Goal: Task Accomplishment & Management: Manage account settings

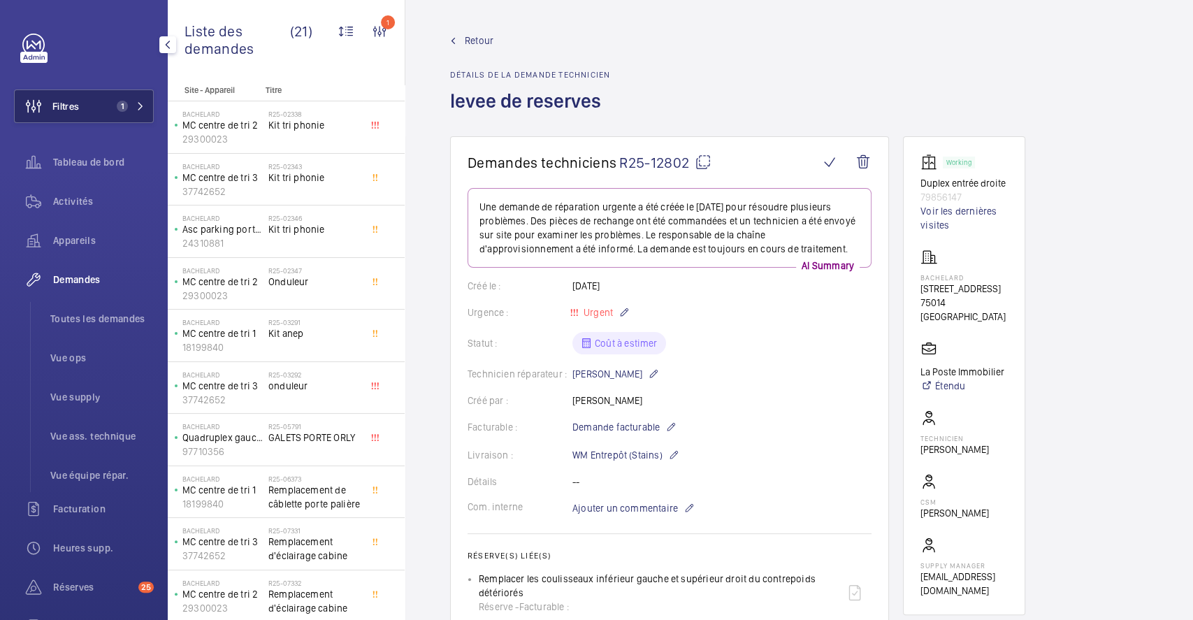
click at [77, 106] on span "Filtres" at bounding box center [65, 106] width 27 height 14
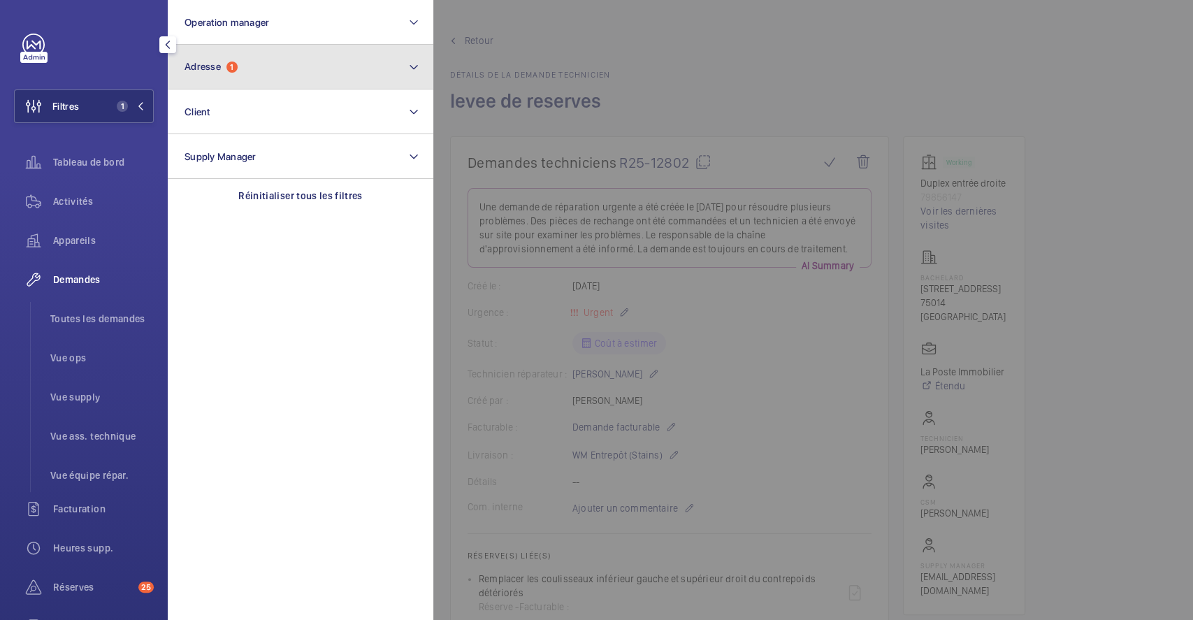
click at [312, 70] on button "Adresse 1" at bounding box center [300, 67] width 265 height 45
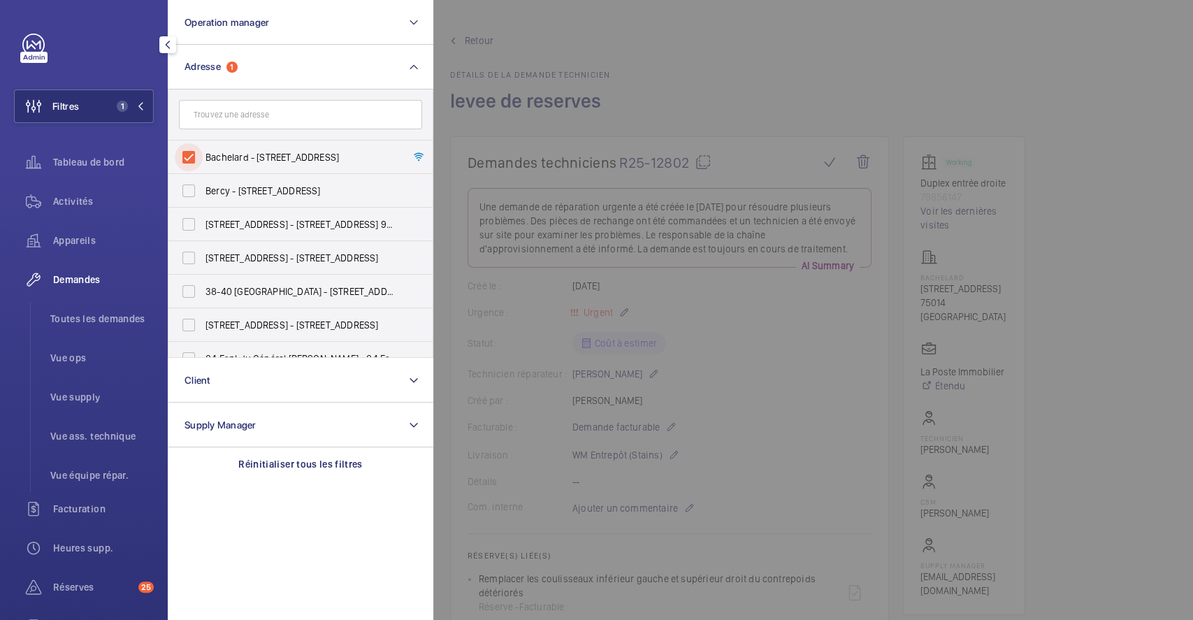
drag, startPoint x: 190, startPoint y: 149, endPoint x: 539, endPoint y: 87, distance: 354.0
click at [191, 149] on input "Bachelard - 111 Boulevard Brune, PARIS 75014" at bounding box center [189, 157] width 28 height 28
checkbox input "false"
click at [755, 36] on div at bounding box center [1029, 310] width 1193 height 620
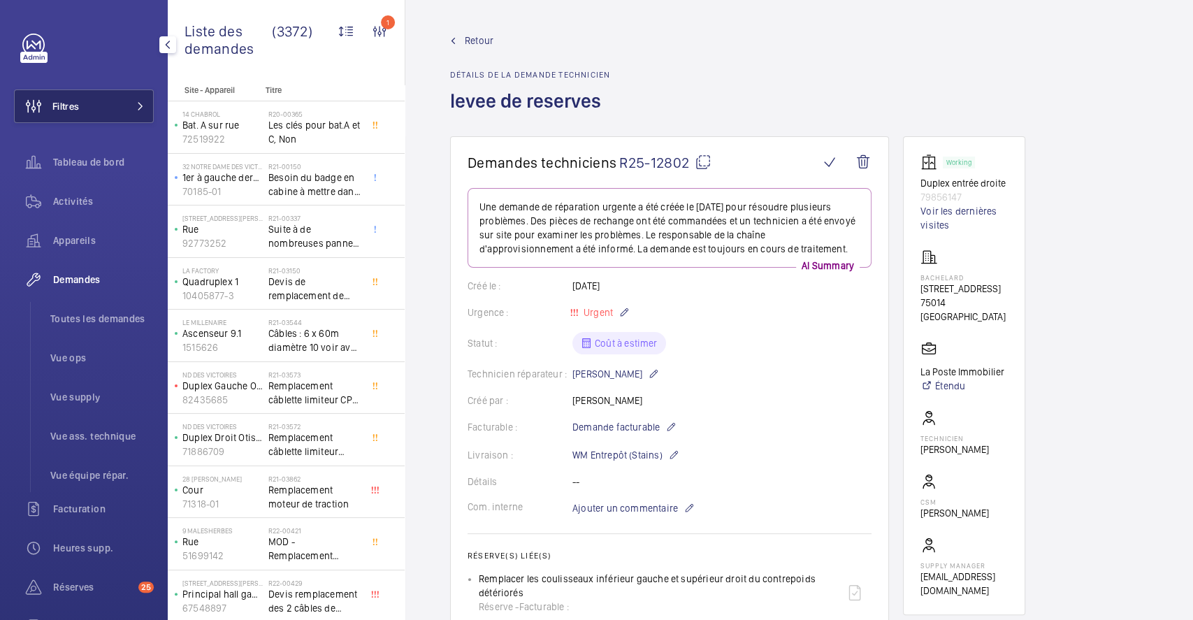
click at [102, 108] on button "Filtres" at bounding box center [84, 106] width 140 height 34
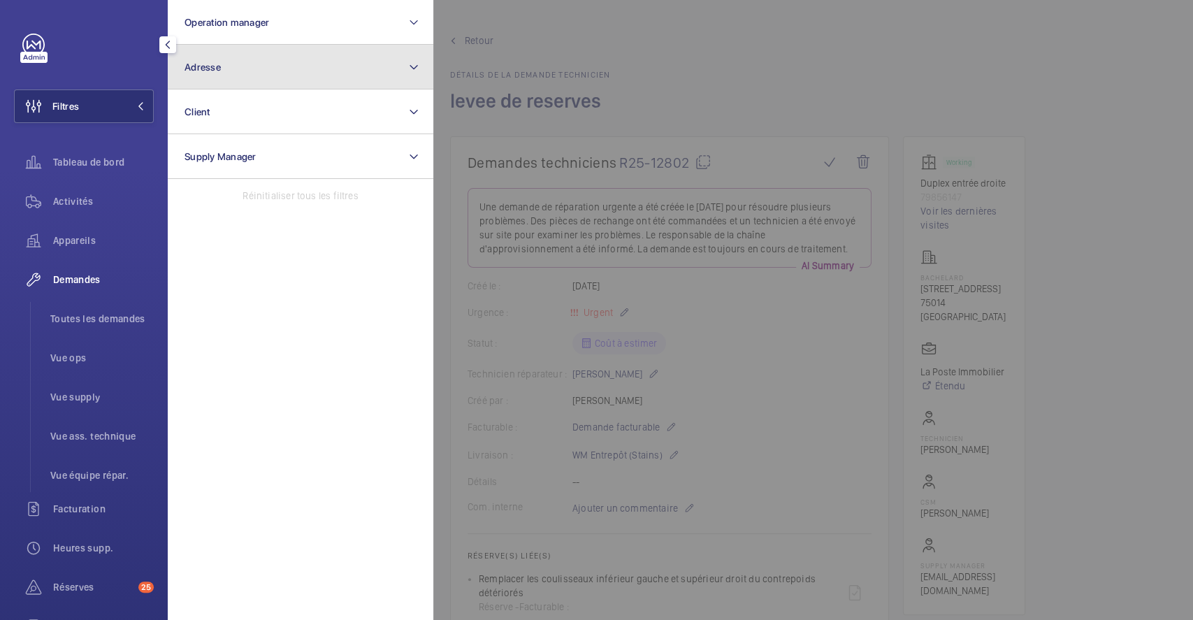
click at [263, 68] on button "Adresse" at bounding box center [300, 67] width 265 height 45
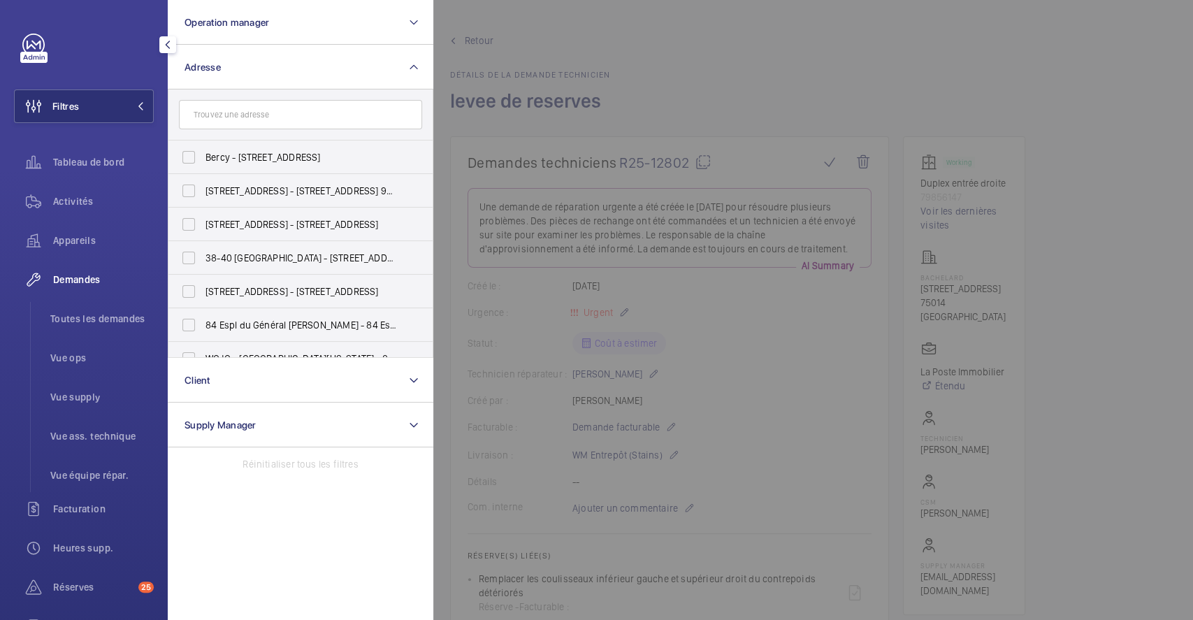
click at [266, 114] on input "text" at bounding box center [300, 114] width 243 height 29
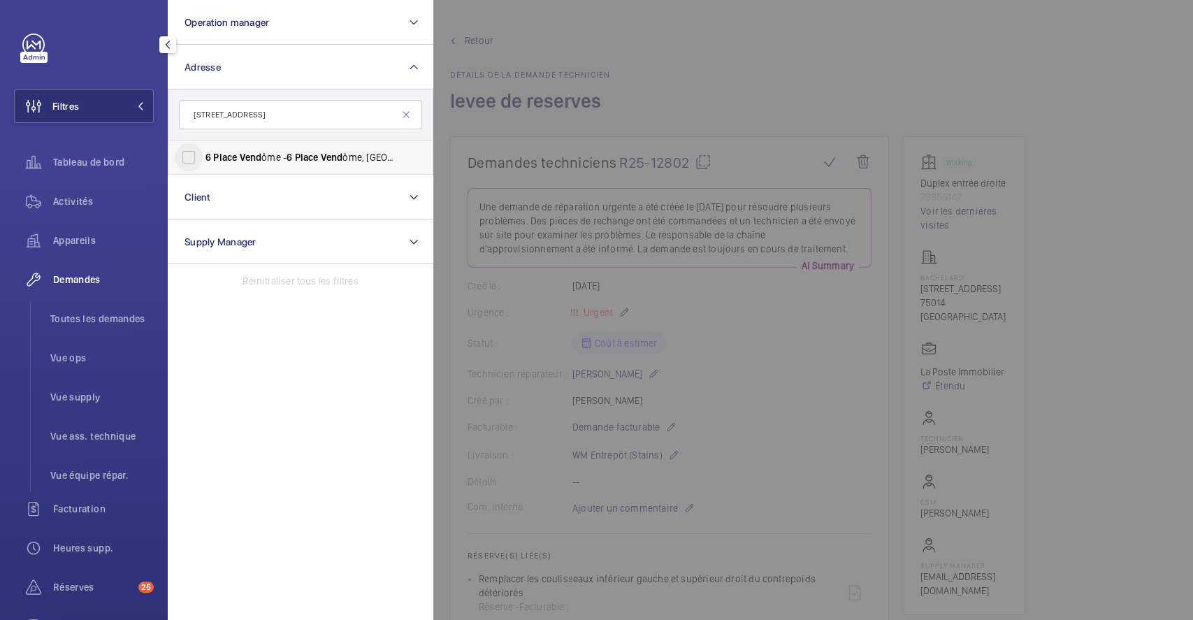
type input "6 place vend"
click at [191, 155] on input "6 Place Vend ôme - 6 Place Vend ôme, 75001 PARIS, PARIS 75001" at bounding box center [189, 157] width 28 height 28
checkbox input "true"
click at [765, 78] on div at bounding box center [1029, 310] width 1193 height 620
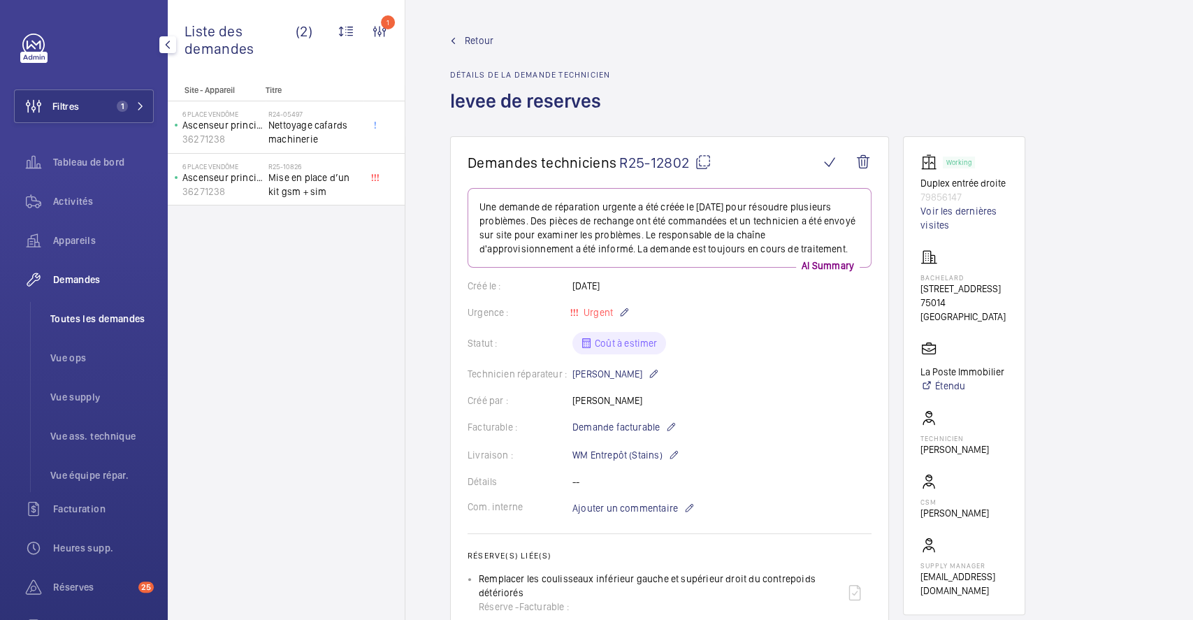
click at [81, 315] on span "Toutes les demandes" at bounding box center [101, 319] width 103 height 14
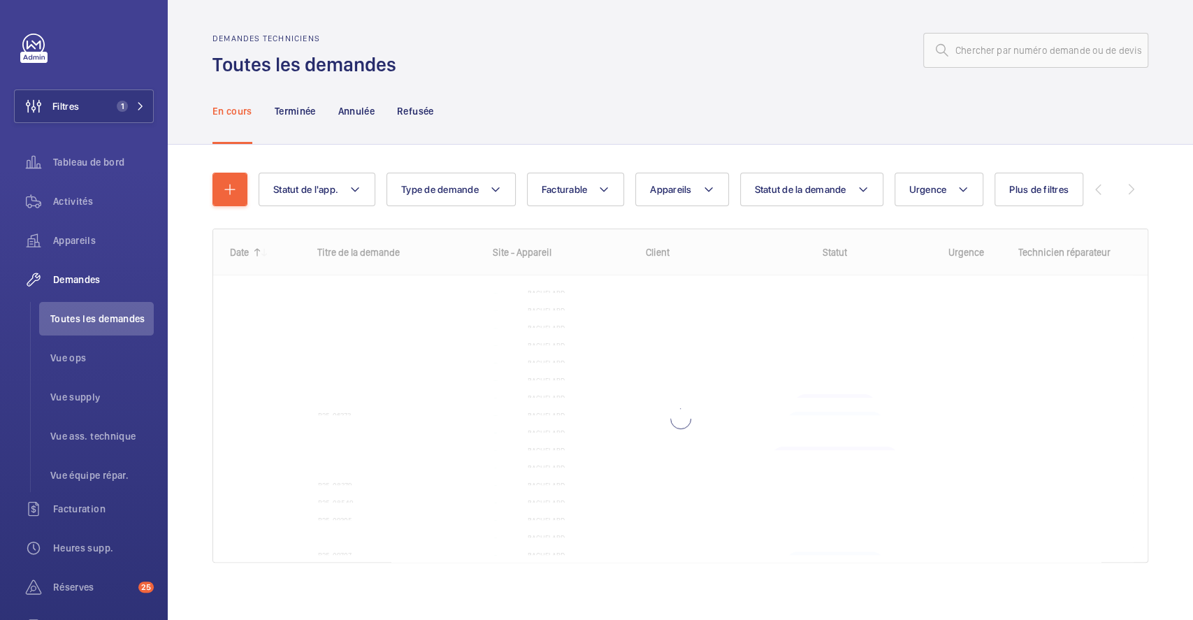
scroll to position [8, 0]
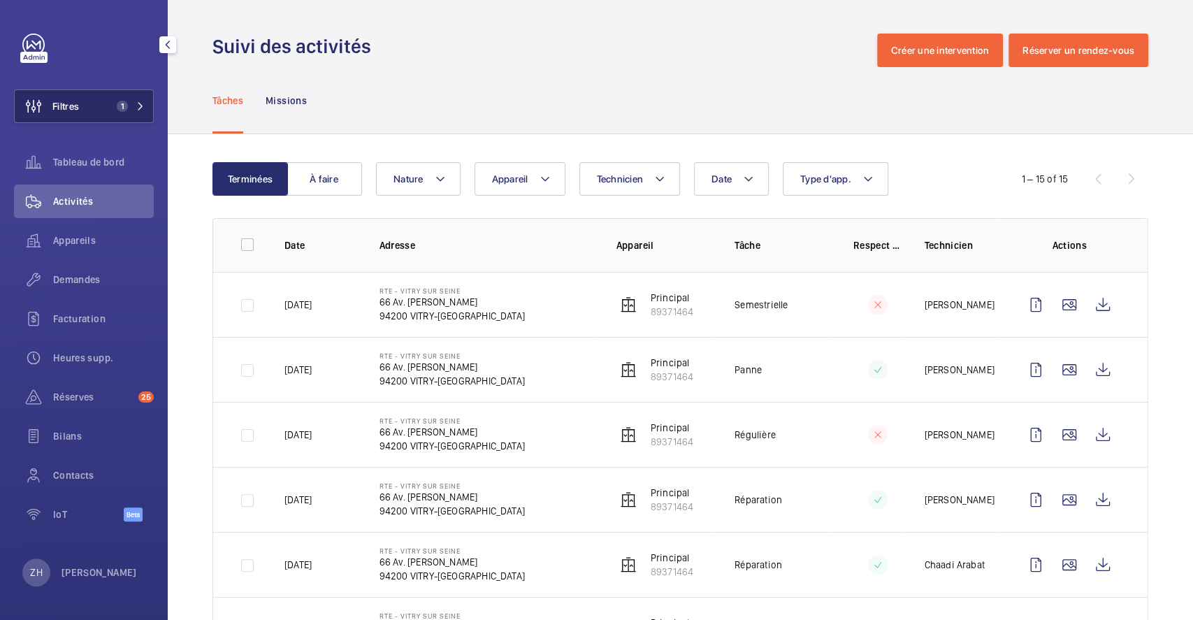
click at [101, 103] on button "Filtres 1" at bounding box center [84, 106] width 140 height 34
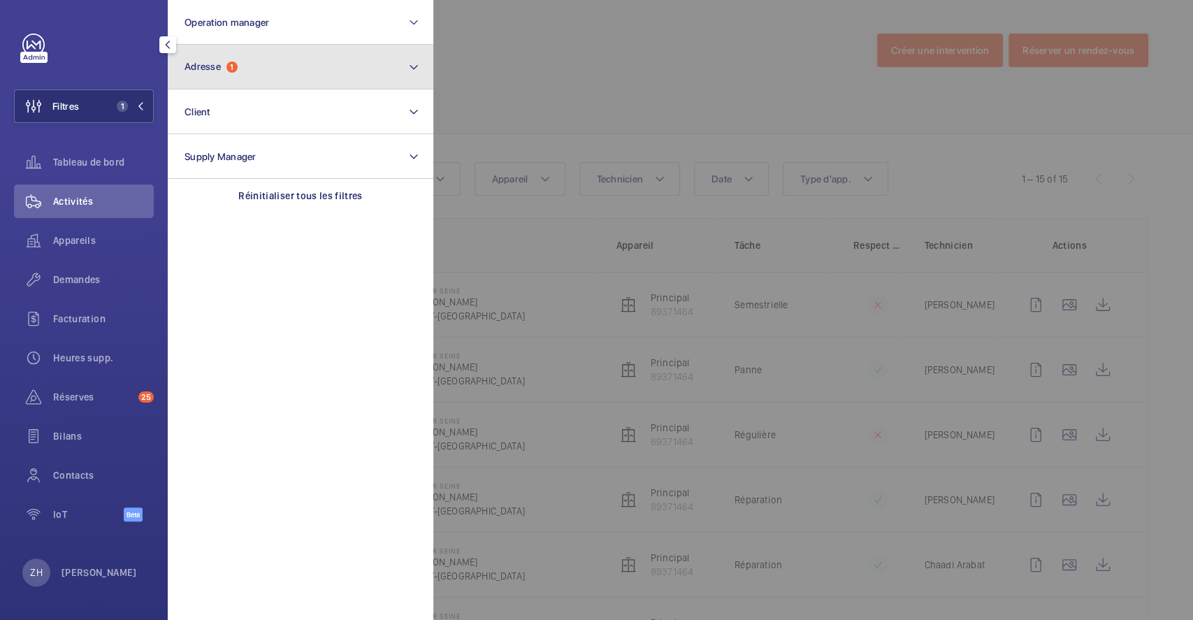
click at [259, 73] on button "Adresse 1" at bounding box center [300, 67] width 265 height 45
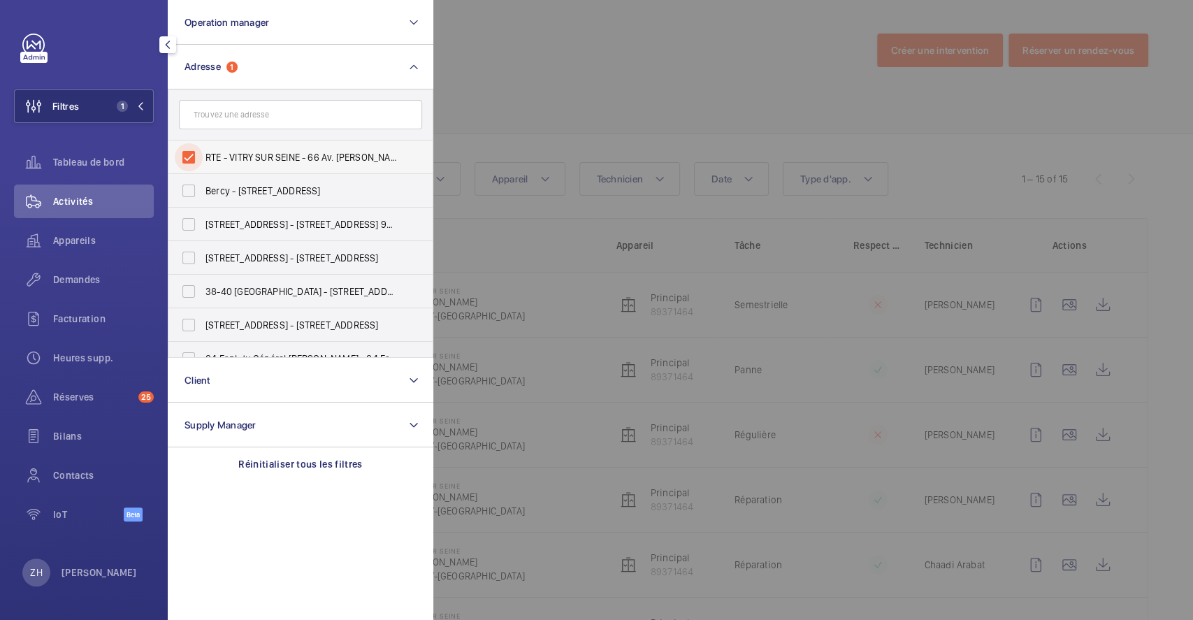
click at [186, 152] on input "RTE - VITRY SUR SEINE - 66 Av. Anatole France, VITRY-SUR-SEINE 94200" at bounding box center [189, 157] width 28 height 28
checkbox input "false"
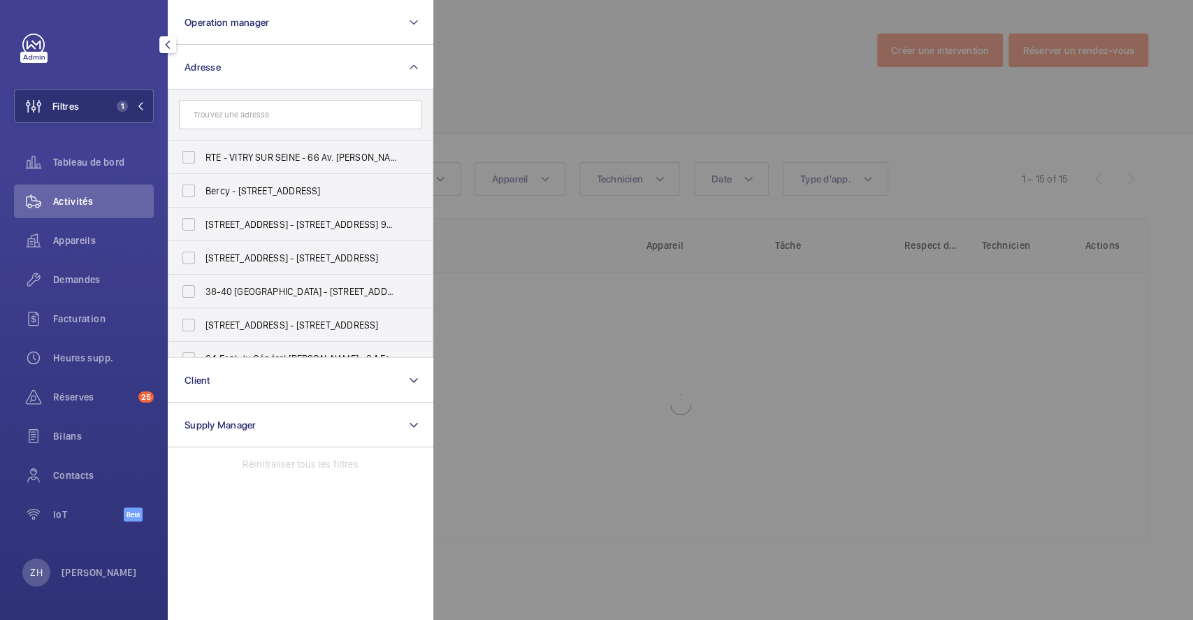
drag, startPoint x: 493, startPoint y: 80, endPoint x: 470, endPoint y: 85, distance: 24.3
click at [494, 80] on div at bounding box center [1029, 310] width 1193 height 620
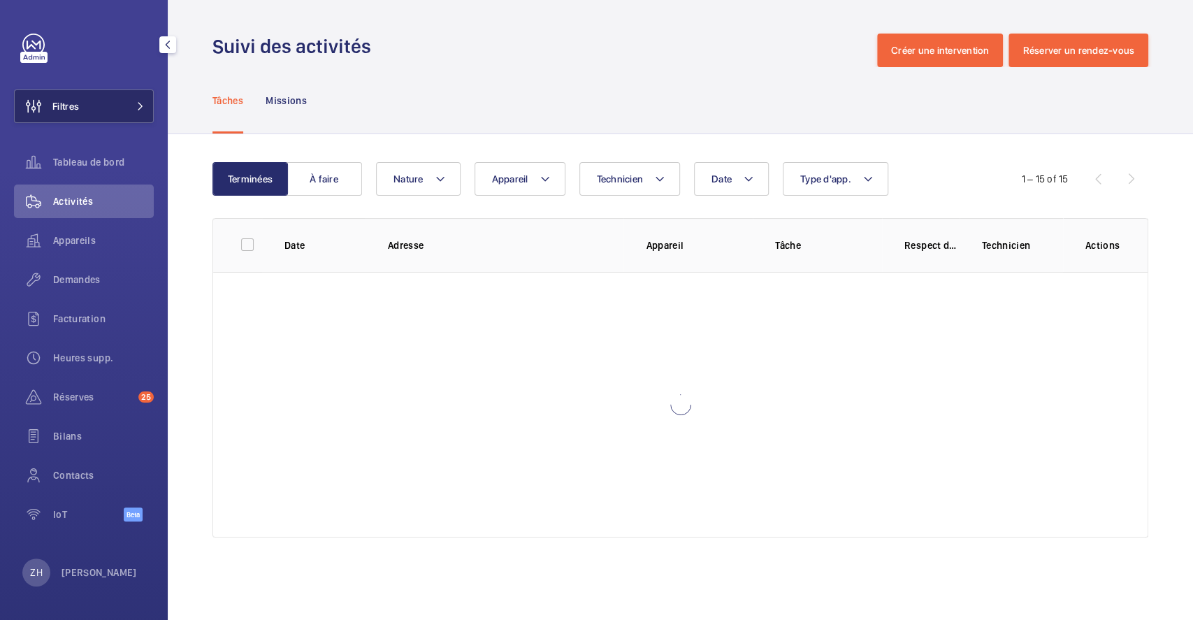
click at [92, 111] on button "Filtres" at bounding box center [84, 106] width 140 height 34
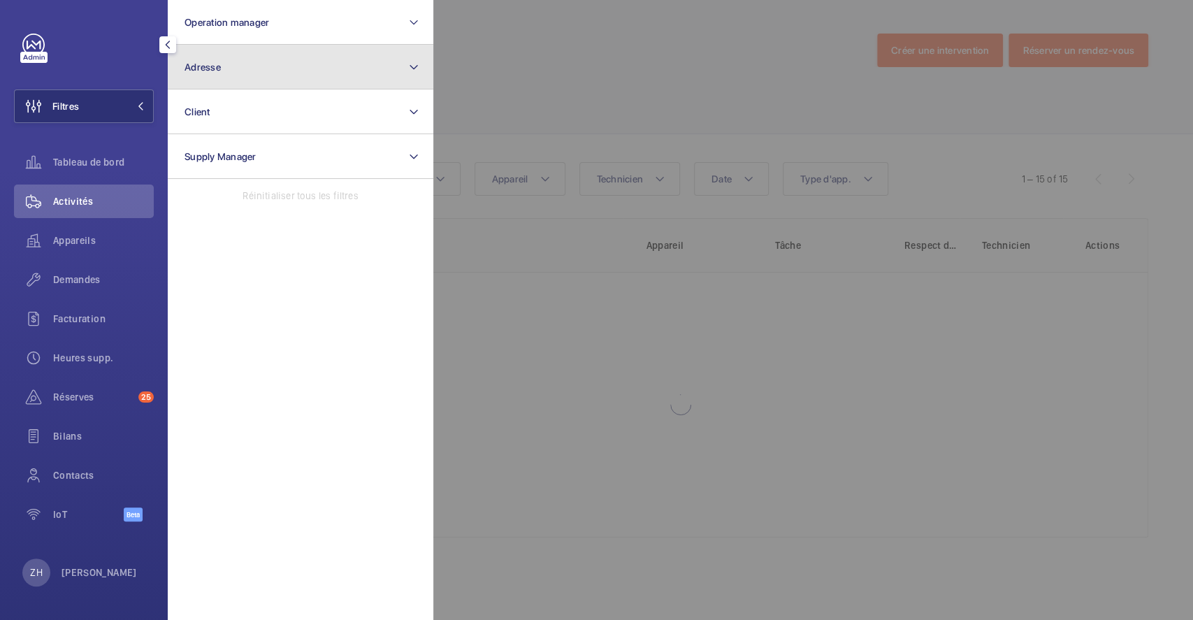
click at [288, 73] on button "Adresse" at bounding box center [300, 67] width 265 height 45
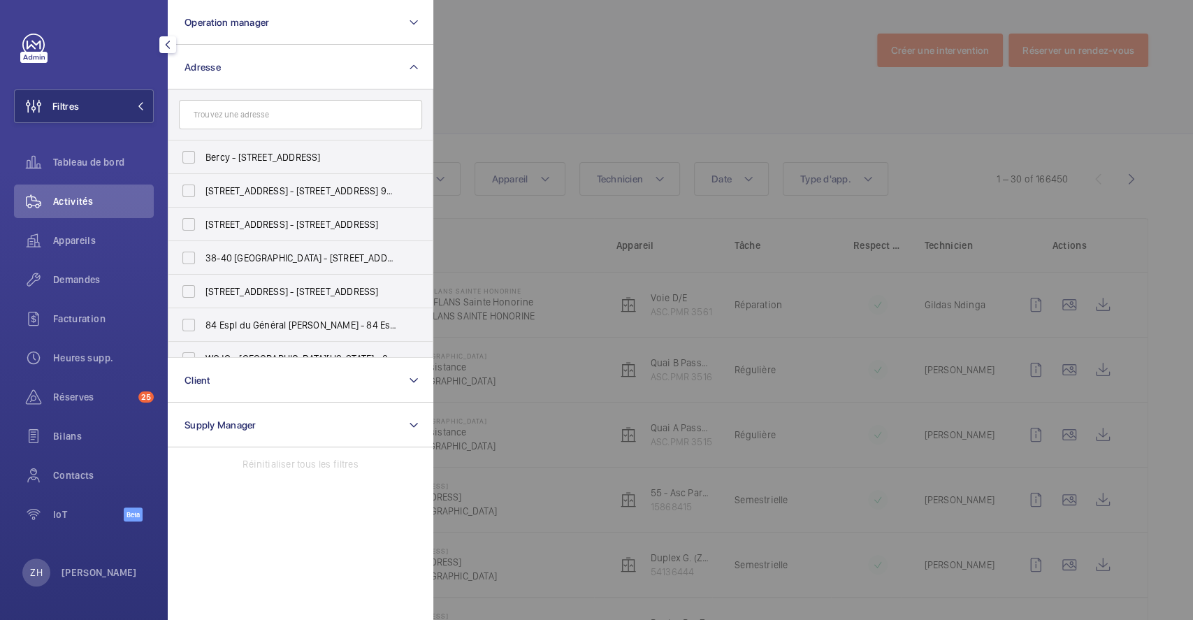
click at [287, 118] on input "text" at bounding box center [300, 114] width 243 height 29
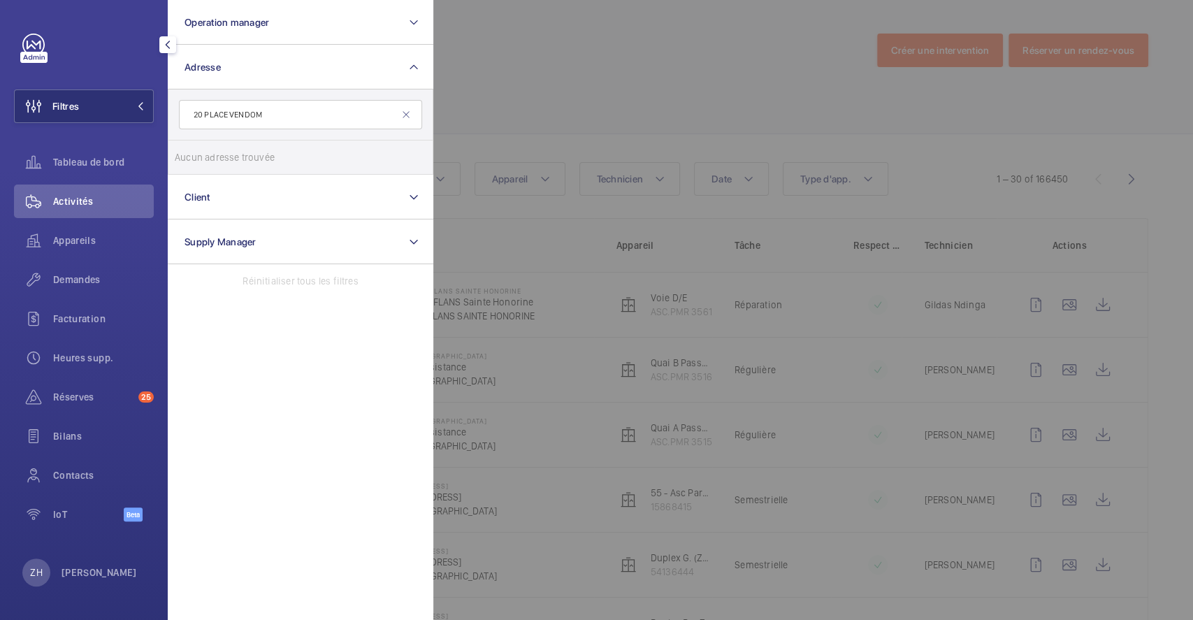
type input "20 PLACE VENDOME"
drag, startPoint x: 285, startPoint y: 118, endPoint x: 184, endPoint y: 113, distance: 101.4
click at [184, 113] on input "20 PLACE VENDOME" at bounding box center [300, 114] width 243 height 29
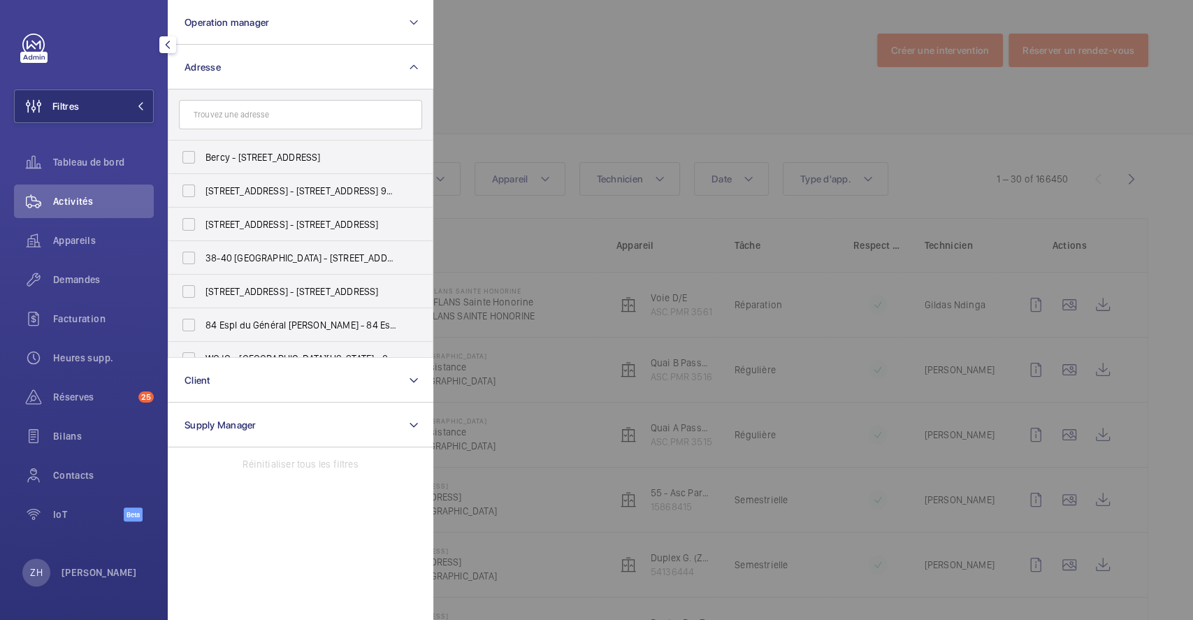
click at [632, 63] on div at bounding box center [1029, 310] width 1193 height 620
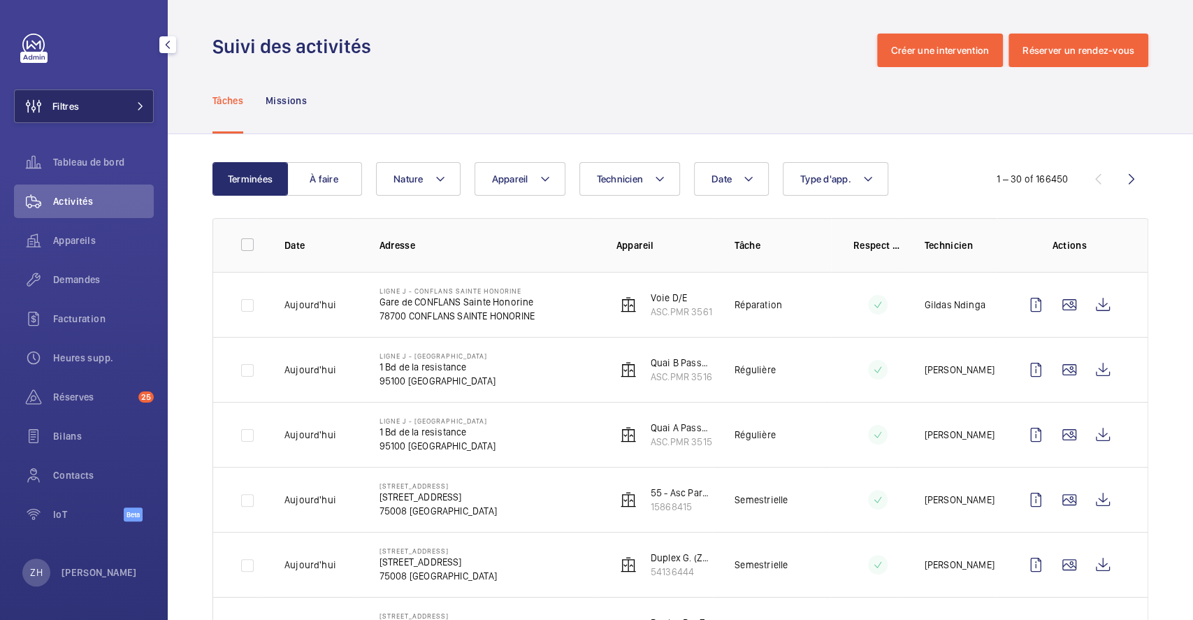
drag, startPoint x: 85, startPoint y: 110, endPoint x: 143, endPoint y: 115, distance: 58.8
click at [85, 110] on button "Filtres" at bounding box center [84, 106] width 140 height 34
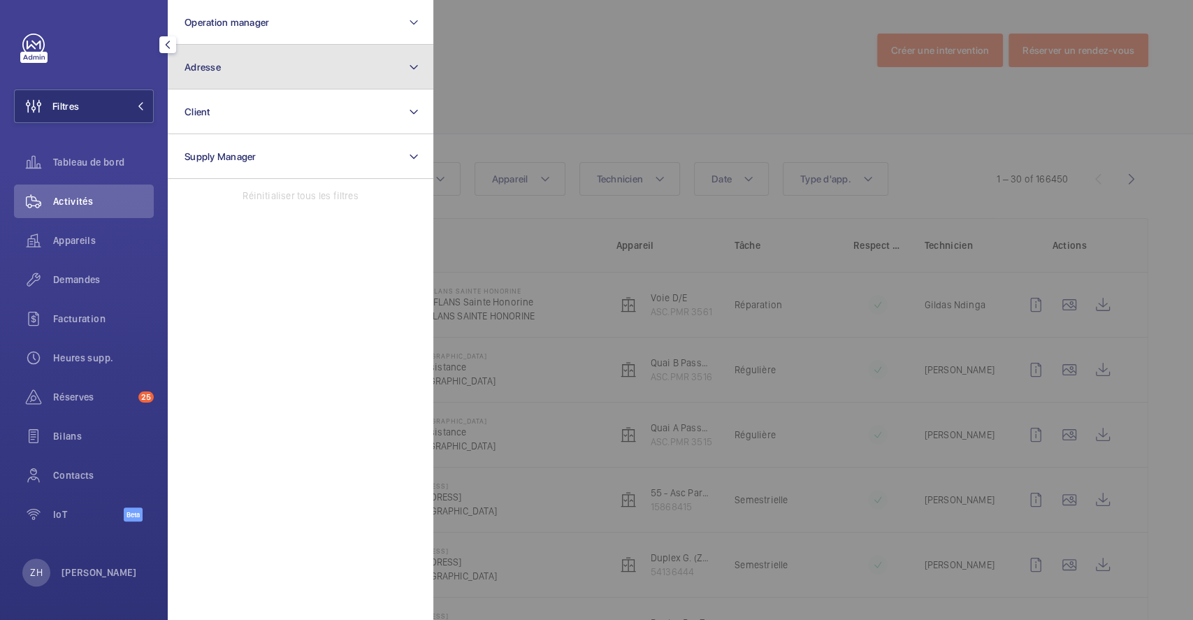
click at [245, 64] on button "Adresse" at bounding box center [300, 67] width 265 height 45
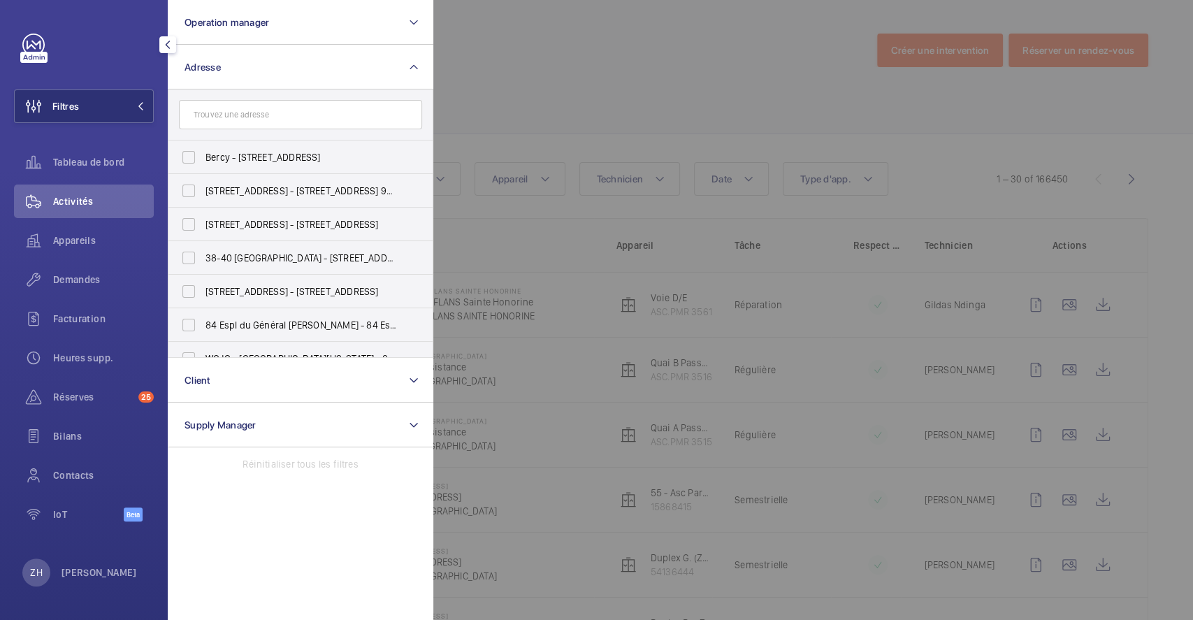
click at [232, 119] on input "text" at bounding box center [300, 114] width 243 height 29
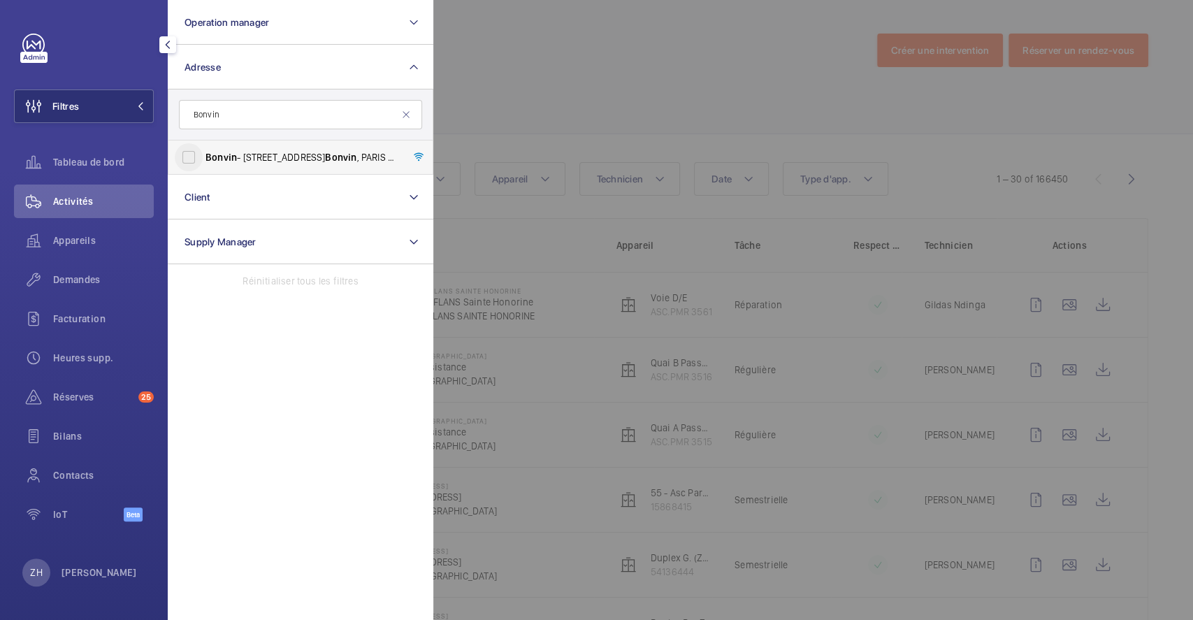
type input "Bonvin"
click at [189, 156] on input "Bonvin - 8 Rue François Bonvin , PARIS 75015" at bounding box center [189, 157] width 28 height 28
checkbox input "true"
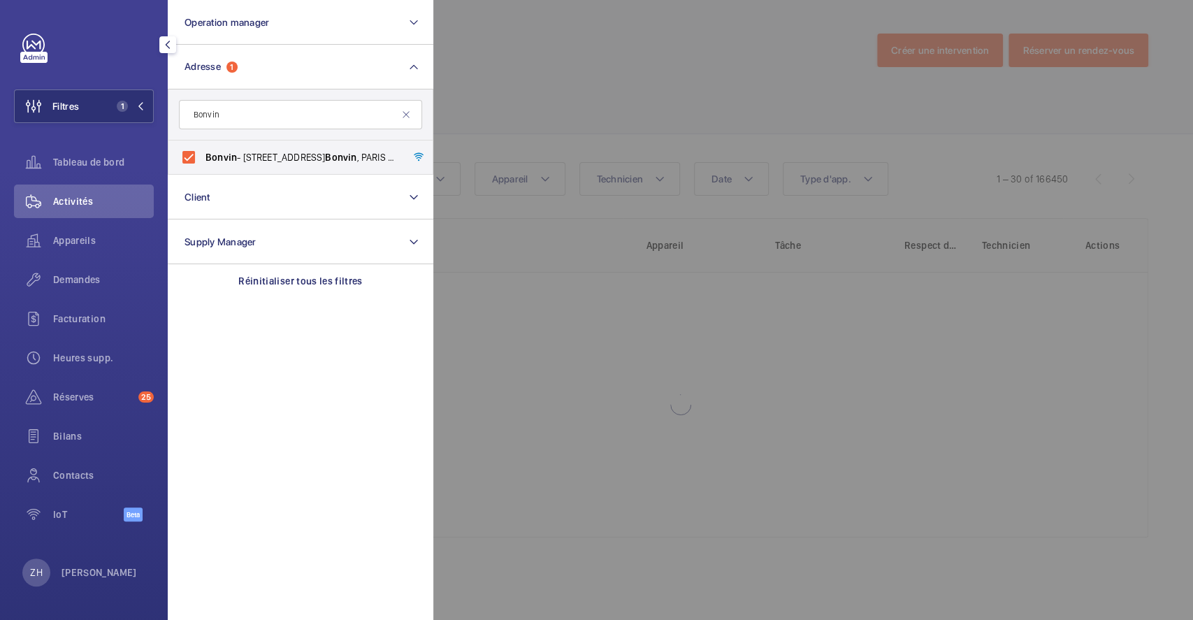
click at [516, 103] on div at bounding box center [1029, 310] width 1193 height 620
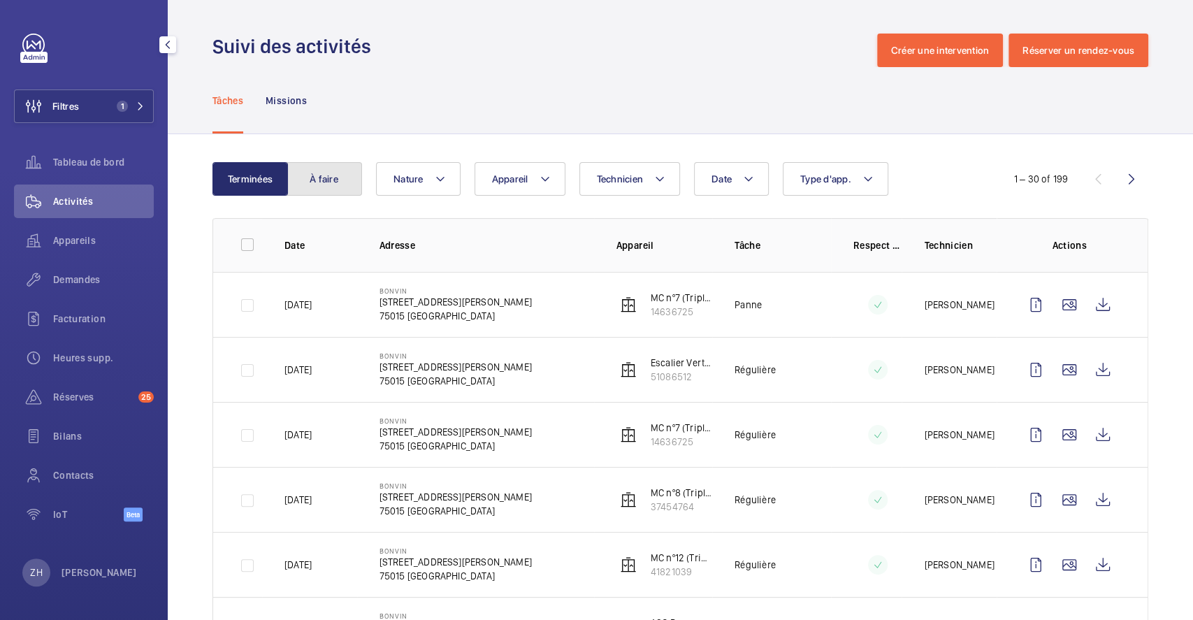
drag, startPoint x: 323, startPoint y: 191, endPoint x: 324, endPoint y: 201, distance: 10.5
click at [324, 190] on button "À faire" at bounding box center [323, 179] width 75 height 34
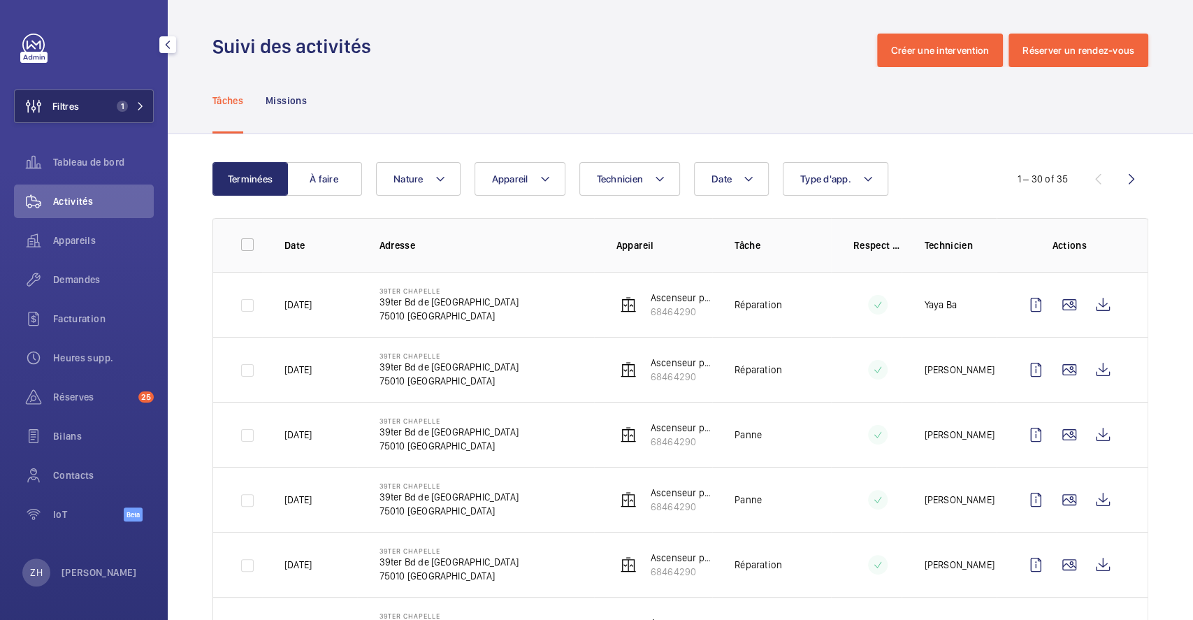
click at [106, 108] on button "Filtres 1" at bounding box center [84, 106] width 140 height 34
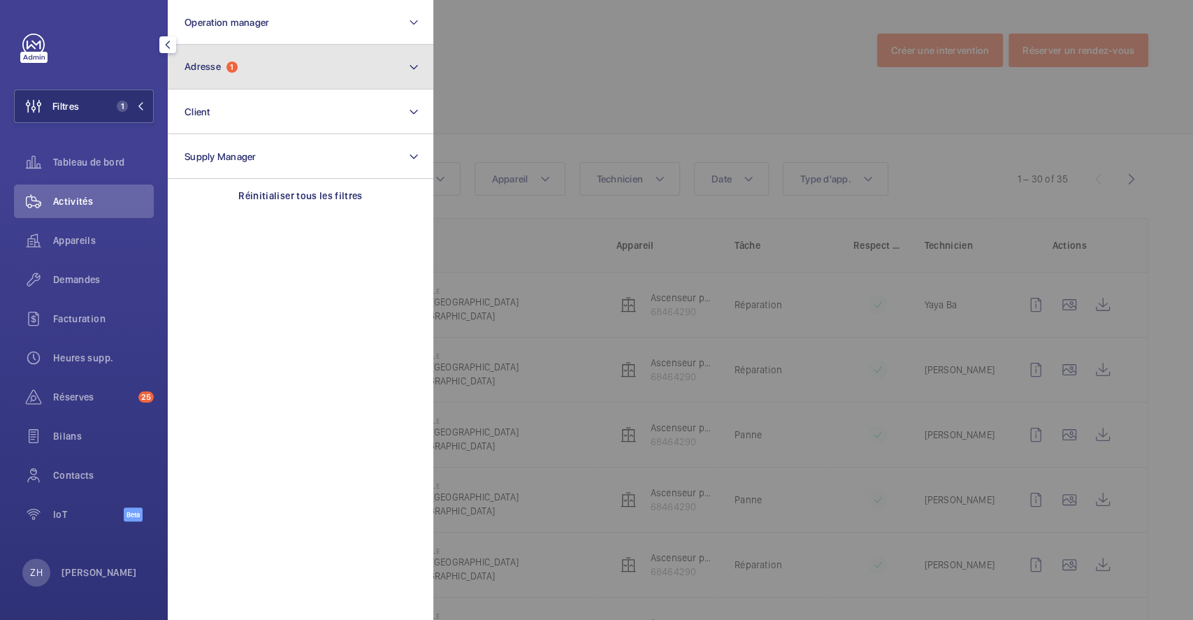
click at [277, 70] on button "Adresse 1" at bounding box center [300, 67] width 265 height 45
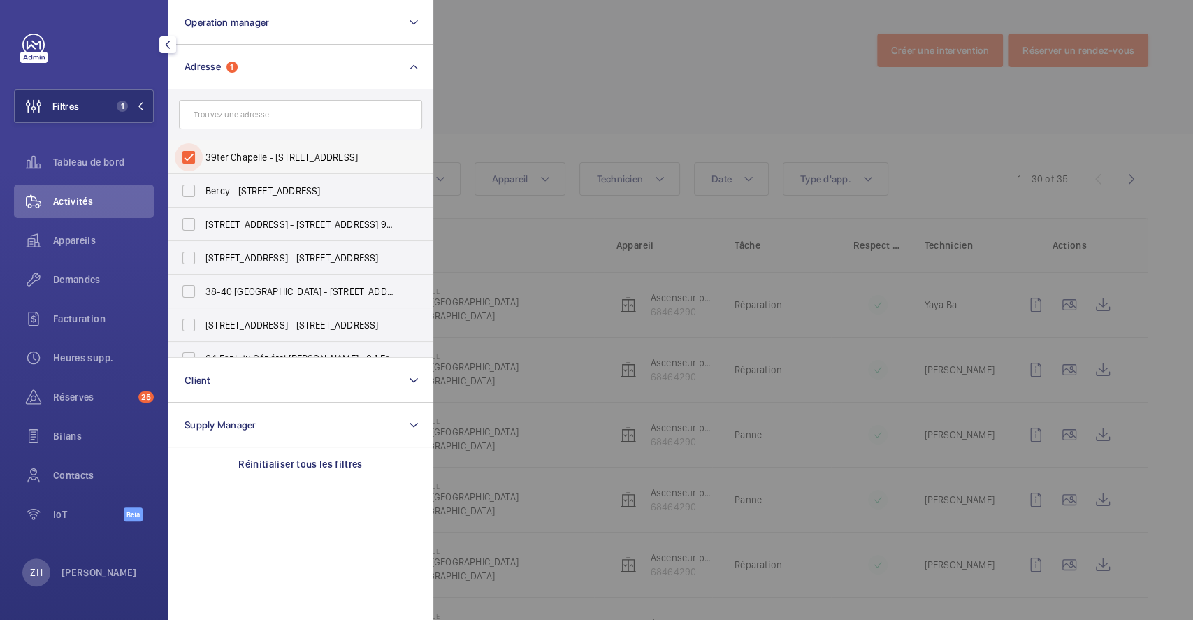
click at [194, 153] on input "39ter Chapelle - 39ter Bd de la Chapelle, PARIS 75010" at bounding box center [189, 157] width 28 height 28
checkbox input "false"
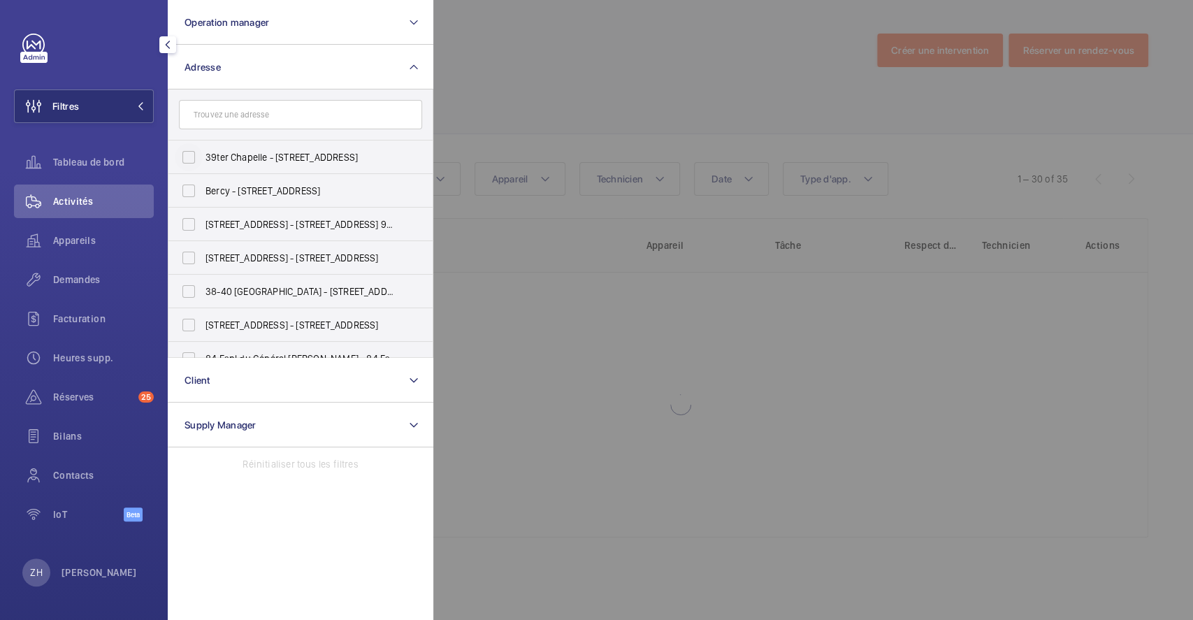
click at [615, 50] on div at bounding box center [1029, 310] width 1193 height 620
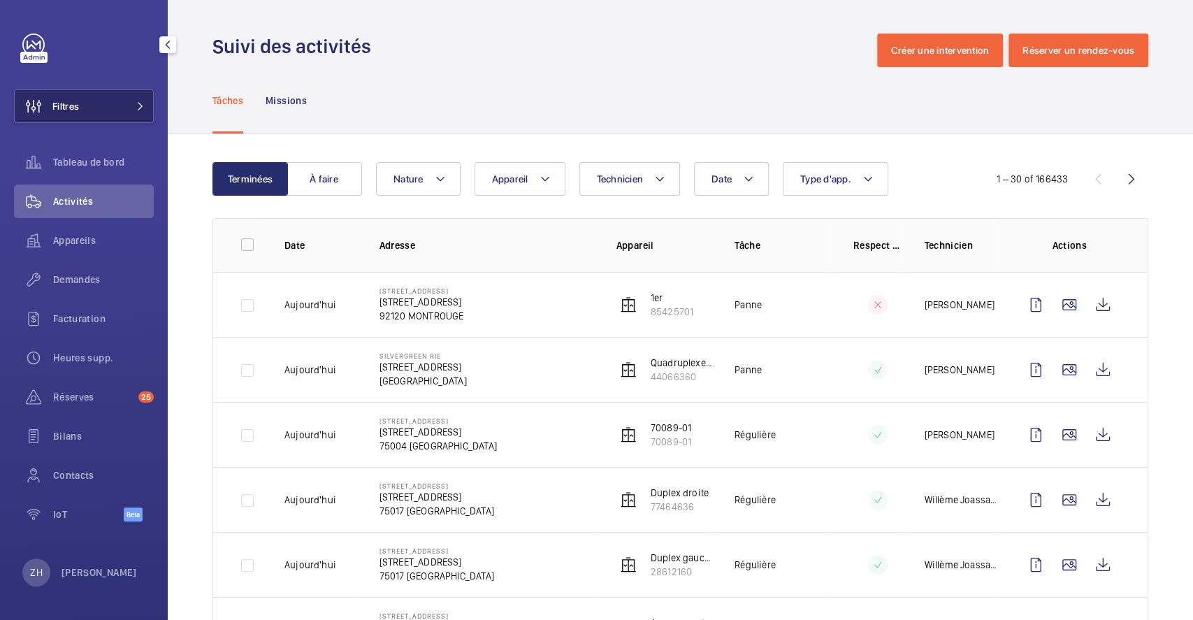
click at [94, 108] on button "Filtres" at bounding box center [84, 106] width 140 height 34
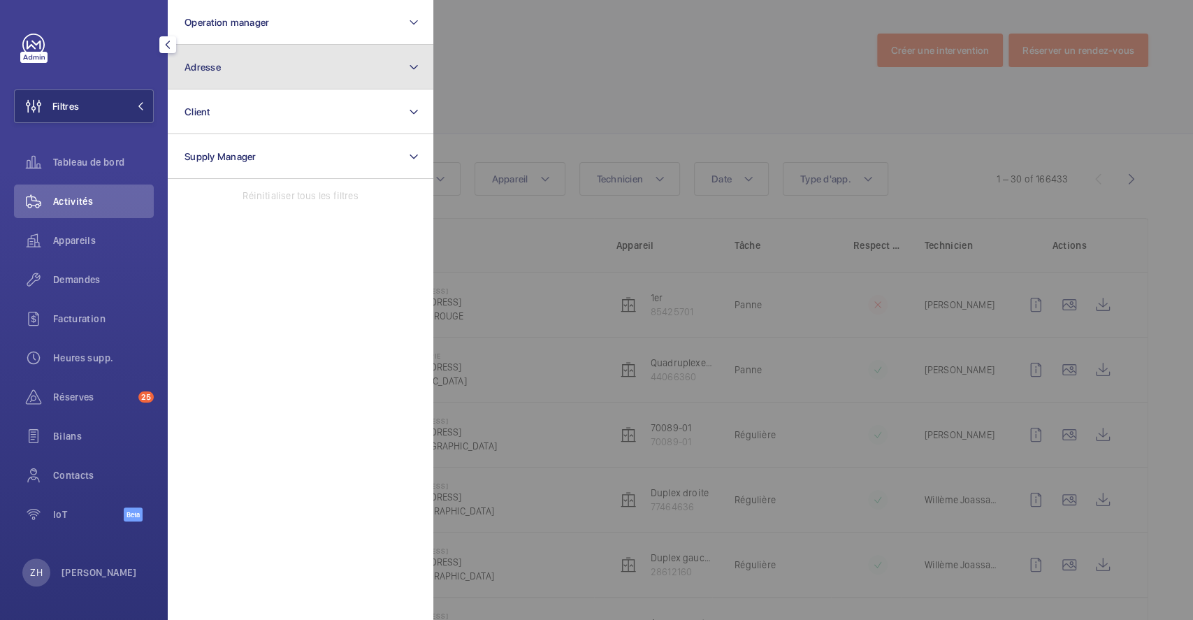
click at [284, 64] on button "Adresse" at bounding box center [300, 67] width 265 height 45
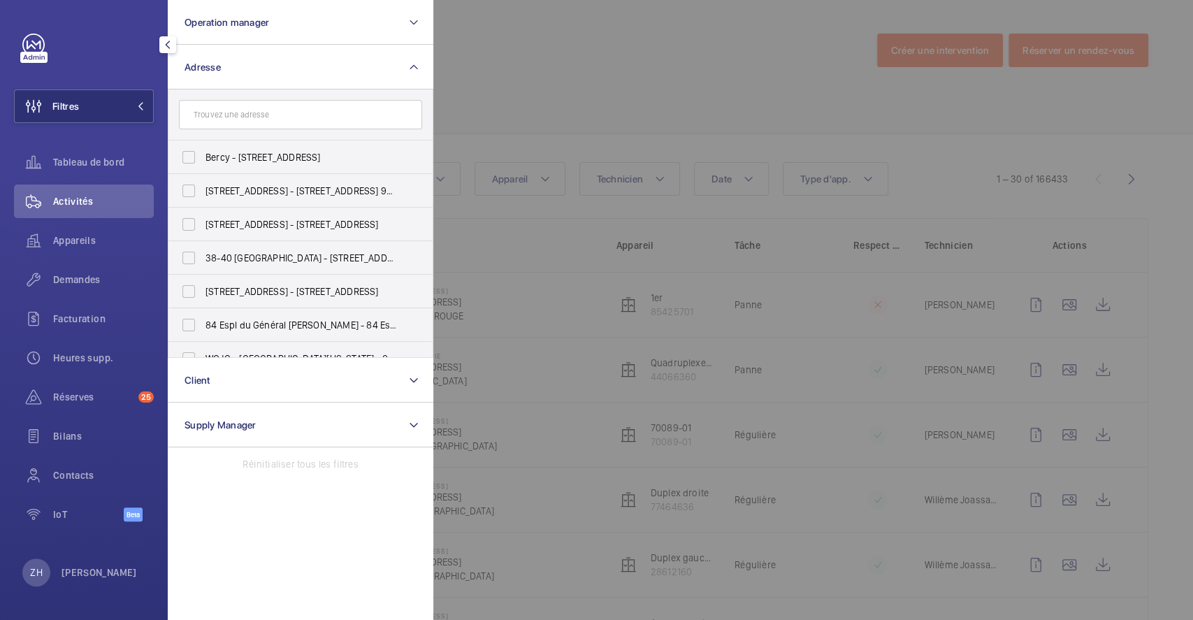
click at [280, 116] on input "text" at bounding box center [300, 114] width 243 height 29
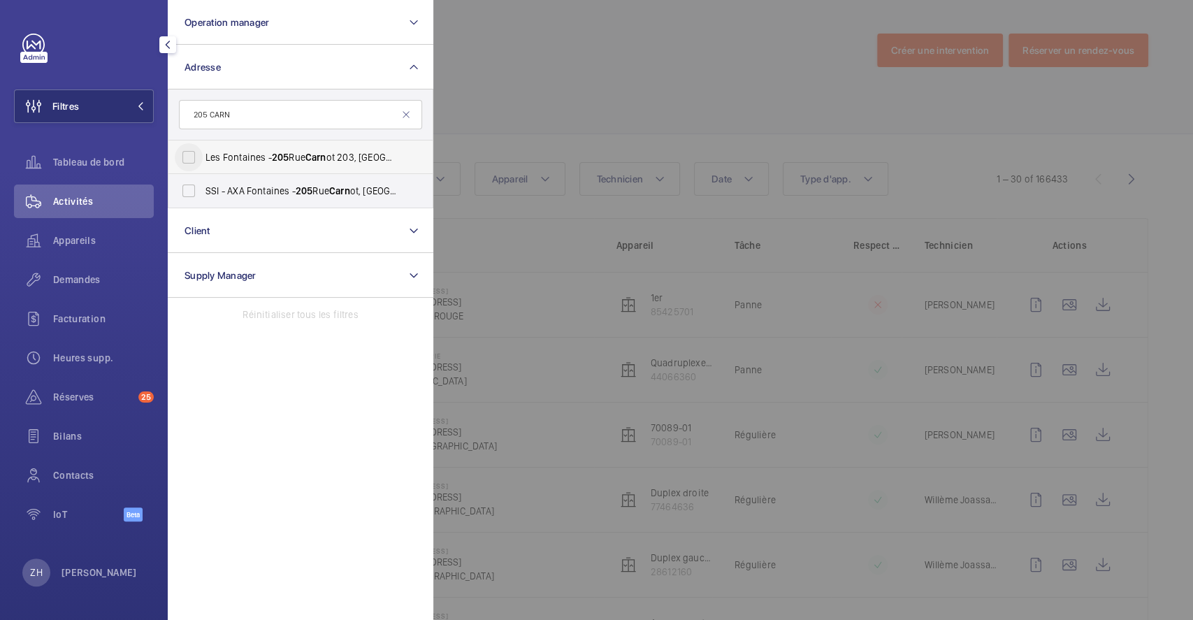
type input "205 CARN"
click at [190, 154] on input "Les Fontaines - 205 Rue Carn ot 203, FONTENAY-SOUS-BOIS 94120" at bounding box center [189, 157] width 28 height 28
checkbox input "true"
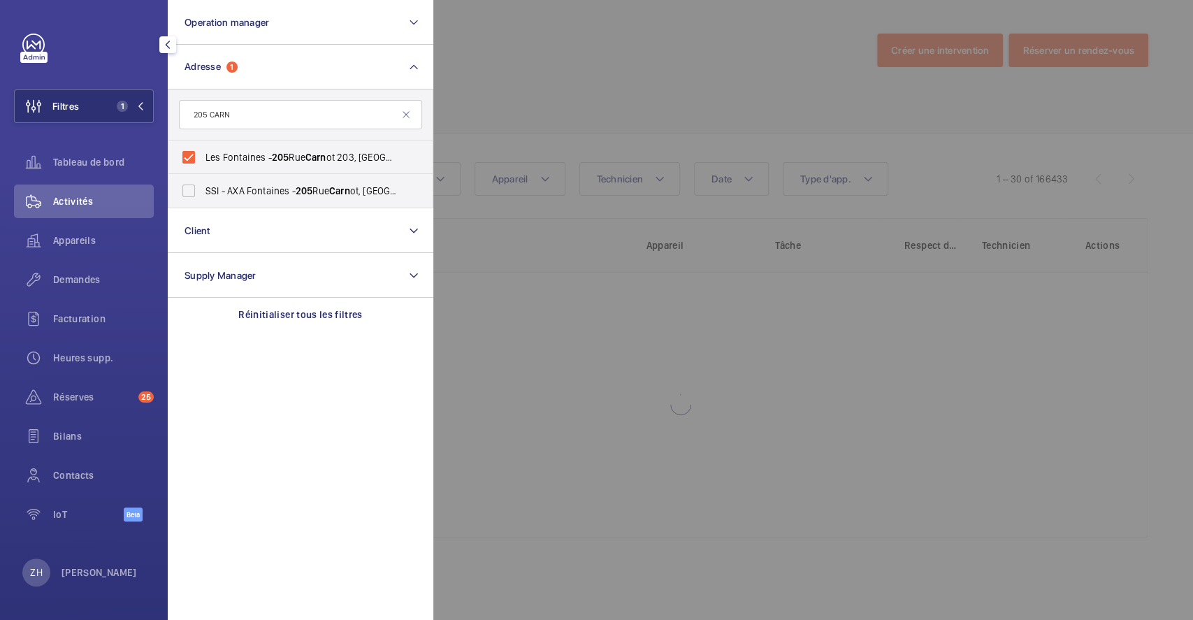
click at [550, 98] on div at bounding box center [1029, 310] width 1193 height 620
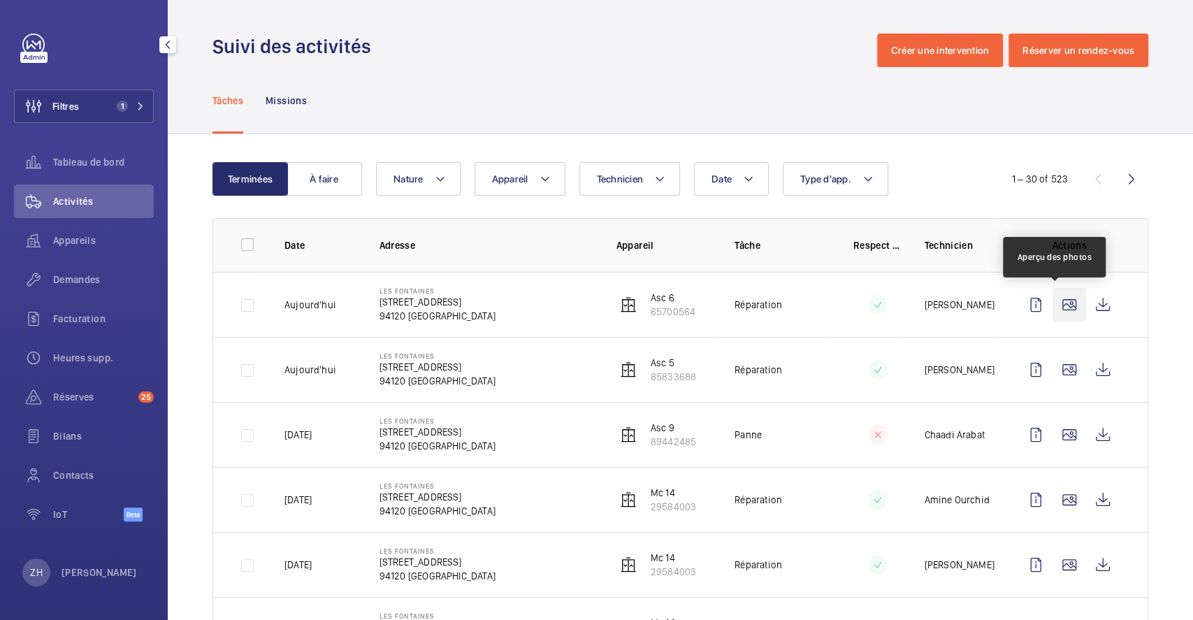
click at [1052, 306] on wm-front-icon-button at bounding box center [1069, 305] width 34 height 34
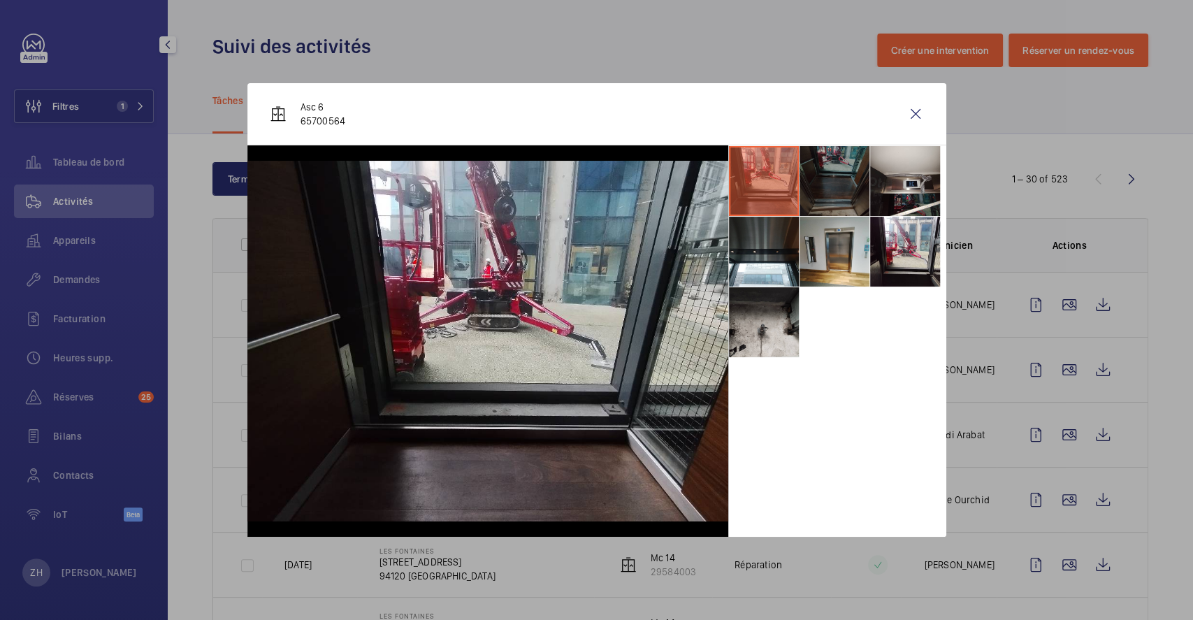
click at [831, 180] on li at bounding box center [834, 181] width 70 height 70
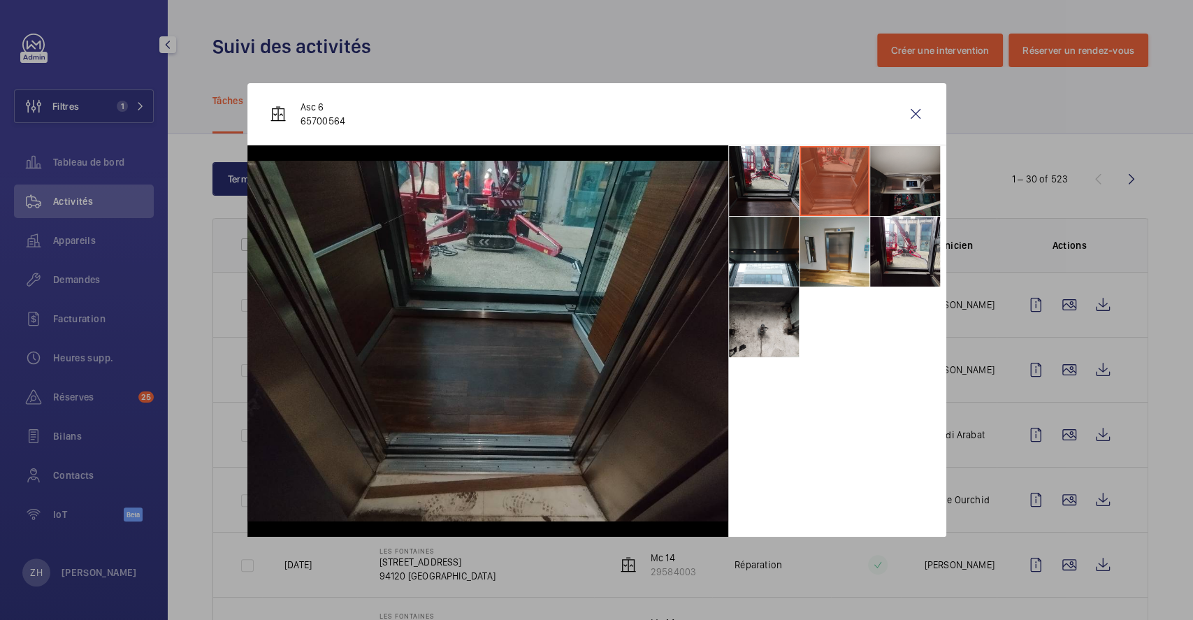
click at [903, 184] on li at bounding box center [905, 181] width 70 height 70
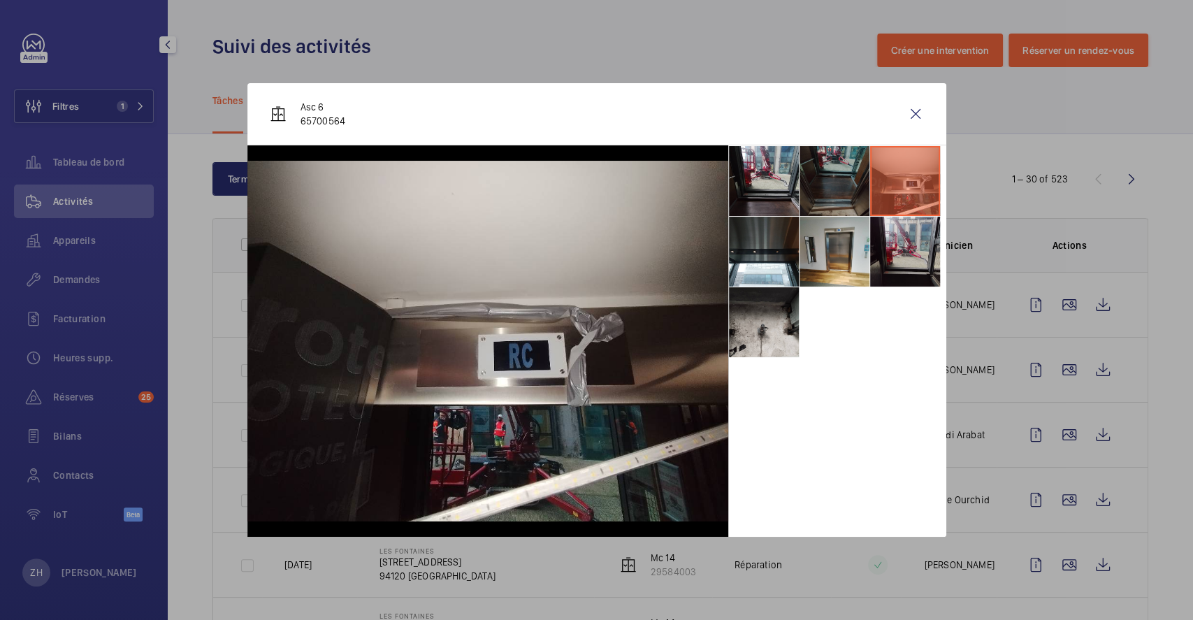
click at [903, 237] on li at bounding box center [905, 252] width 70 height 70
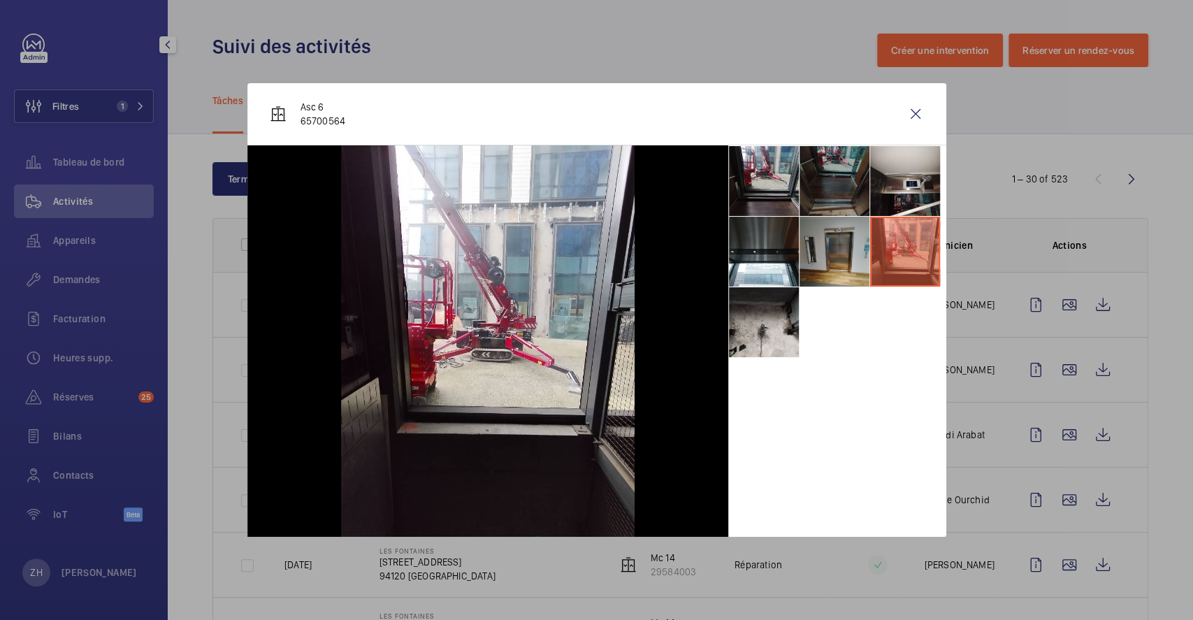
click at [819, 254] on li at bounding box center [834, 252] width 70 height 70
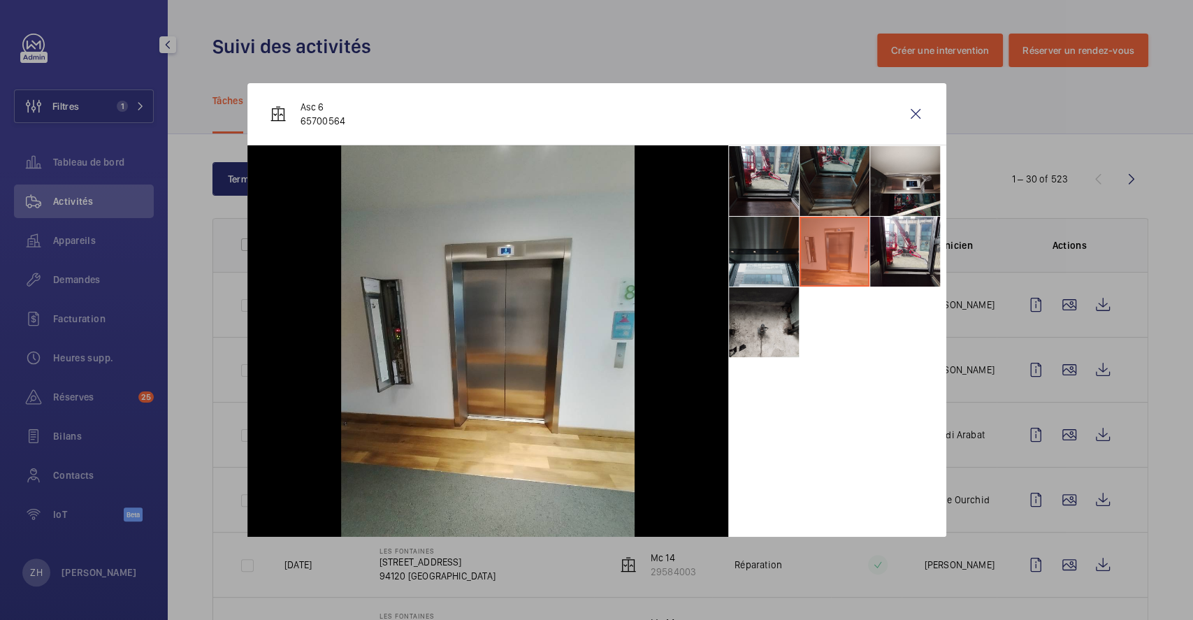
click at [750, 256] on li at bounding box center [764, 252] width 70 height 70
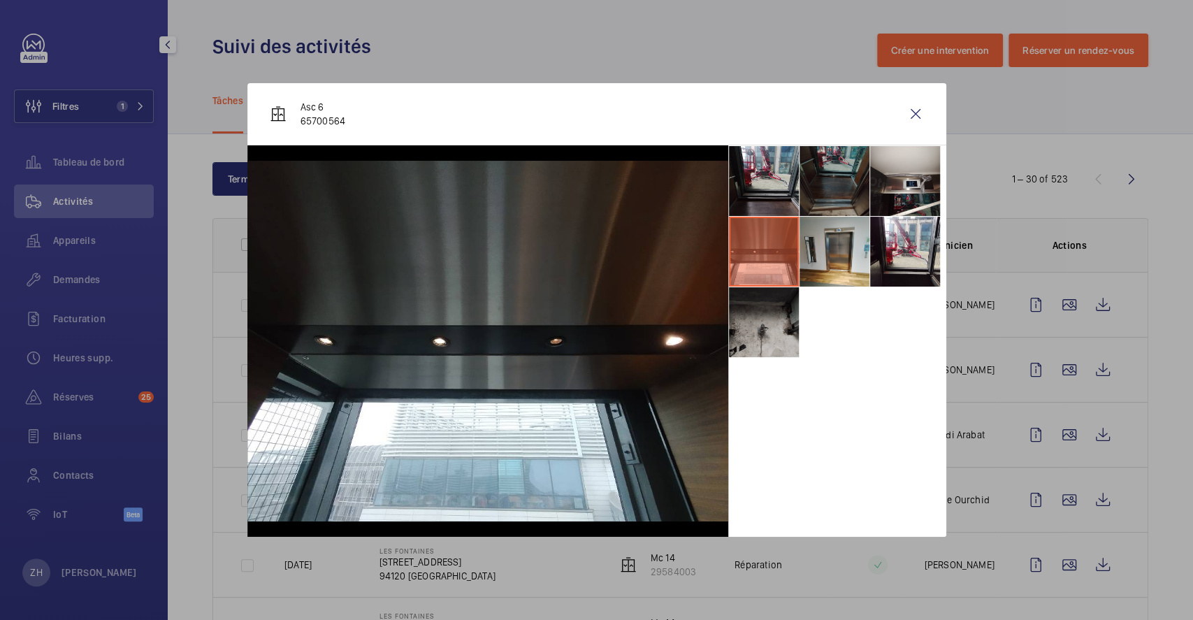
click at [750, 321] on li at bounding box center [764, 322] width 70 height 70
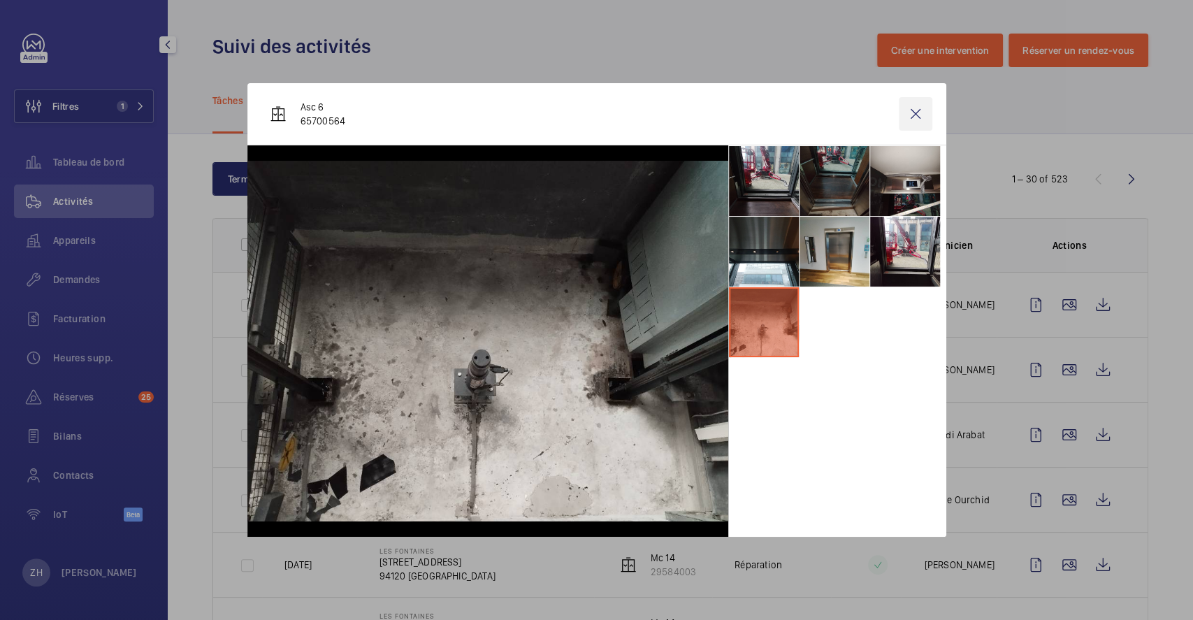
click at [920, 117] on wm-front-icon-button at bounding box center [916, 114] width 34 height 34
click at [1038, 115] on div "Tâches Missions" at bounding box center [680, 100] width 936 height 66
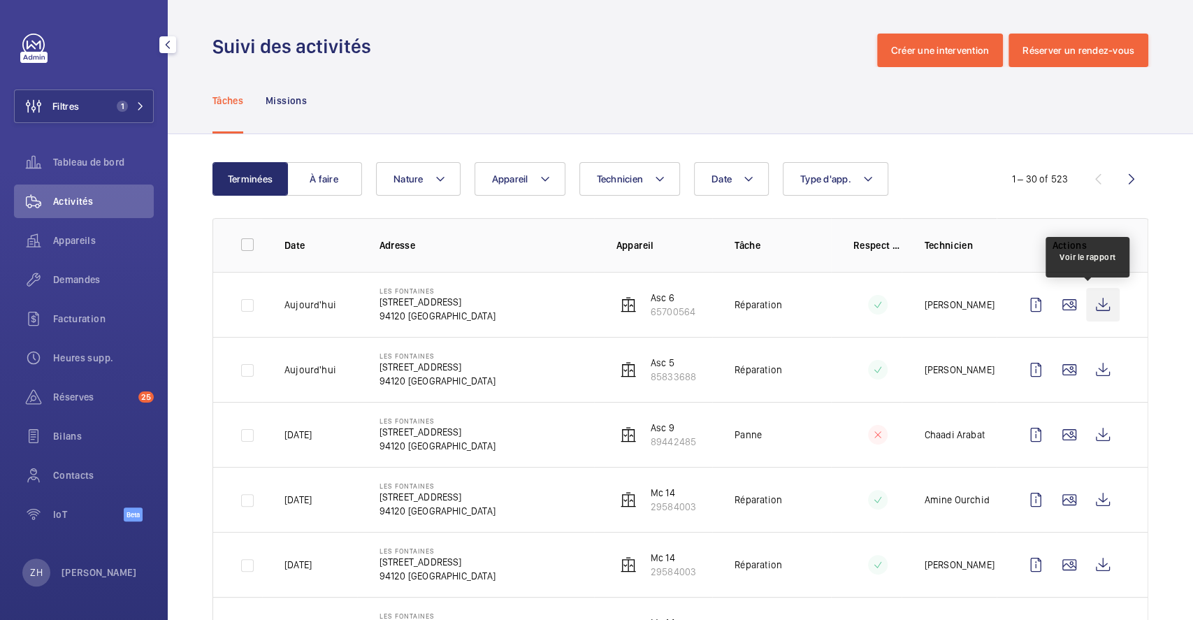
click at [1089, 300] on wm-front-icon-button at bounding box center [1103, 305] width 34 height 34
click at [79, 281] on span "Demandes" at bounding box center [103, 279] width 101 height 14
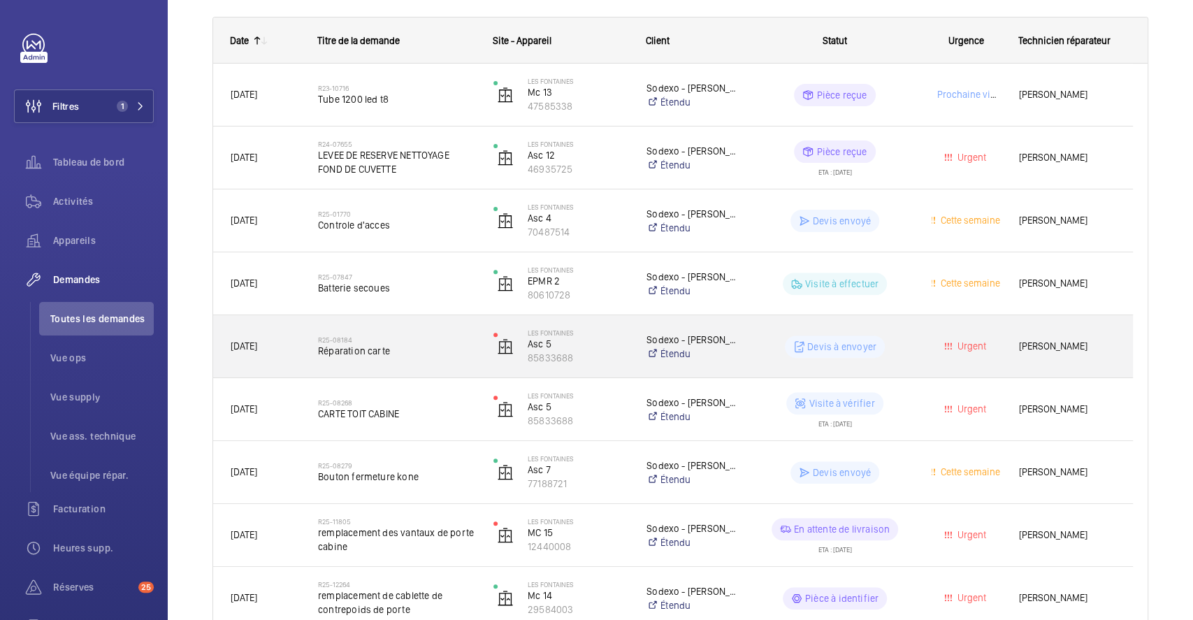
scroll to position [352, 0]
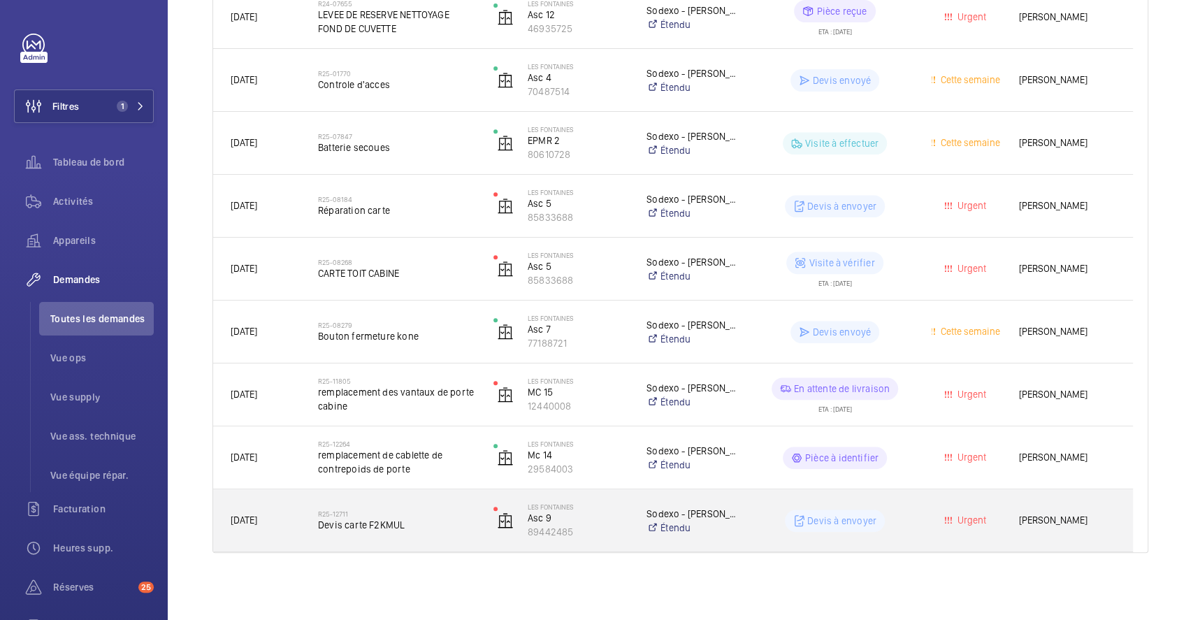
click at [749, 500] on div "Devis à envoyer" at bounding box center [826, 520] width 174 height 50
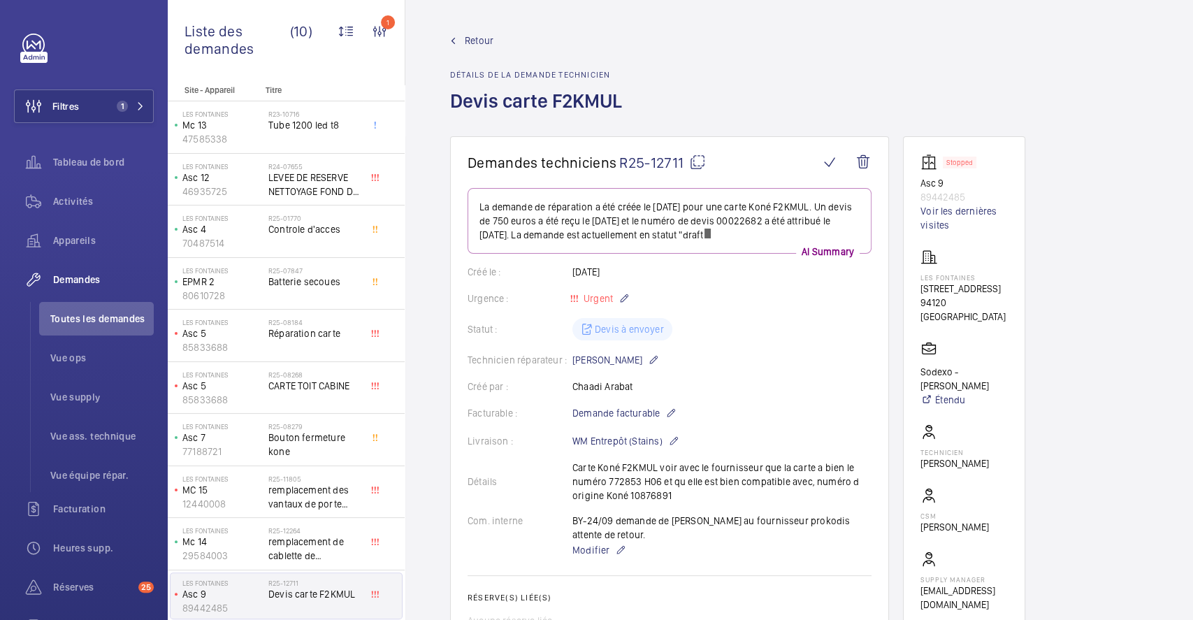
scroll to position [372, 0]
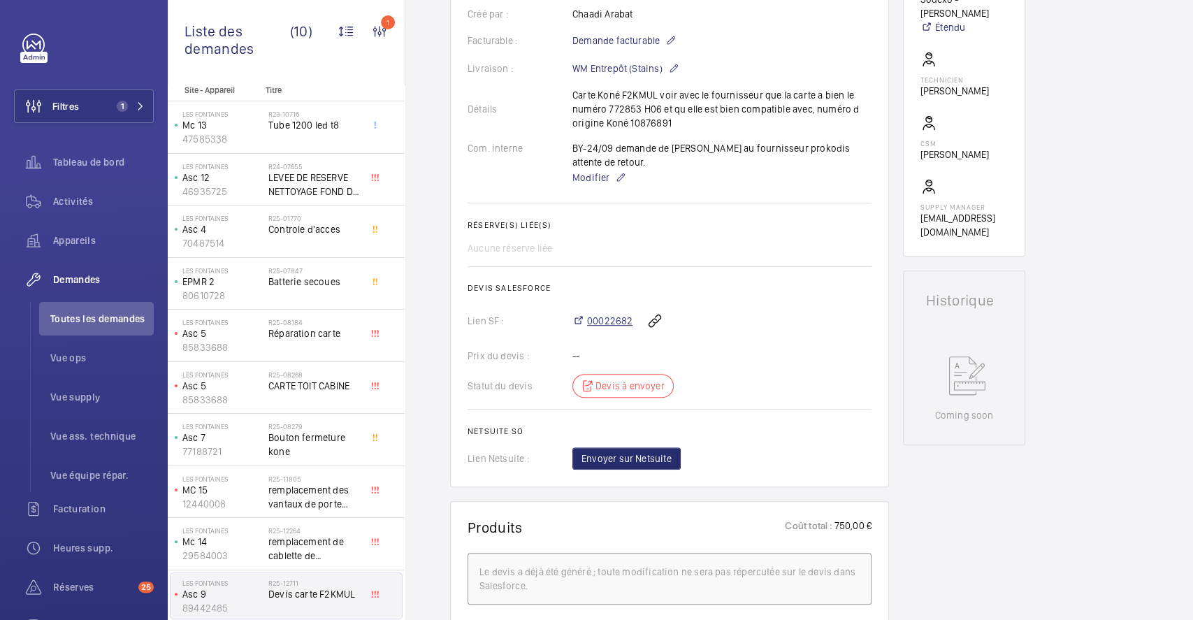
click at [616, 317] on span "00022682" at bounding box center [609, 321] width 45 height 14
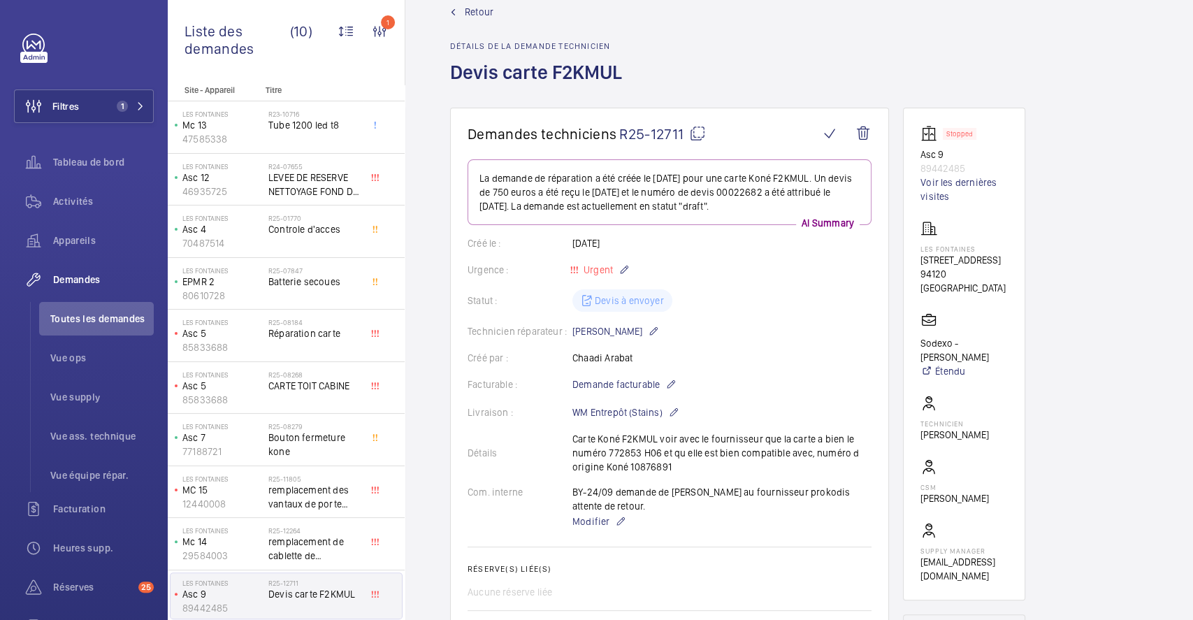
scroll to position [0, 0]
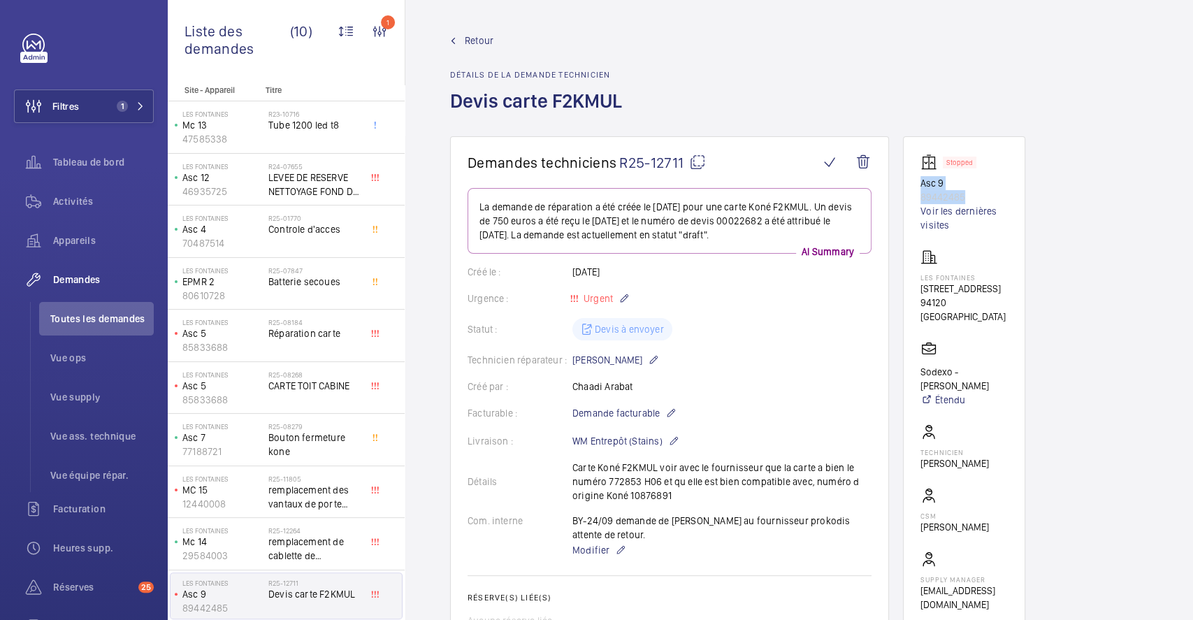
drag, startPoint x: 919, startPoint y: 180, endPoint x: 978, endPoint y: 198, distance: 62.1
click at [978, 198] on wm-front-card "Stopped Asc 9 89442485 Voir les dernières visites Les Fontaines 205 Rue Carnot …" at bounding box center [964, 382] width 122 height 493
copy div "Asc 9 89442485"
click at [81, 199] on span "Activités" at bounding box center [103, 201] width 101 height 14
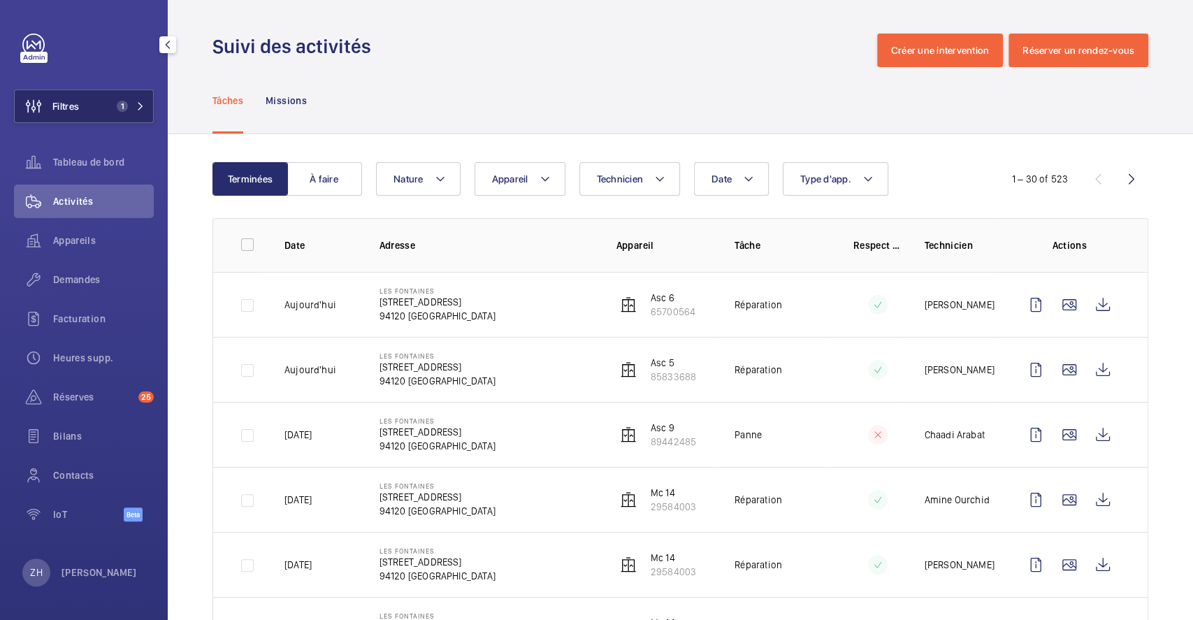
click at [98, 109] on button "Filtres 1" at bounding box center [84, 106] width 140 height 34
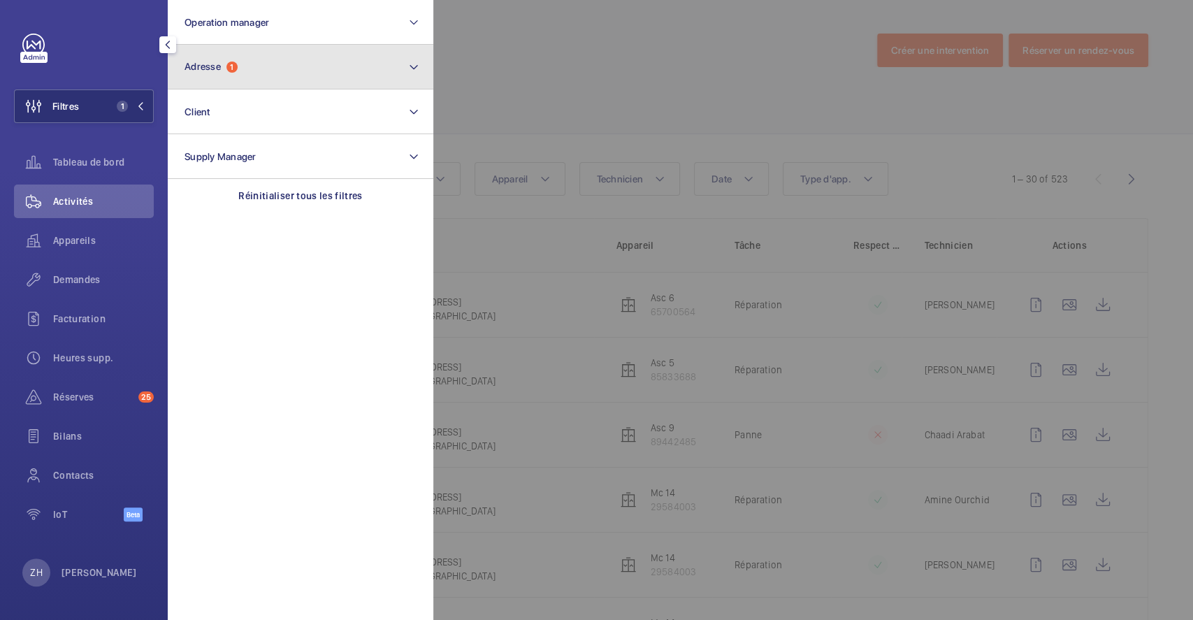
click at [275, 80] on button "Adresse 1" at bounding box center [300, 67] width 265 height 45
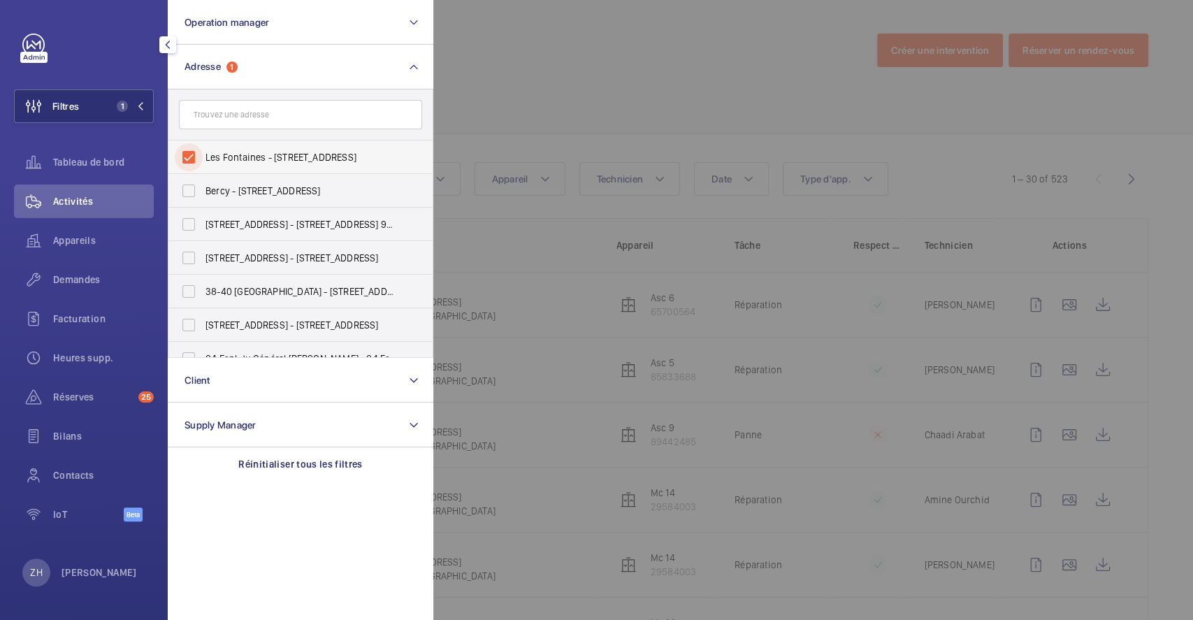
click at [191, 146] on input "Les Fontaines - 205 Rue Carnot 203, FONTENAY-SOUS-BOIS 94120" at bounding box center [189, 157] width 28 height 28
checkbox input "false"
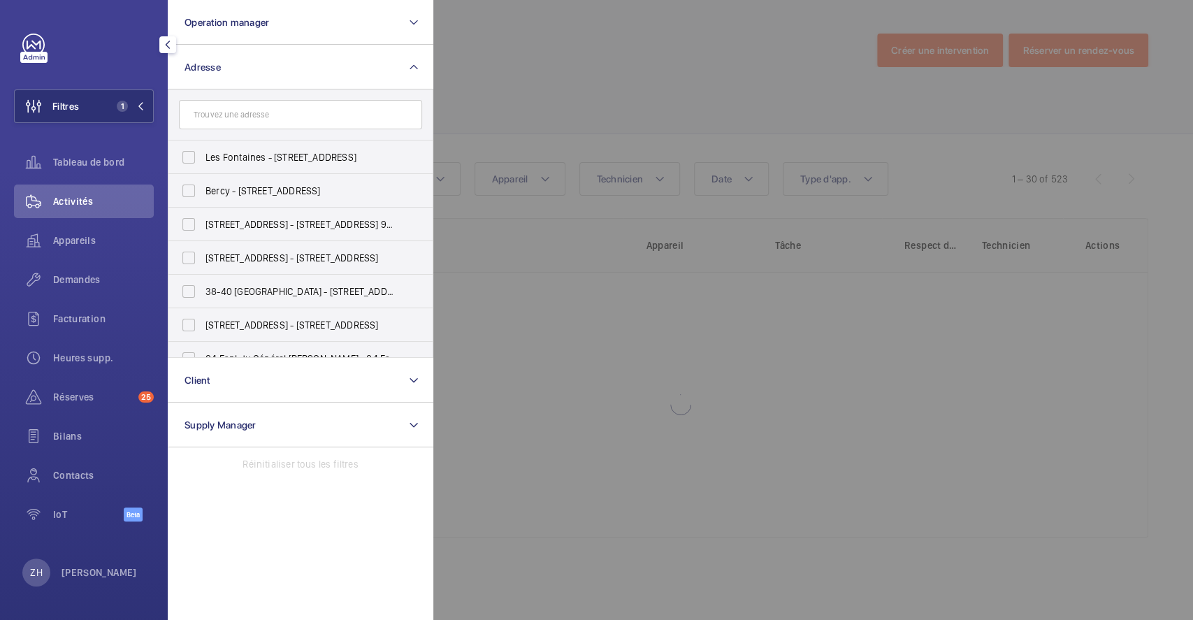
click at [548, 86] on div at bounding box center [1029, 310] width 1193 height 620
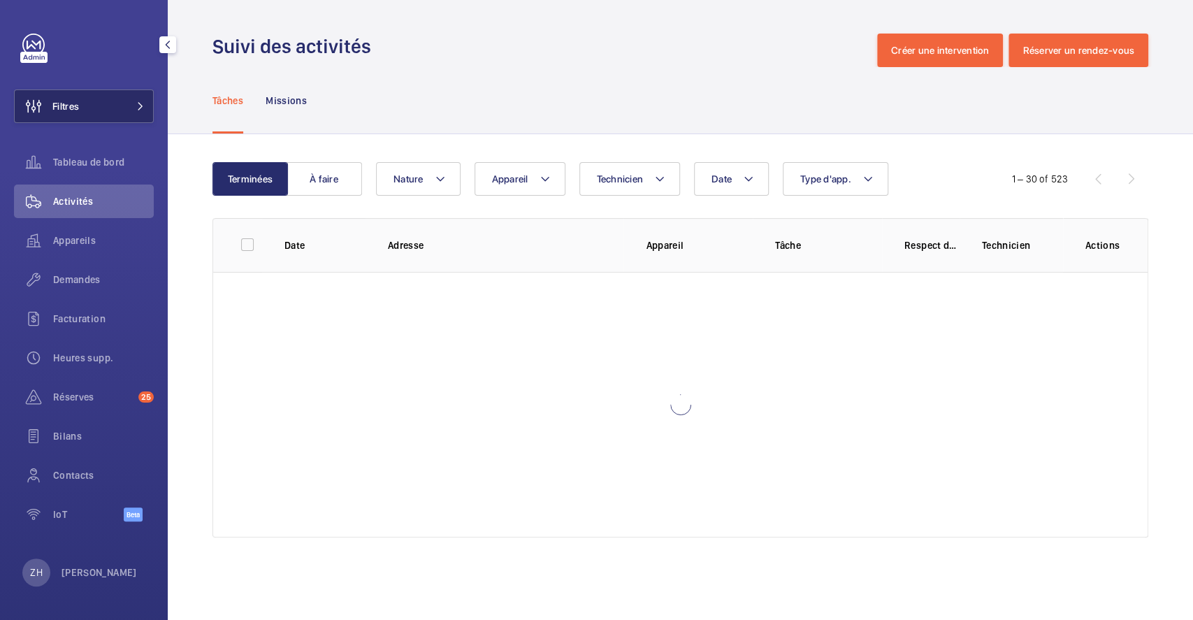
click at [80, 112] on button "Filtres" at bounding box center [84, 106] width 140 height 34
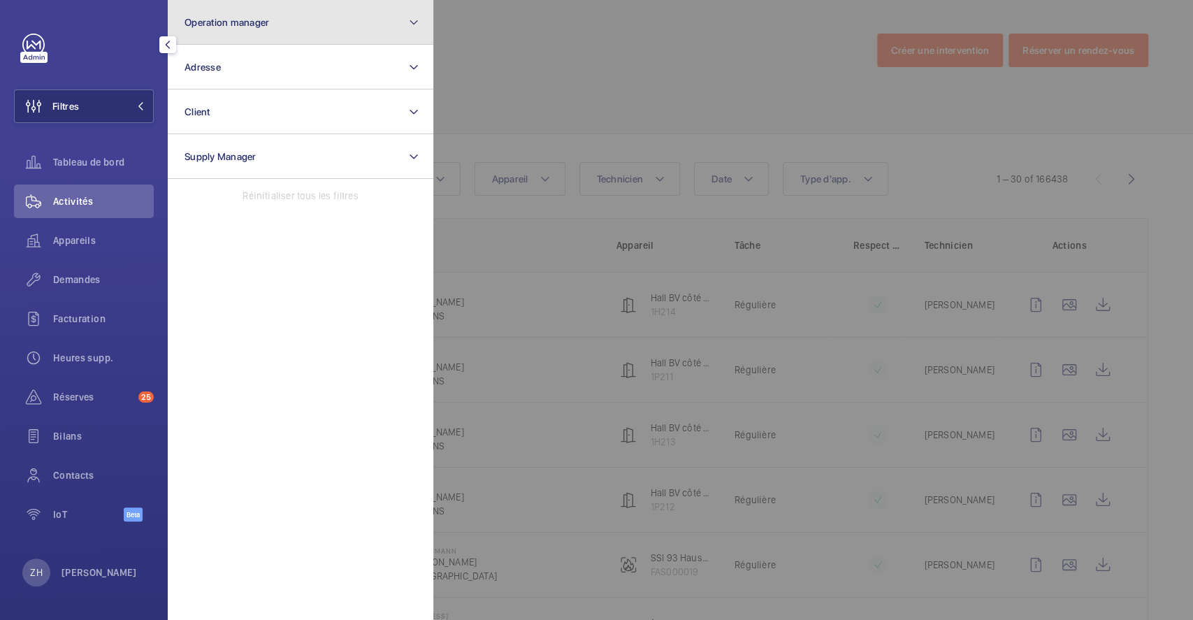
click at [259, 29] on button "Operation manager" at bounding box center [300, 22] width 265 height 45
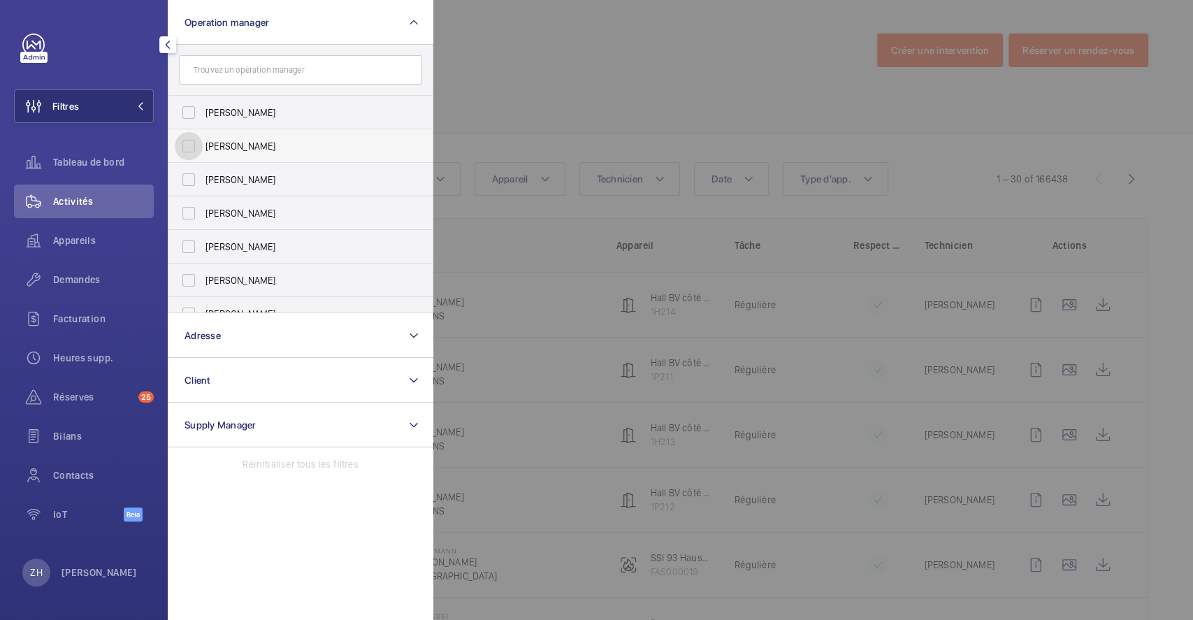
click at [187, 147] on input "[PERSON_NAME]" at bounding box center [189, 146] width 28 height 28
checkbox input "true"
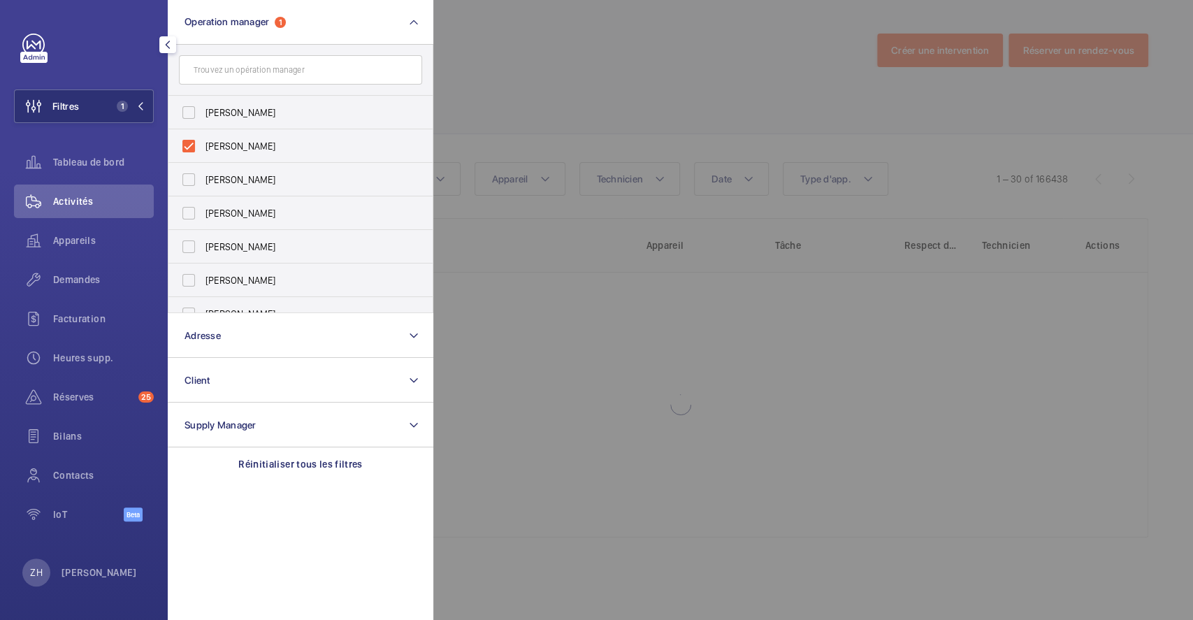
click at [521, 92] on div at bounding box center [1029, 310] width 1193 height 620
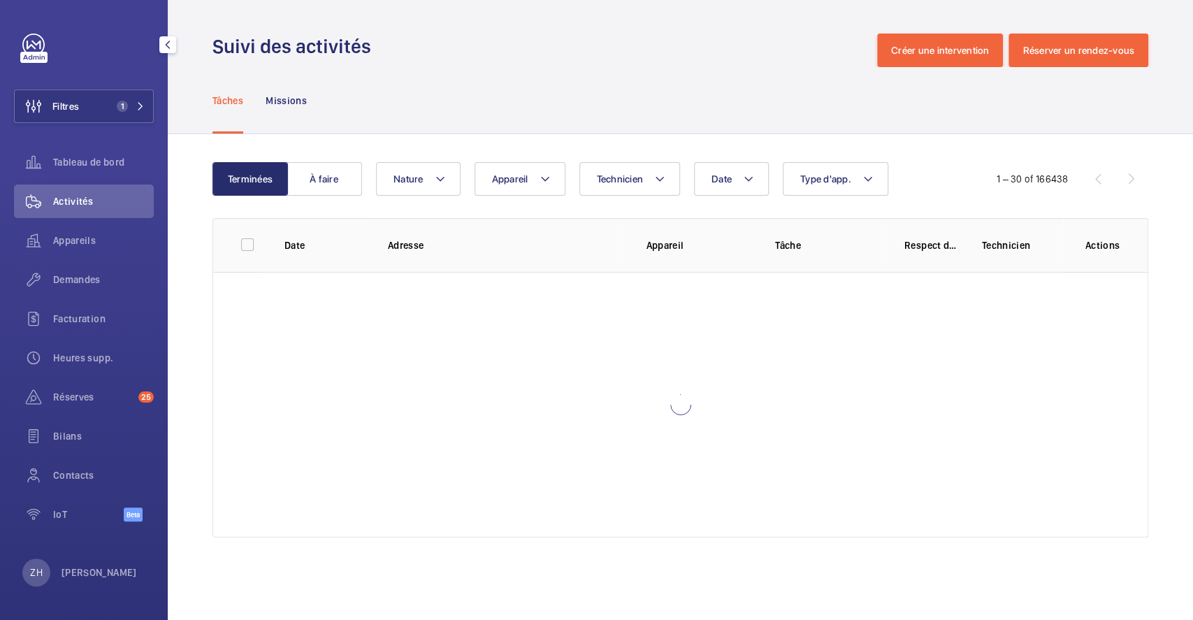
click at [75, 198] on span "Activités" at bounding box center [103, 201] width 101 height 14
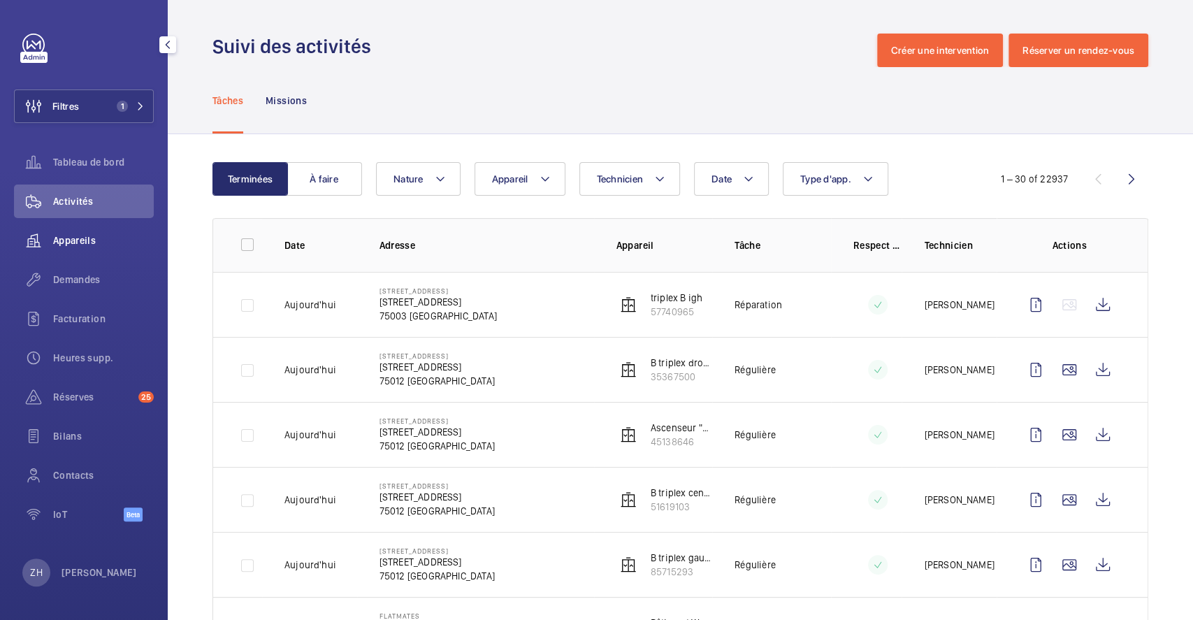
click at [80, 237] on span "Appareils" at bounding box center [103, 240] width 101 height 14
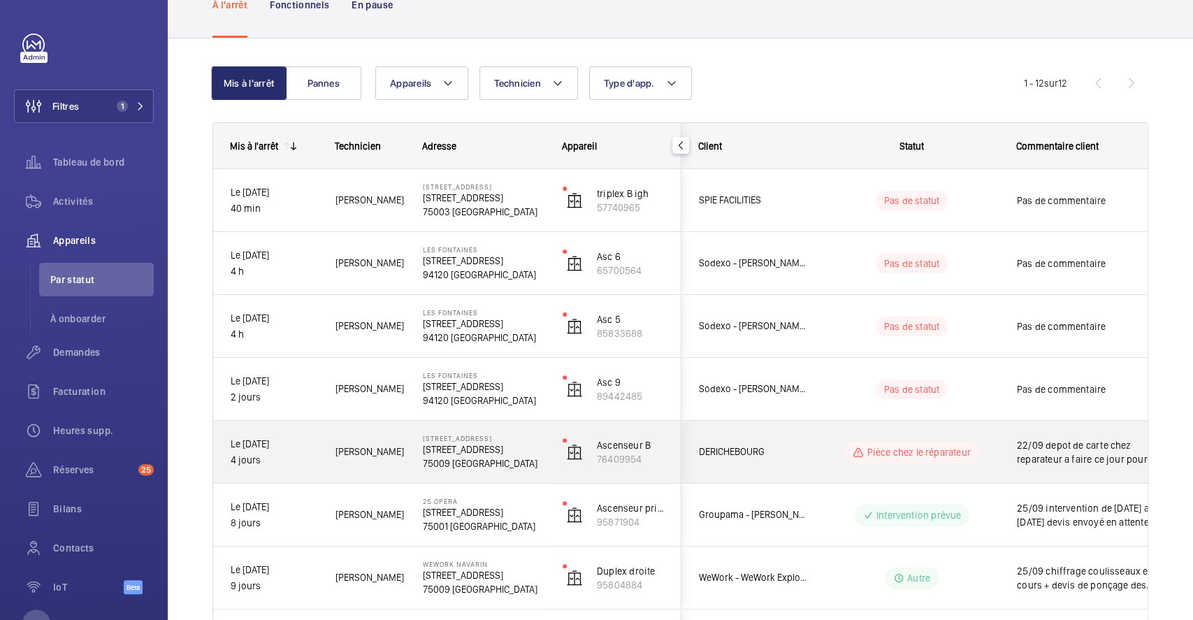
scroll to position [186, 0]
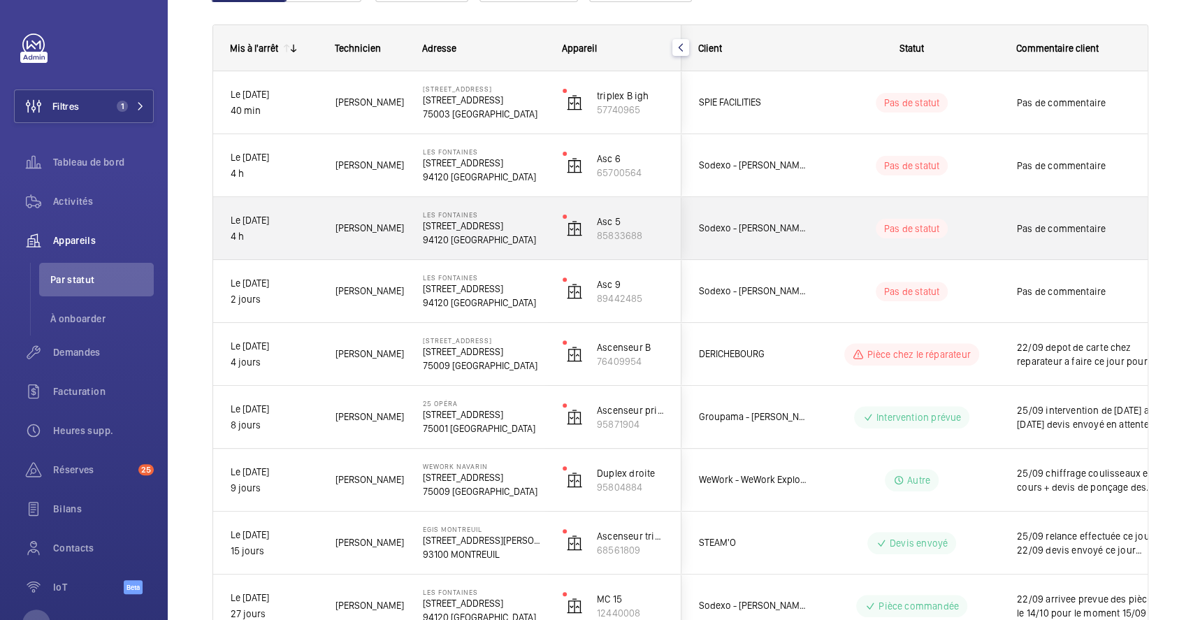
click at [987, 215] on div "Pas de statut" at bounding box center [903, 229] width 191 height 48
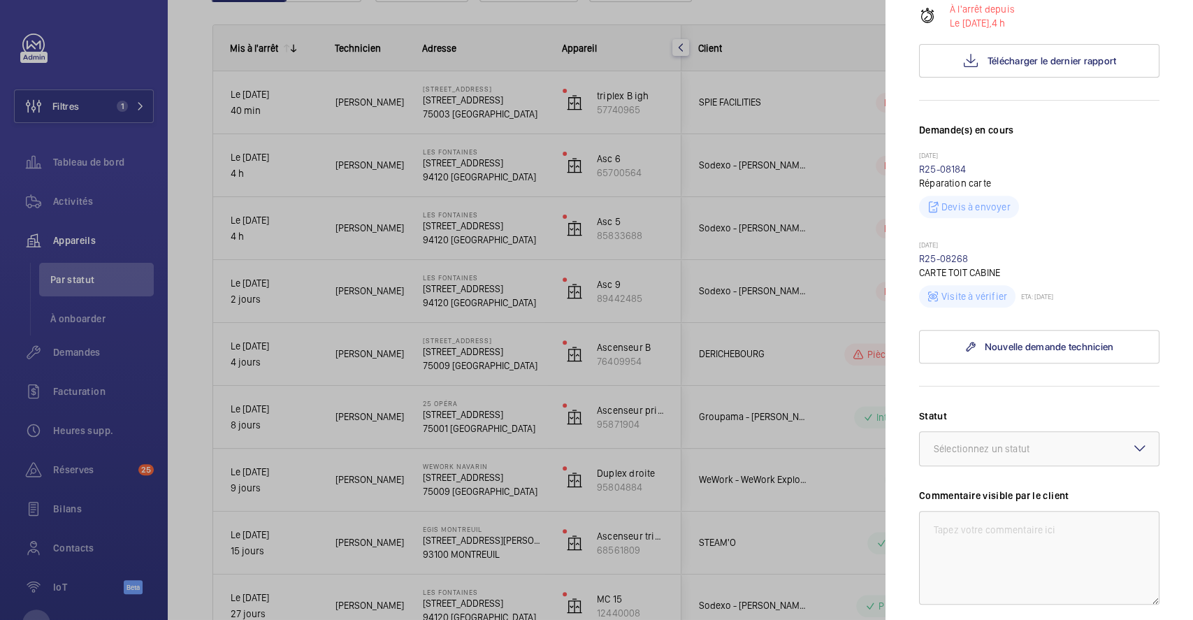
scroll to position [465, 0]
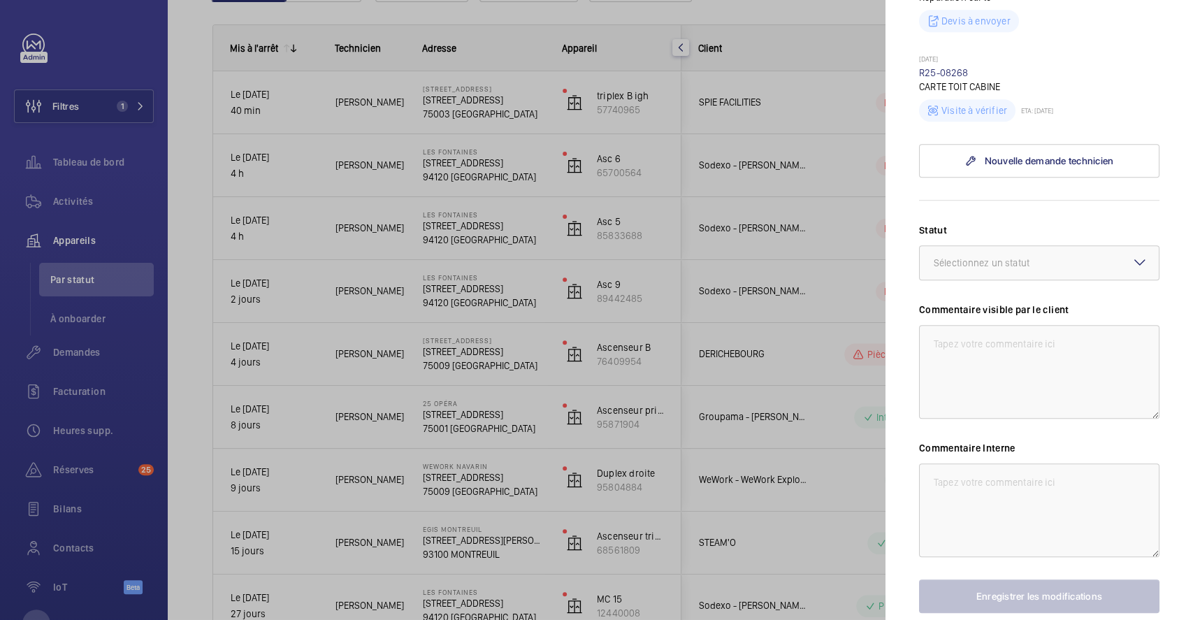
click at [1131, 270] on mat-icon at bounding box center [1139, 262] width 17 height 17
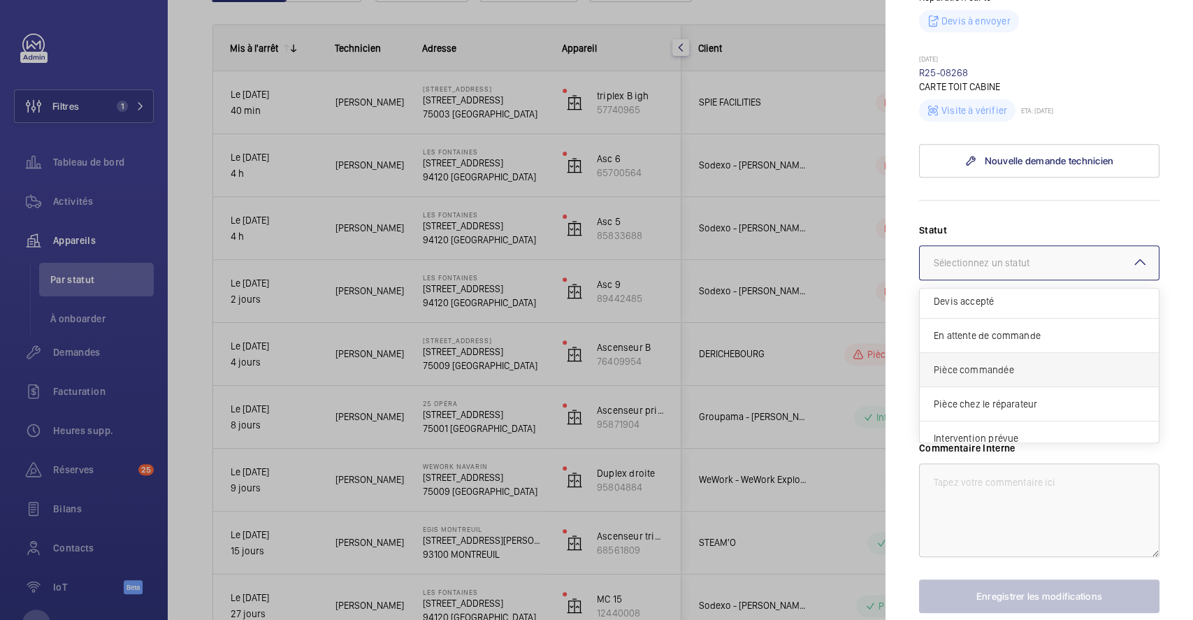
scroll to position [118, 0]
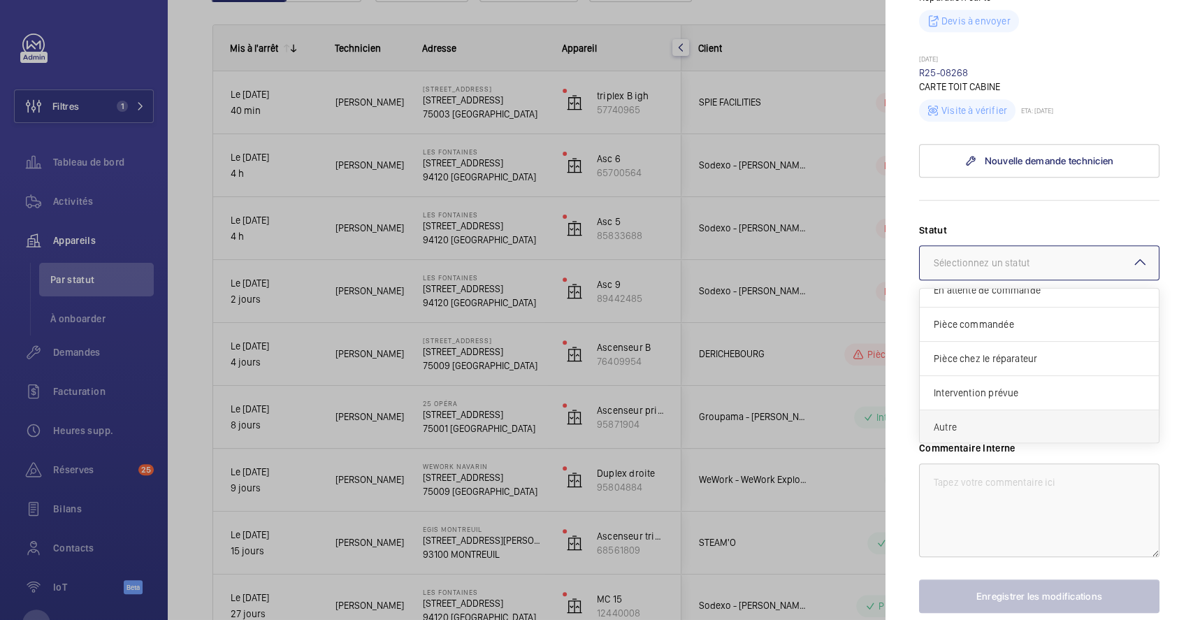
click at [1035, 434] on span "Autre" at bounding box center [1038, 427] width 211 height 14
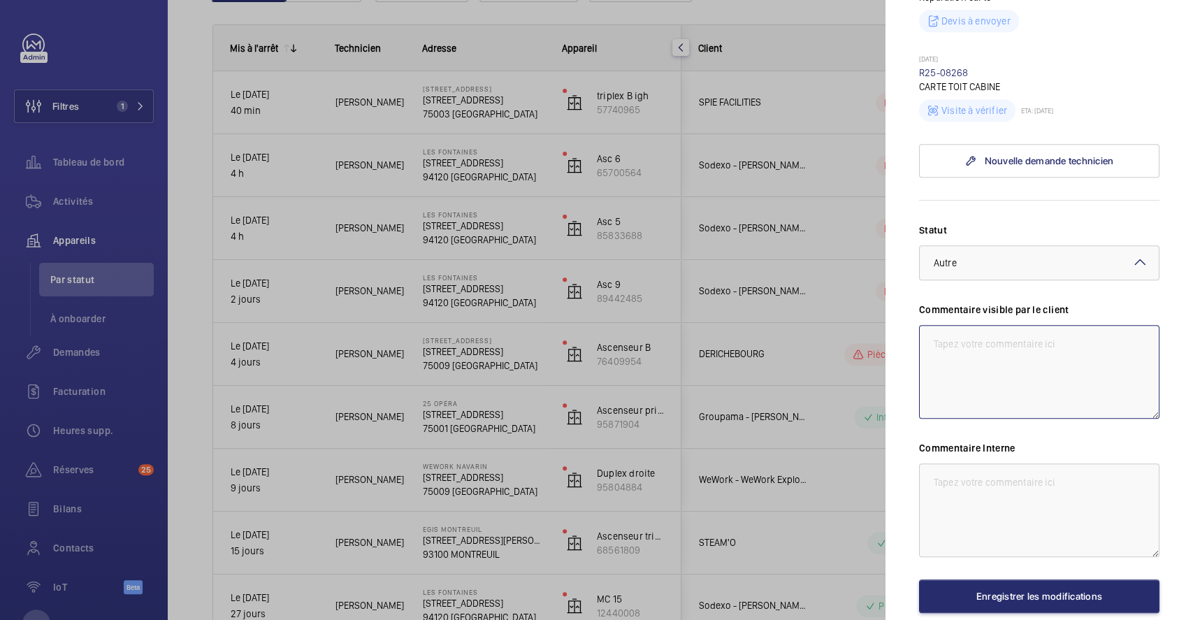
click at [980, 376] on textarea at bounding box center [1039, 372] width 240 height 94
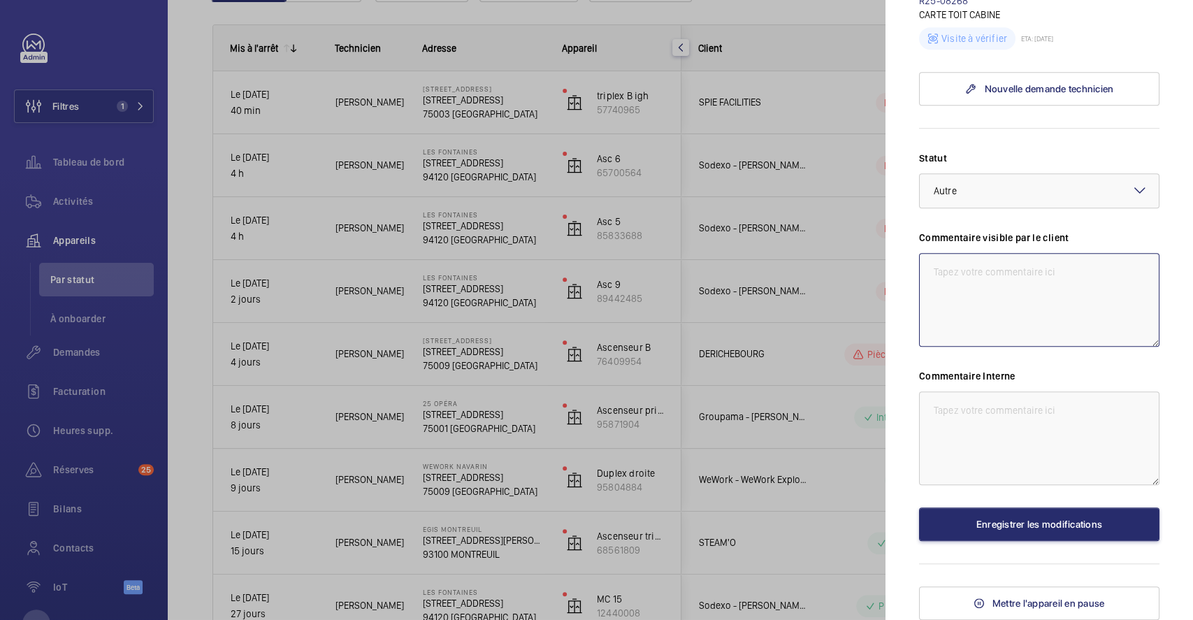
scroll to position [562, 0]
click at [1013, 402] on textarea at bounding box center [1039, 438] width 240 height 94
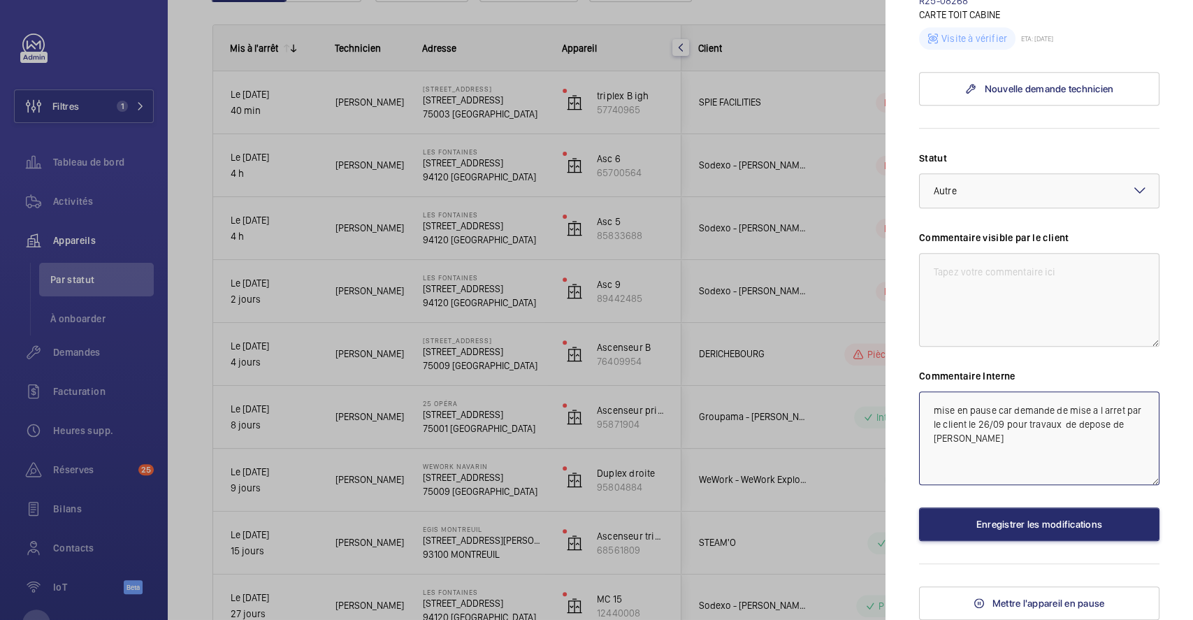
drag, startPoint x: 931, startPoint y: 412, endPoint x: 1079, endPoint y: 478, distance: 162.3
click at [1079, 478] on textarea "mise en pause car demande de mise a l arret par le client le 26/09 pour travaux…" at bounding box center [1039, 438] width 240 height 94
type textarea "mise en pause car demande de mise a l arret par le client le 26/09 pour travaux…"
click at [1008, 282] on textarea at bounding box center [1039, 300] width 240 height 94
paste textarea "mise en pause car demande de mise a l arret par le client le 26/09 pour travaux…"
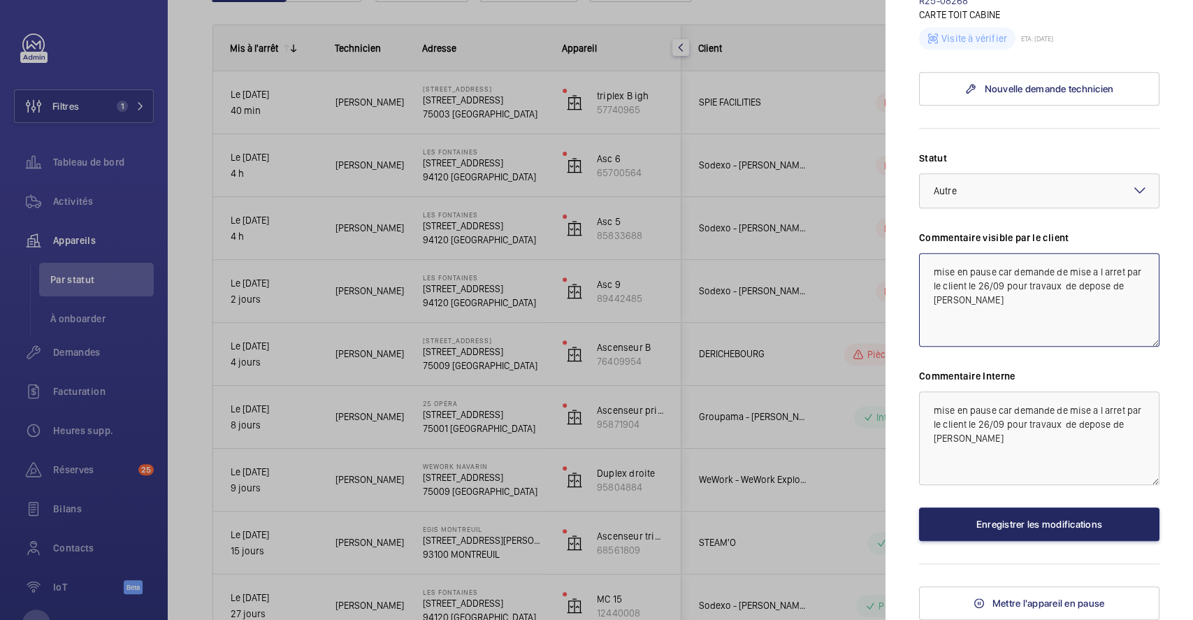
type textarea "mise en pause car demande de mise a l arret par le client le 26/09 pour travaux…"
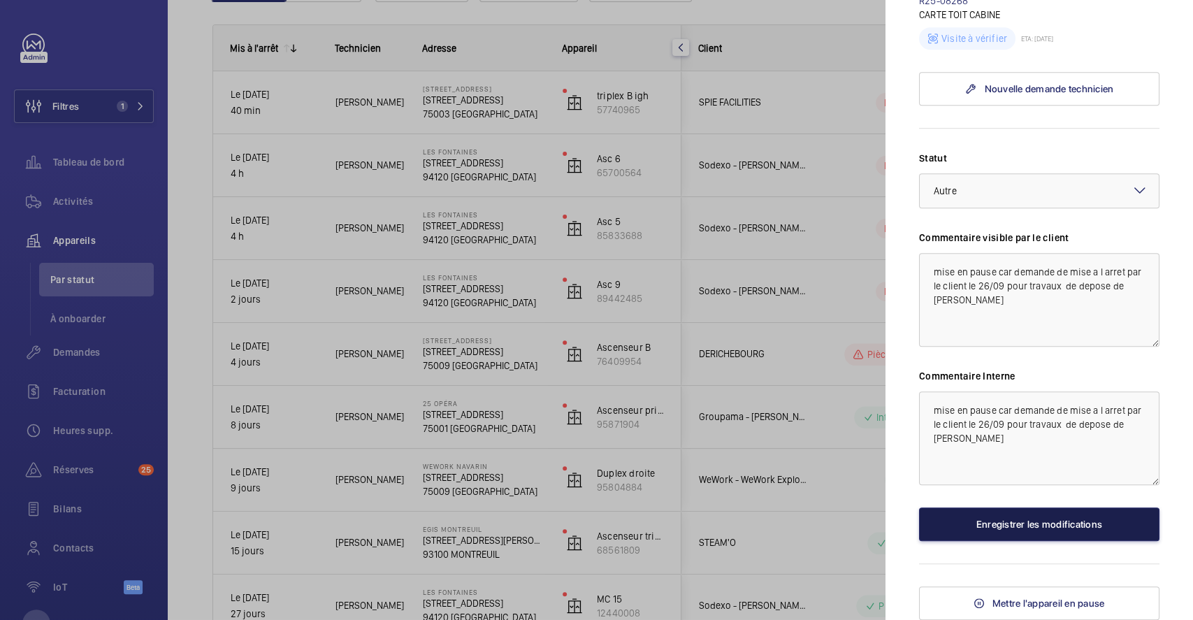
drag, startPoint x: 1045, startPoint y: 523, endPoint x: 1043, endPoint y: 513, distance: 10.7
click at [1045, 524] on button "Enregistrer les modifications" at bounding box center [1039, 524] width 240 height 34
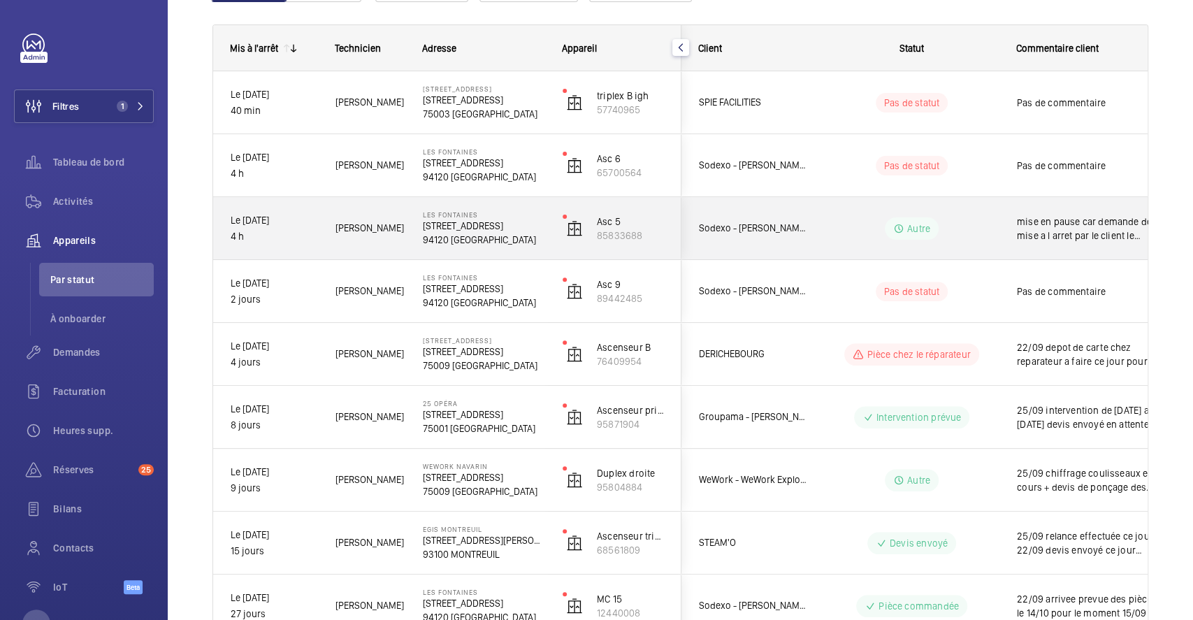
click at [974, 231] on wm-front-pills-cell "Autre" at bounding box center [911, 228] width 174 height 22
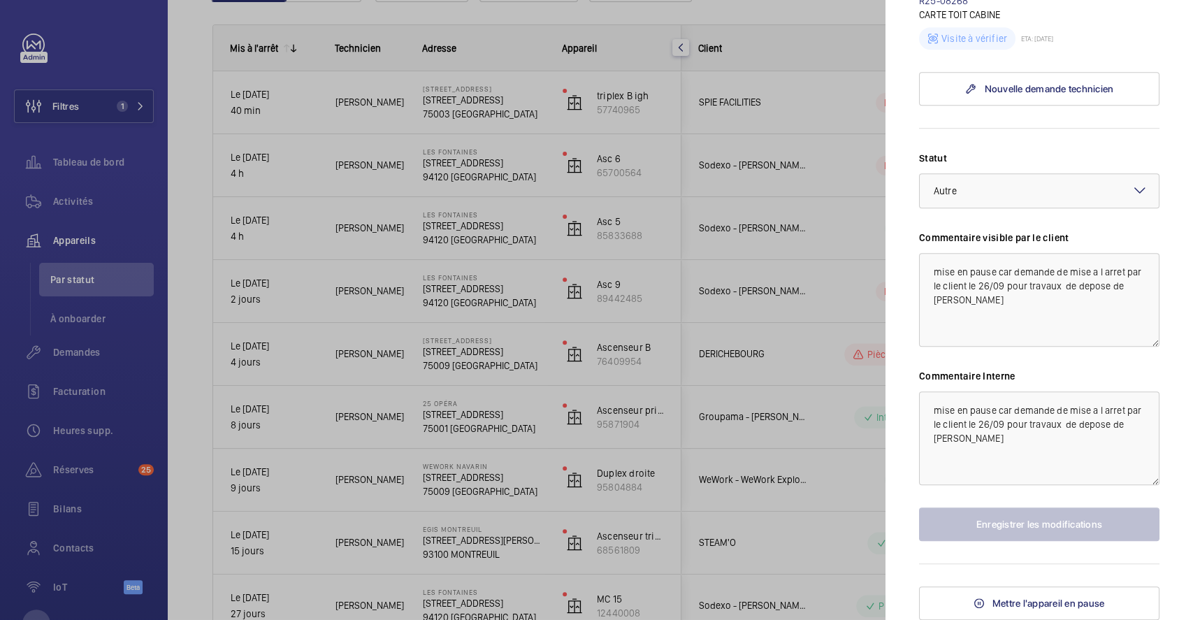
scroll to position [562, 0]
click at [1048, 604] on span "Mettre l'appareil en pause" at bounding box center [1048, 602] width 112 height 11
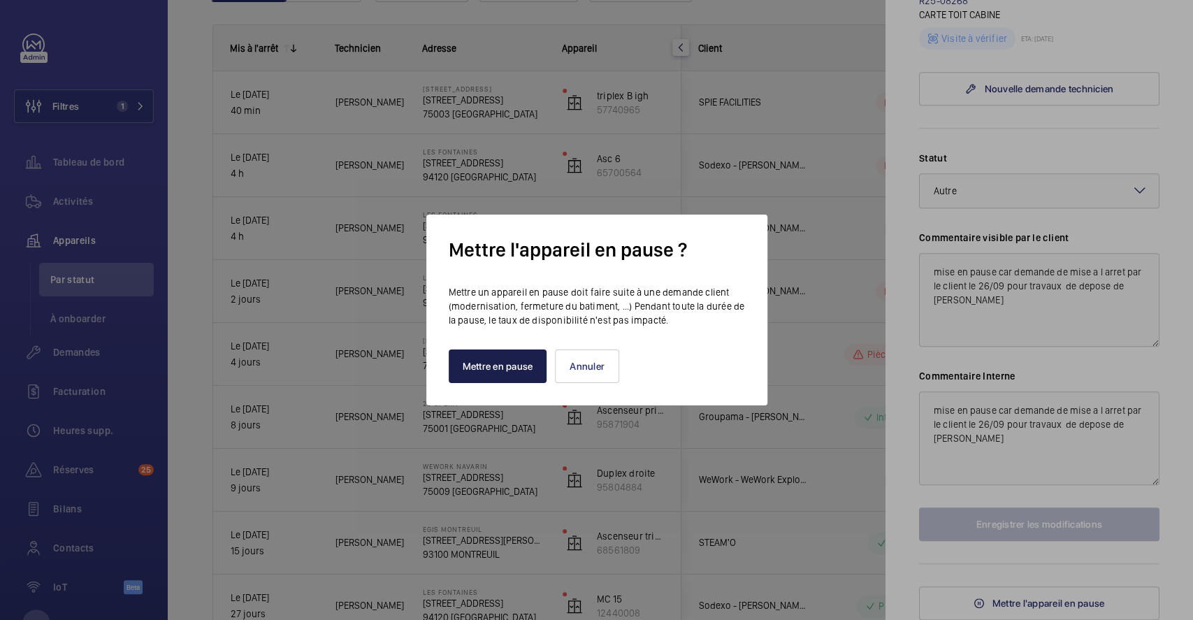
click at [516, 372] on button "Mettre en pause" at bounding box center [498, 366] width 99 height 34
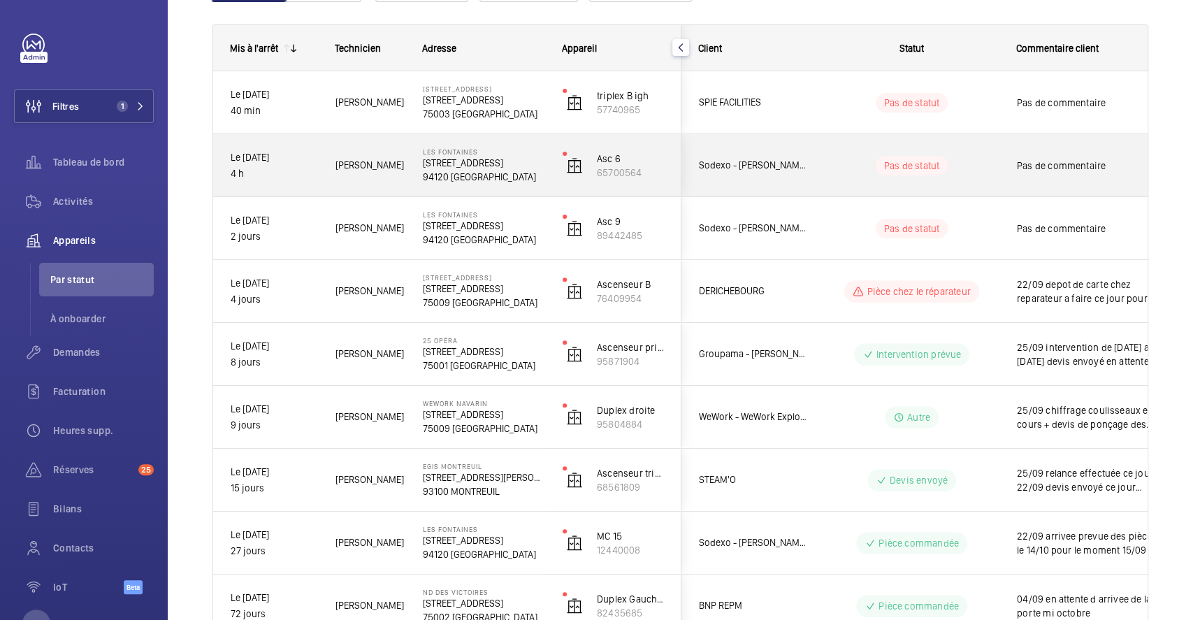
click at [841, 151] on div "Pas de statut" at bounding box center [903, 166] width 191 height 48
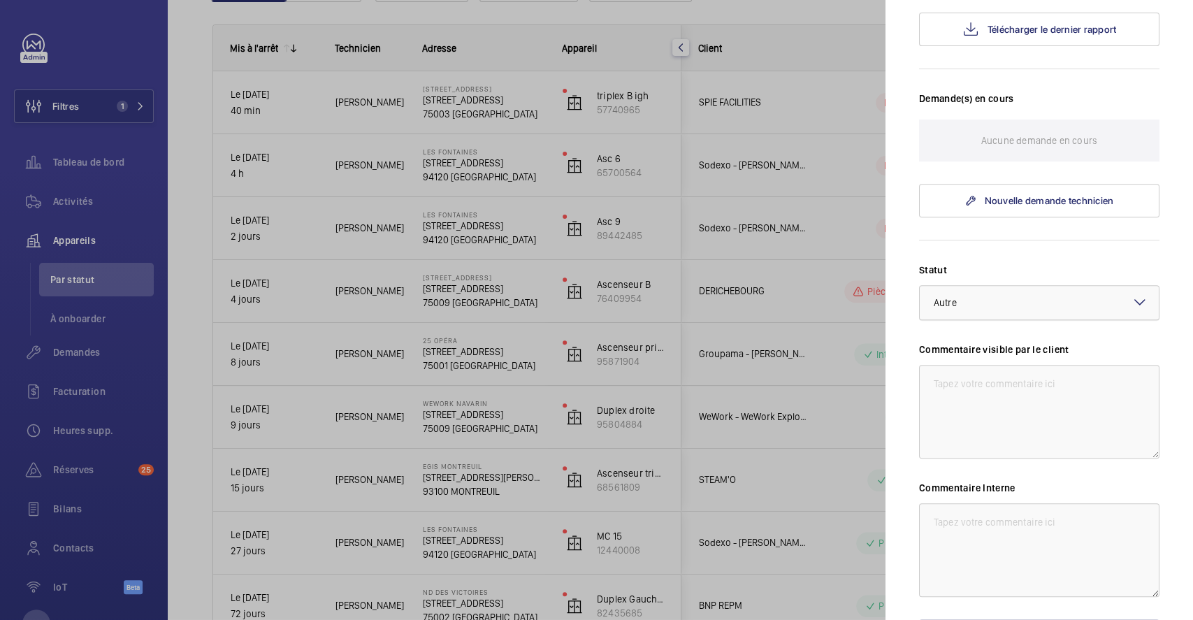
scroll to position [447, 0]
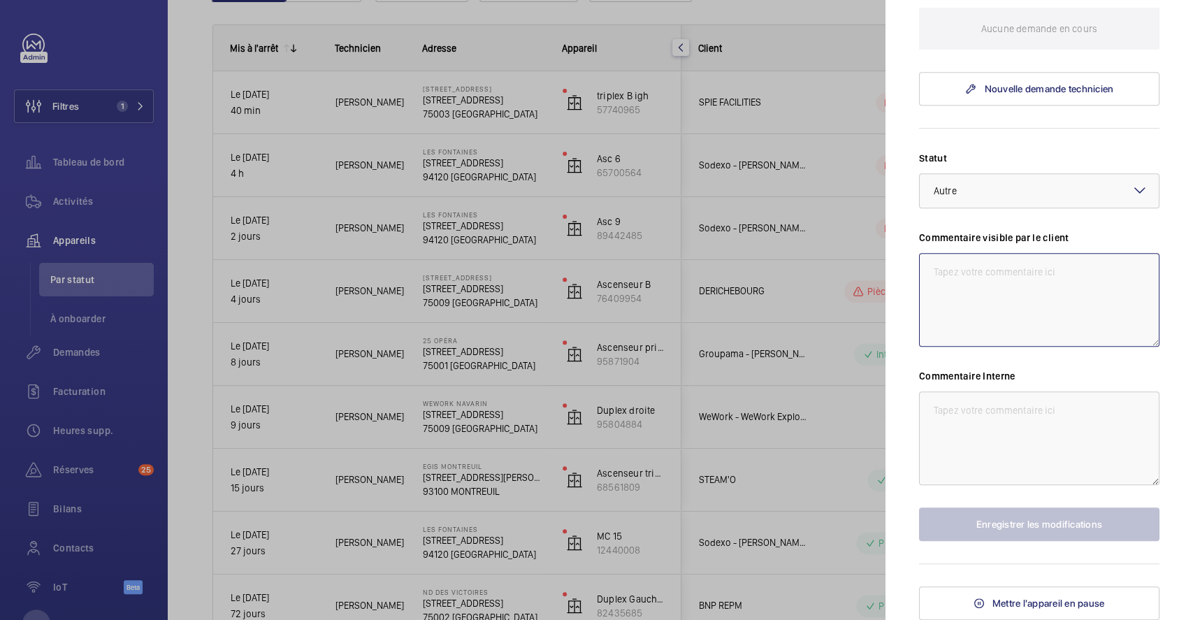
click at [965, 270] on textarea at bounding box center [1039, 300] width 240 height 94
paste textarea "mise en pause car demande de mise a l arret par le client le 26/09 pour travaux…"
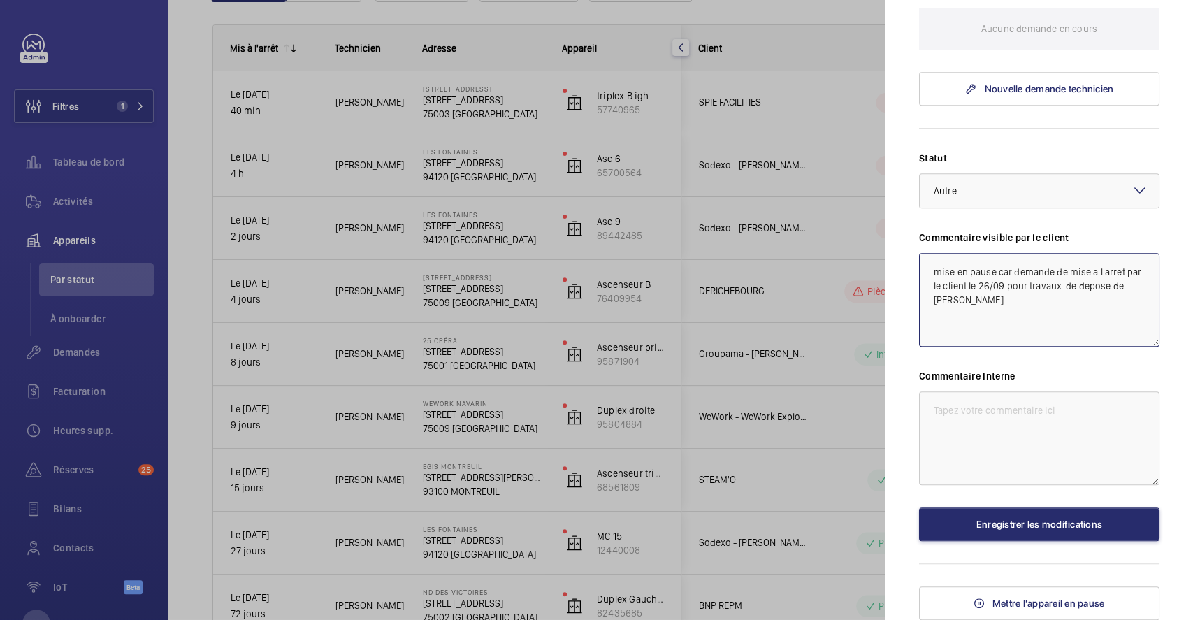
type textarea "mise en pause car demande de mise a l arret par le client le 26/09 pour travaux…"
click at [991, 415] on textarea at bounding box center [1039, 438] width 240 height 94
paste textarea "mise en pause car demande de mise a l arret par le client le 26/09 pour travaux…"
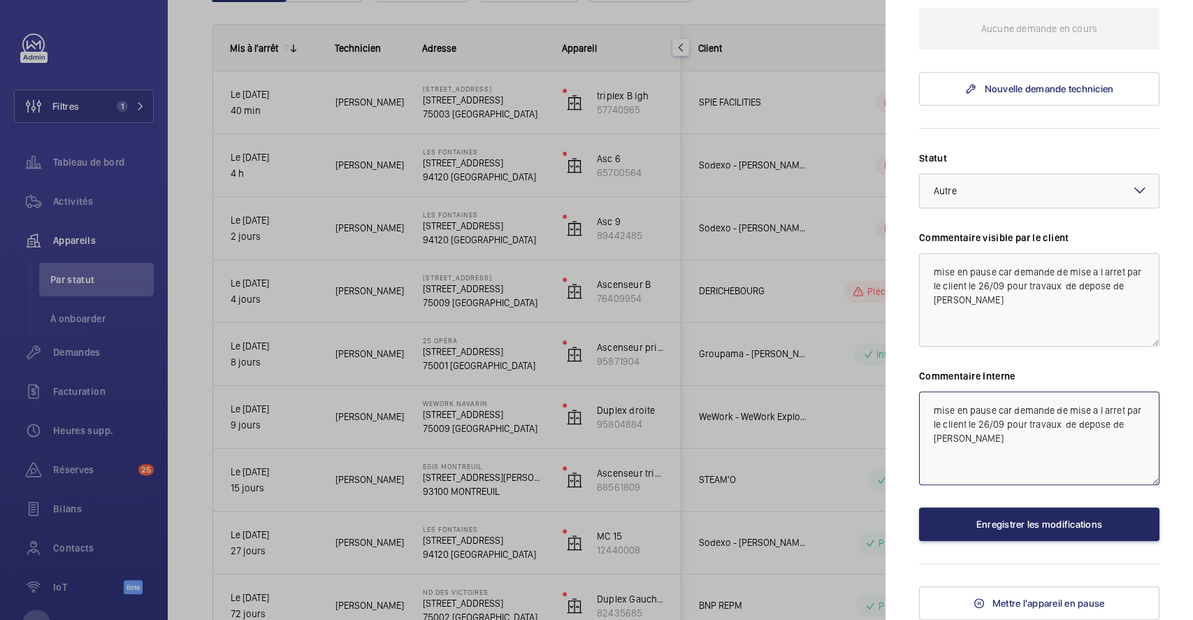
type textarea "mise en pause car demande de mise a l arret par le client le 26/09 pour travaux…"
click at [1035, 528] on button "Enregistrer les modifications" at bounding box center [1039, 524] width 240 height 34
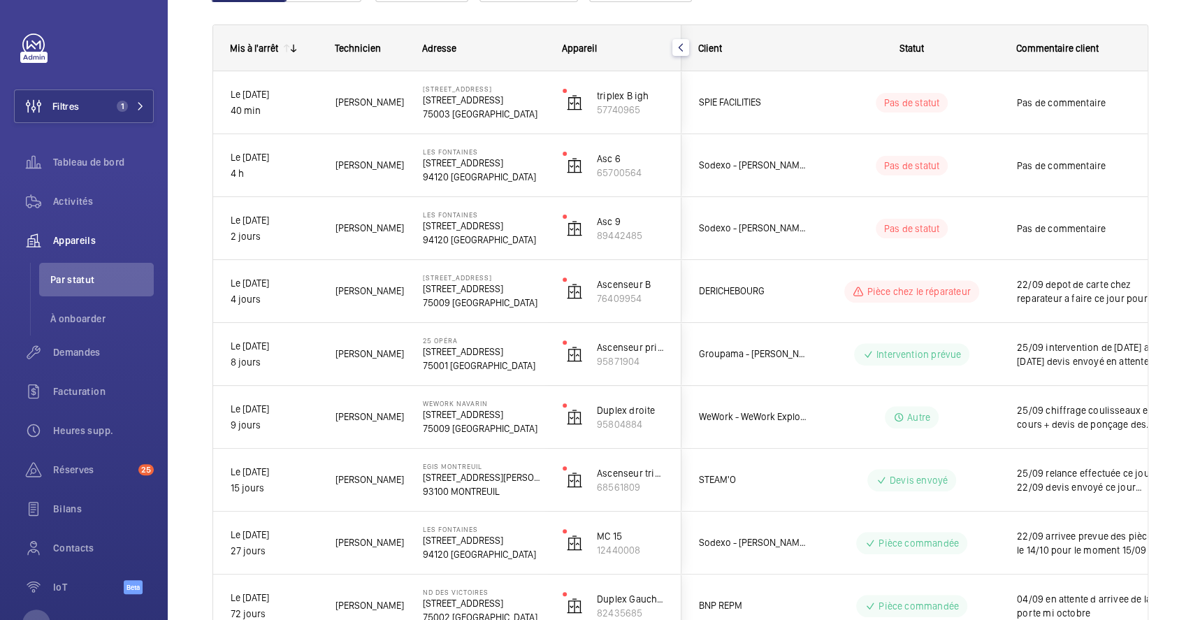
scroll to position [0, 0]
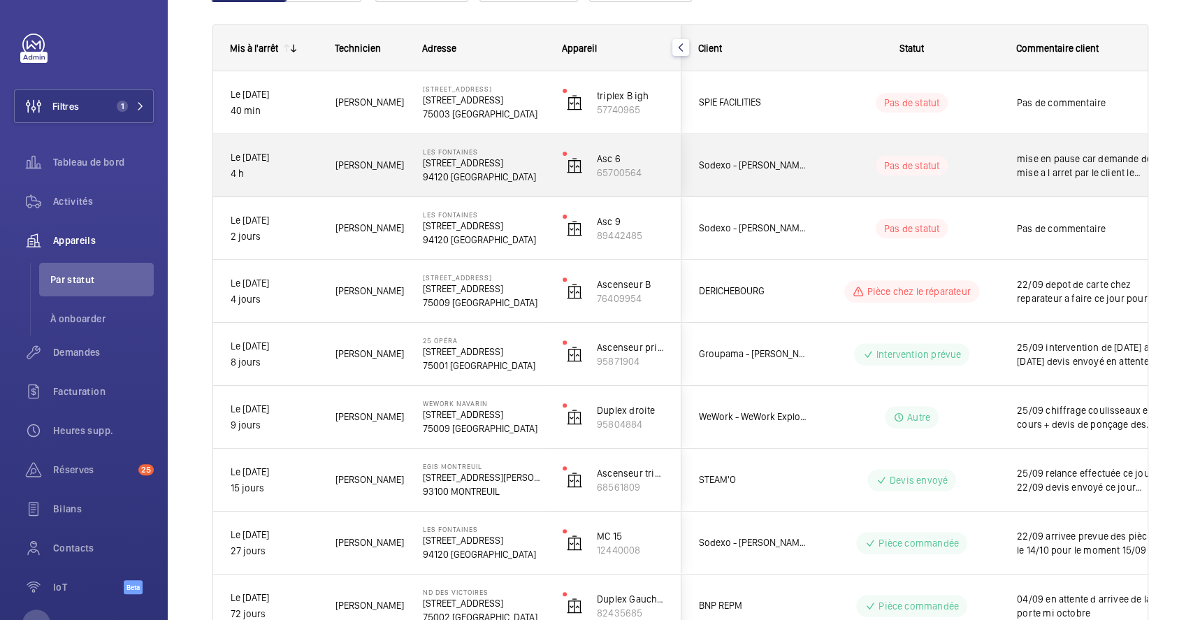
click at [853, 148] on div "Pas de statut" at bounding box center [903, 166] width 191 height 48
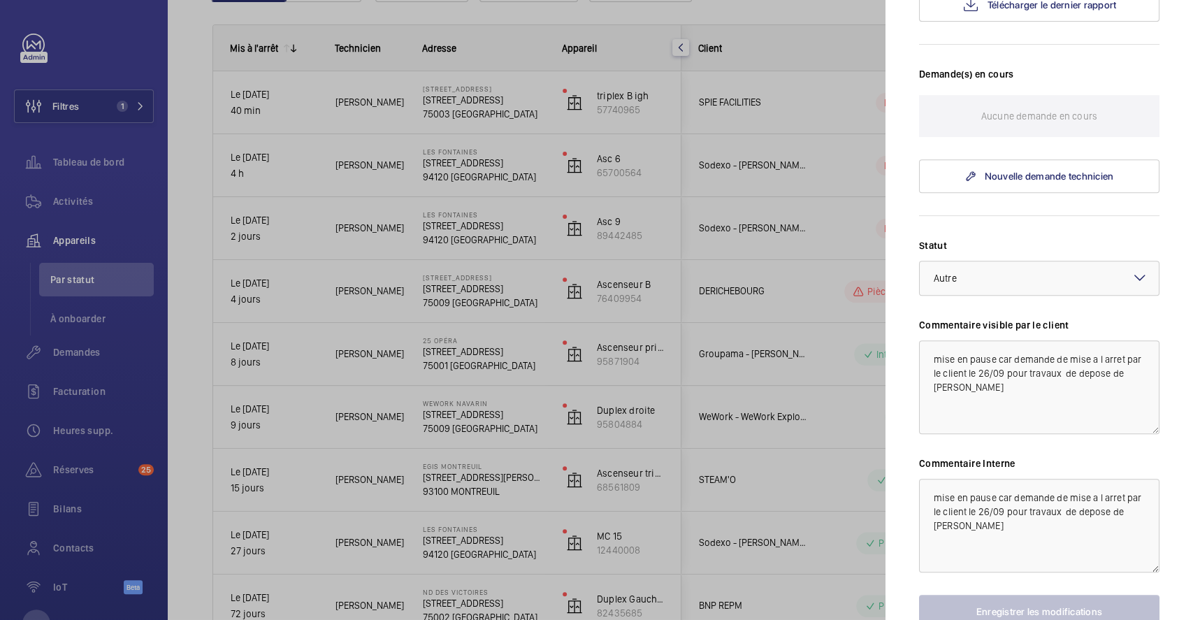
scroll to position [447, 0]
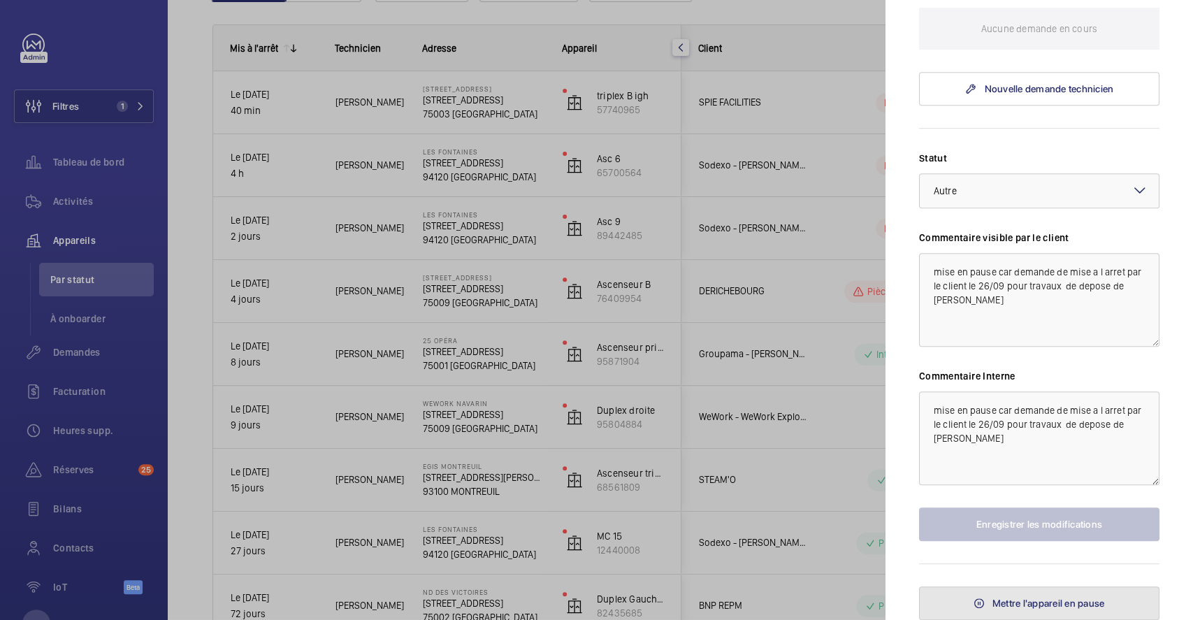
click at [1016, 602] on span "Mettre l'appareil en pause" at bounding box center [1048, 602] width 112 height 11
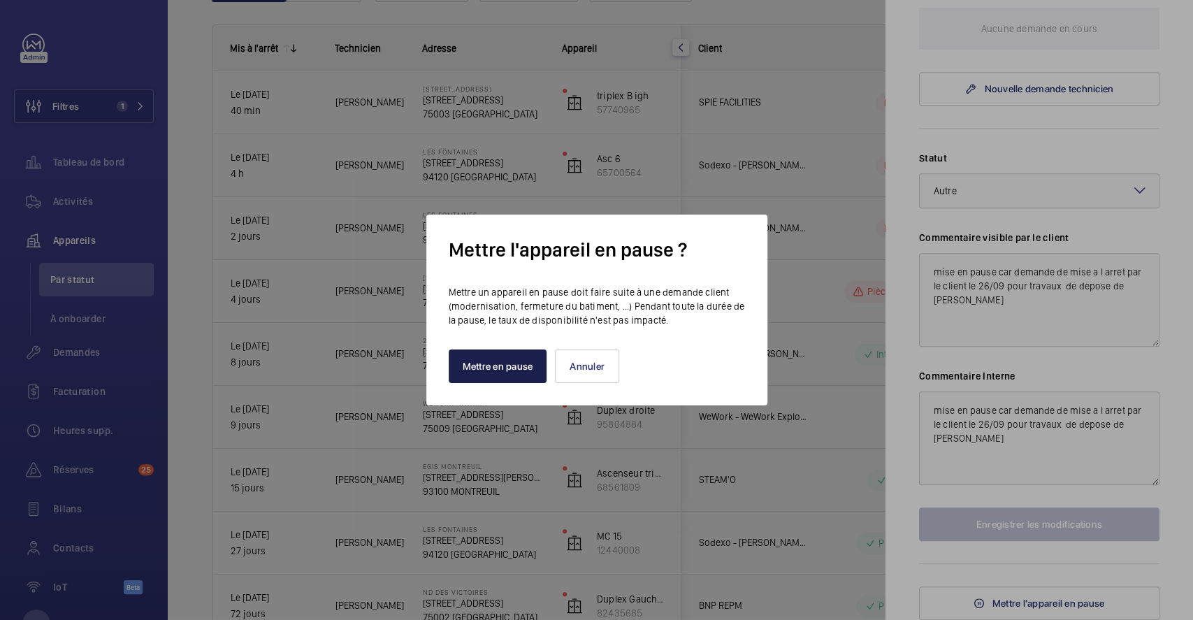
click at [497, 369] on button "Mettre en pause" at bounding box center [498, 366] width 99 height 34
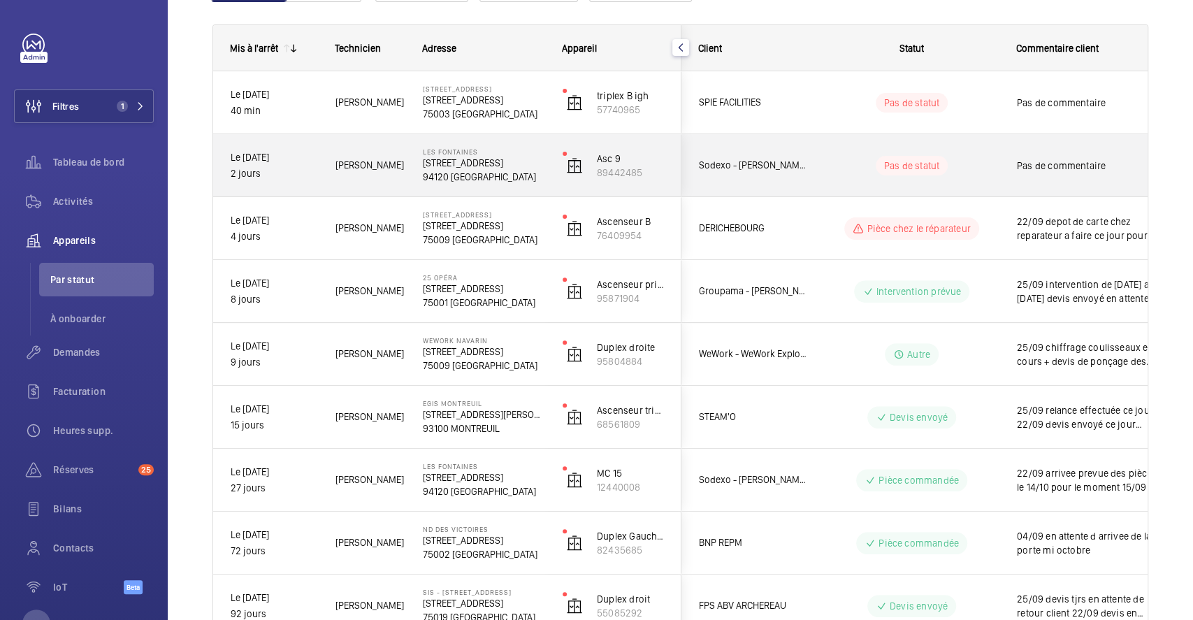
click at [833, 143] on div "Pas de statut" at bounding box center [903, 166] width 191 height 48
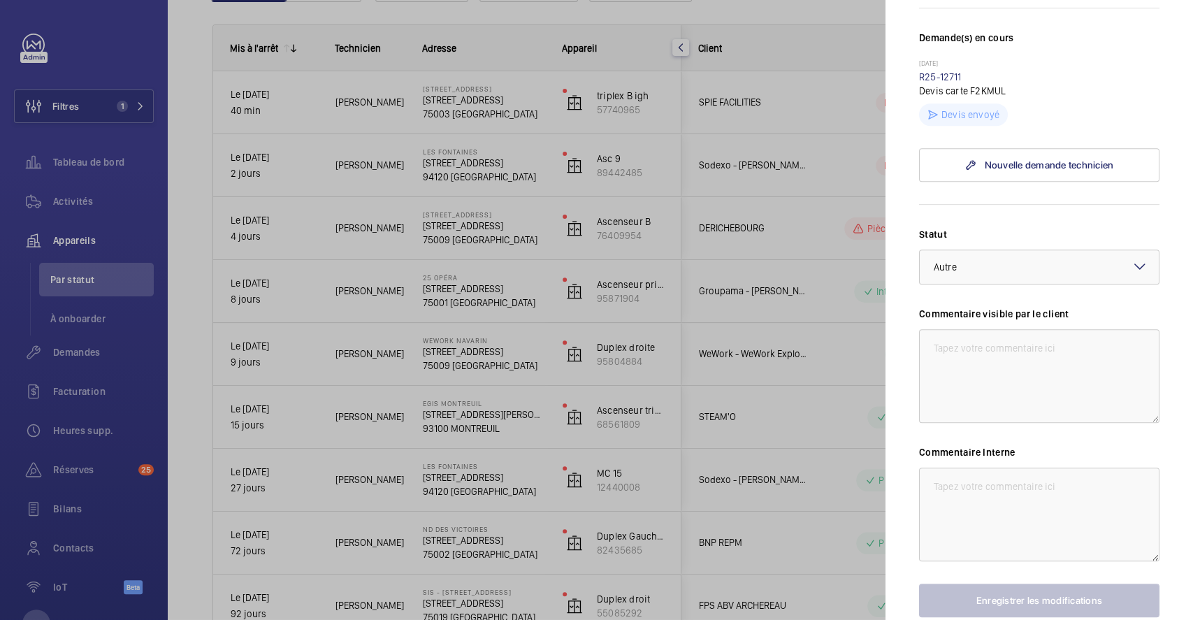
scroll to position [465, 0]
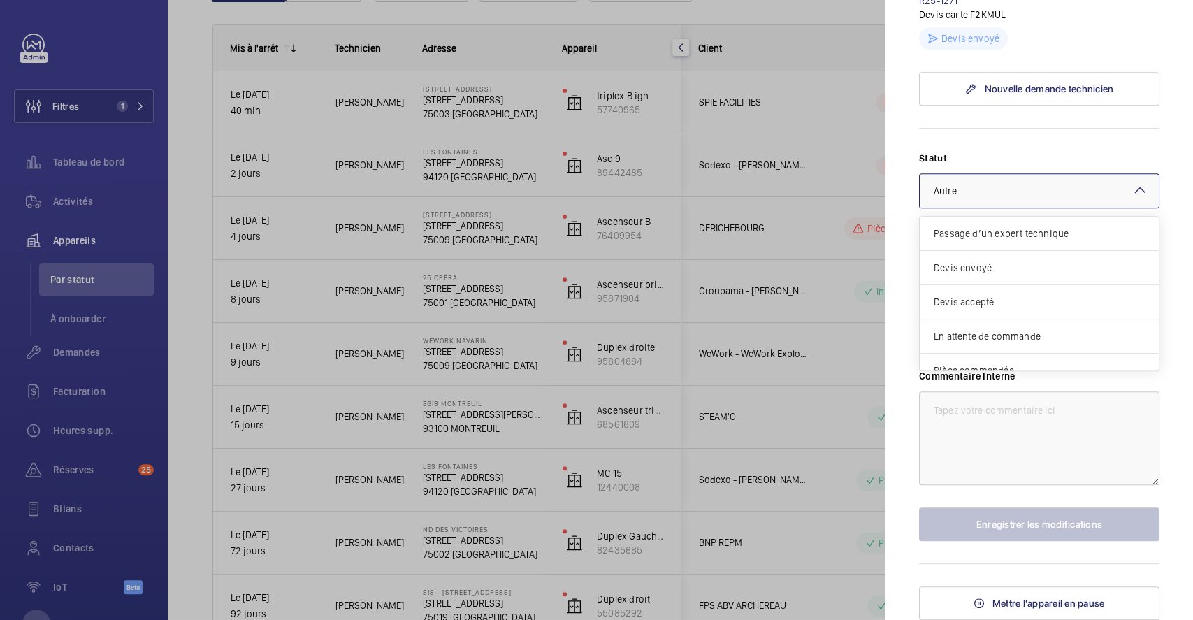
drag, startPoint x: 1130, startPoint y: 198, endPoint x: 1126, endPoint y: 210, distance: 11.9
click at [1131, 198] on mat-icon at bounding box center [1139, 190] width 17 height 17
click at [1002, 270] on span "Devis envoyé" at bounding box center [1038, 268] width 211 height 14
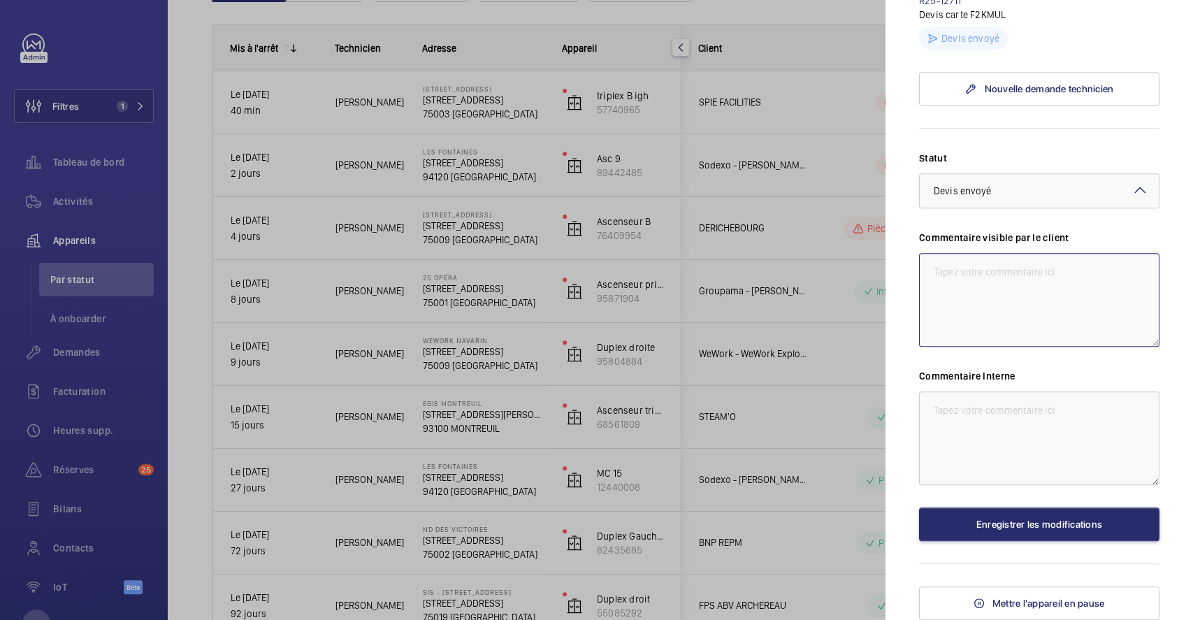
click at [989, 272] on textarea at bounding box center [1039, 300] width 240 height 94
type textarea "d"
drag, startPoint x: 1045, startPoint y: 285, endPoint x: 900, endPoint y: 288, distance: 145.4
click at [900, 288] on mat-sidenav "Appareil à l'arrêt Les Fontaines 205 Rue Carnot 203 94120 FONTENAY-SOUS-BOIS So…" at bounding box center [1038, 310] width 307 height 620
type textarea "26/09 devis envoyé au client"
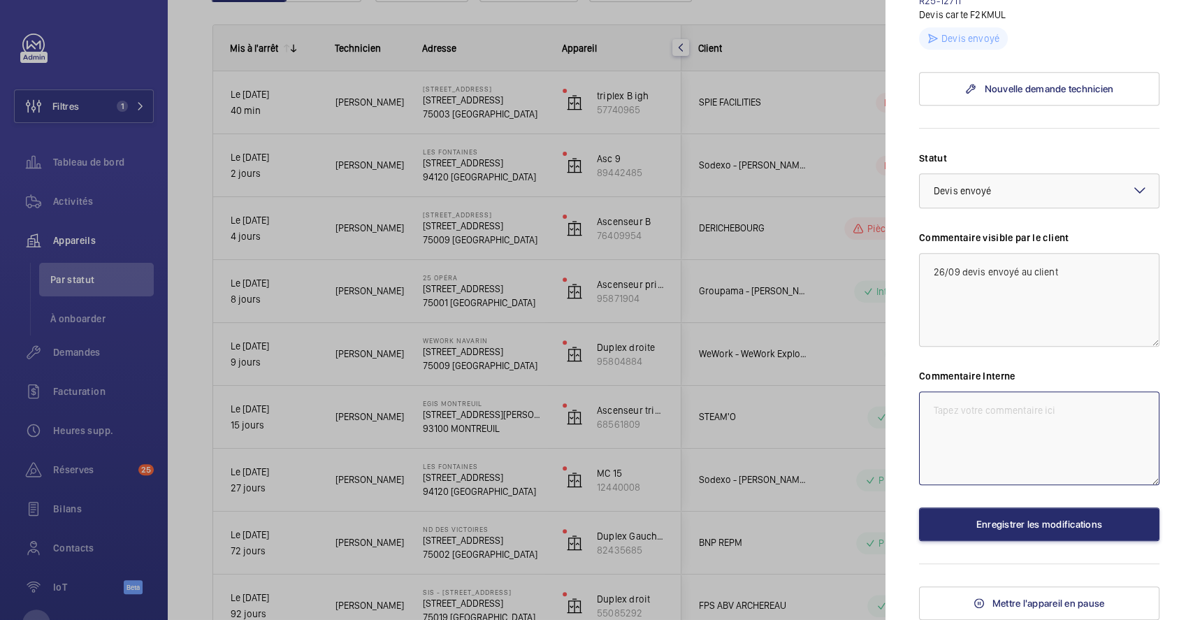
click at [1041, 419] on textarea at bounding box center [1039, 438] width 240 height 94
paste textarea "26/09 devis envoyé au client"
type textarea "26/09 devis envoyé au client"
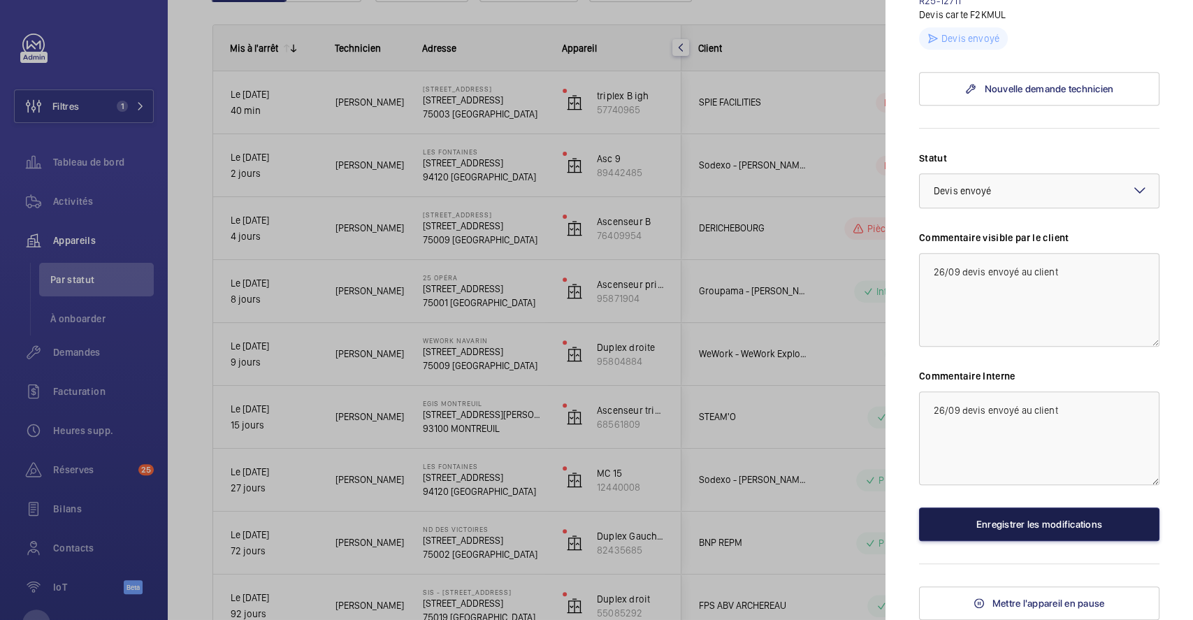
click at [1043, 537] on button "Enregistrer les modifications" at bounding box center [1039, 524] width 240 height 34
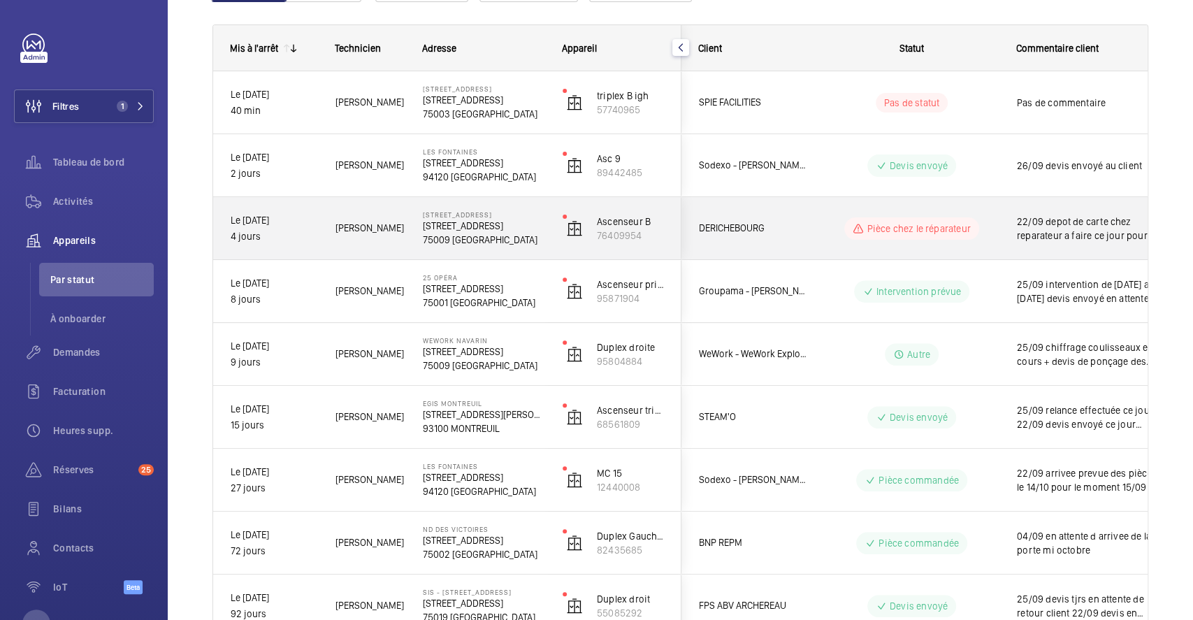
click at [817, 210] on div "Pièce chez le réparateur" at bounding box center [903, 228] width 191 height 50
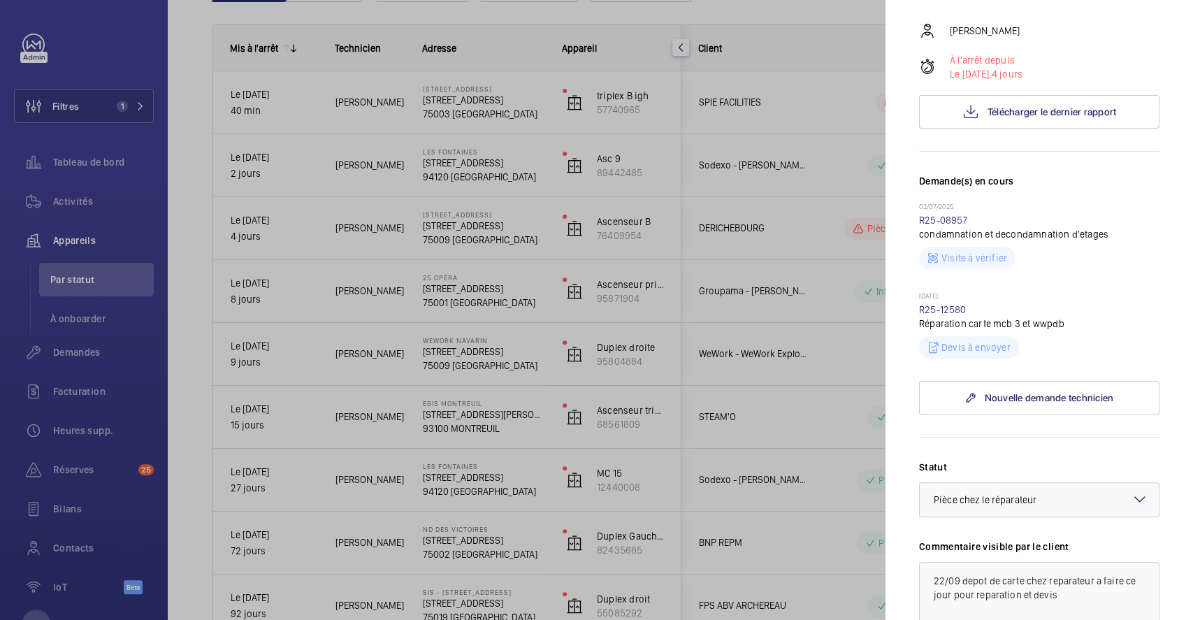
scroll to position [372, 0]
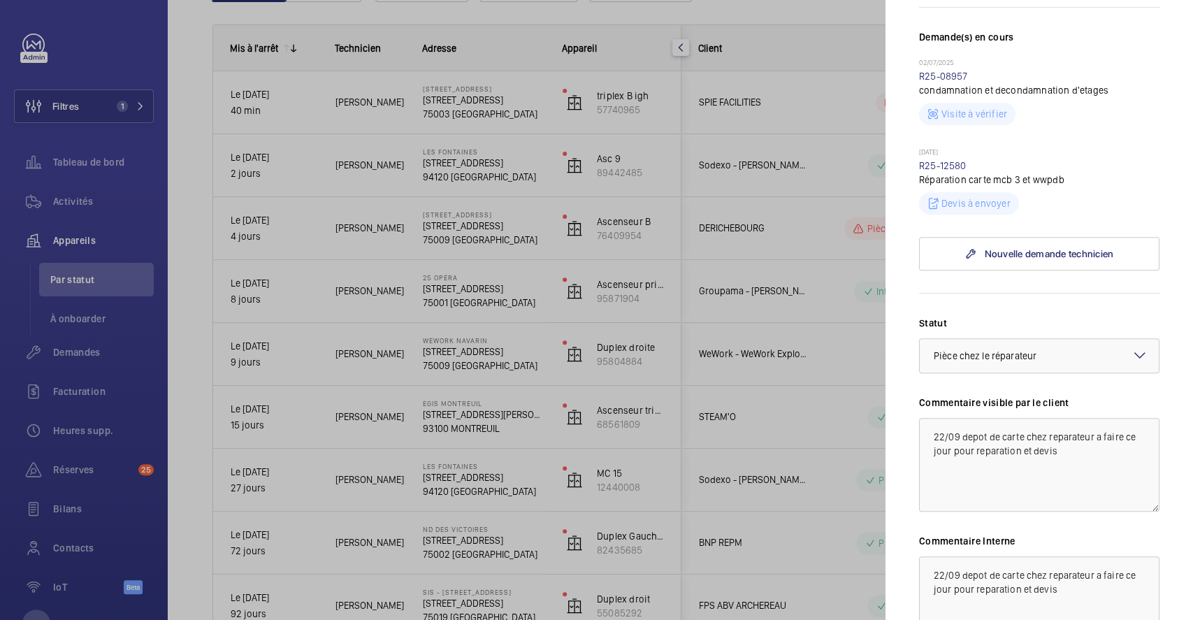
click at [763, 419] on div at bounding box center [596, 310] width 1193 height 620
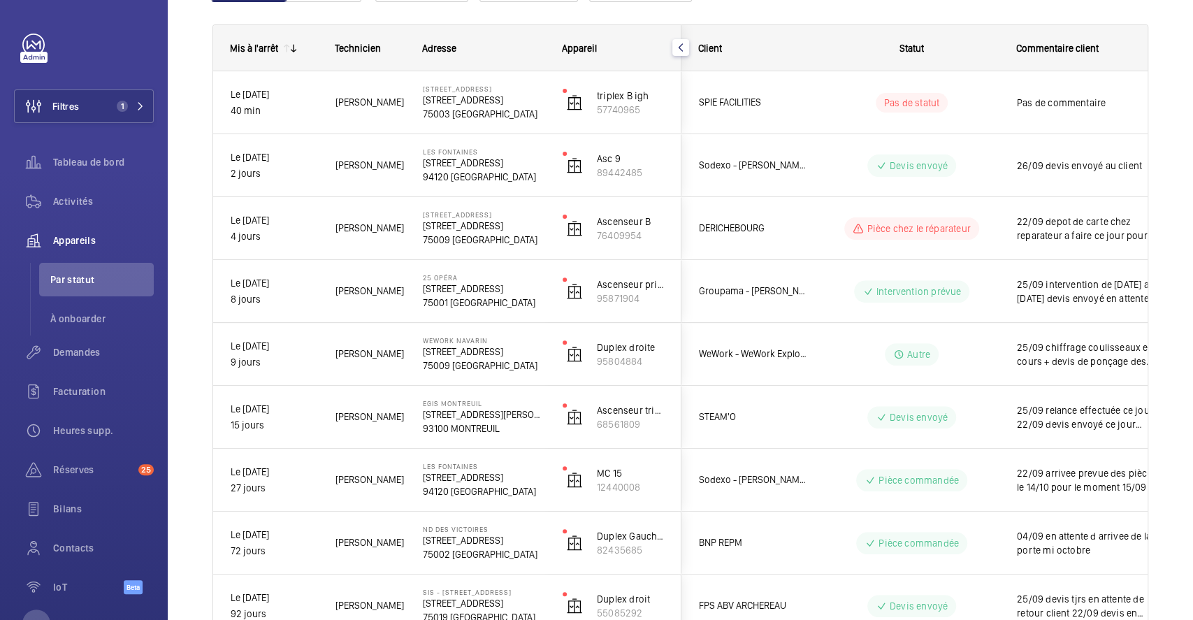
scroll to position [0, 0]
click at [90, 106] on button "Filtres 1" at bounding box center [84, 106] width 140 height 34
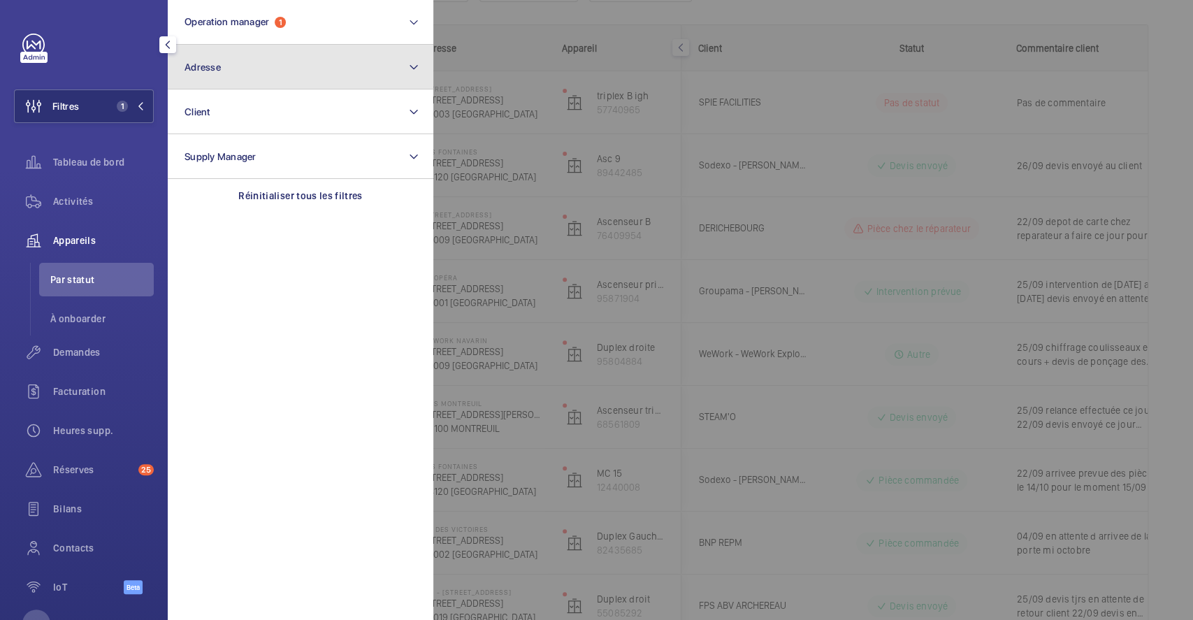
click at [267, 70] on button "Adresse" at bounding box center [300, 67] width 265 height 45
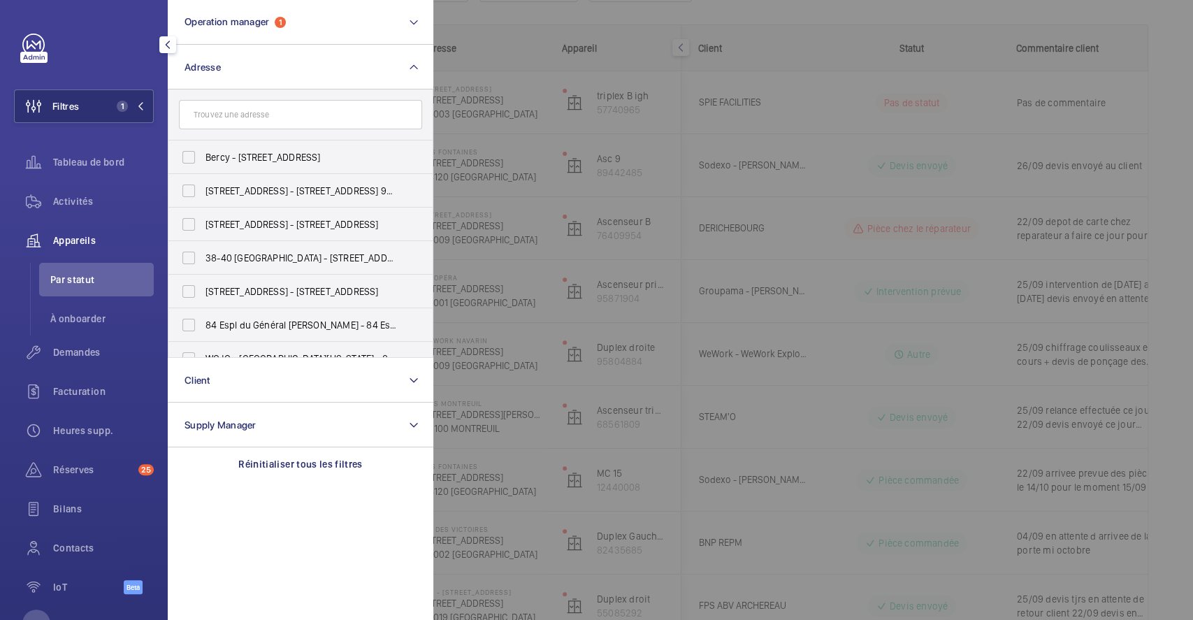
click at [262, 120] on input "text" at bounding box center [300, 114] width 243 height 29
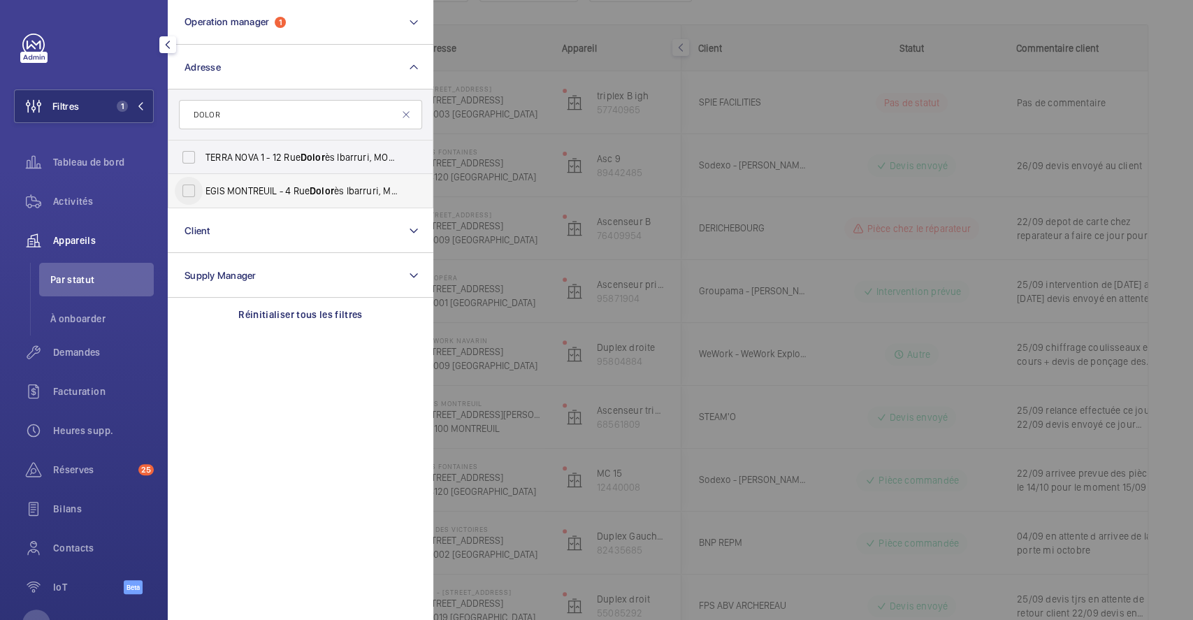
type input "DOLOR"
drag, startPoint x: 183, startPoint y: 193, endPoint x: 383, endPoint y: 143, distance: 206.1
click at [184, 193] on input "EGIS MONTREUIL - 4 Rue Dolor ès Ibarruri, MONTREUIL 93100" at bounding box center [189, 191] width 28 height 28
checkbox input "true"
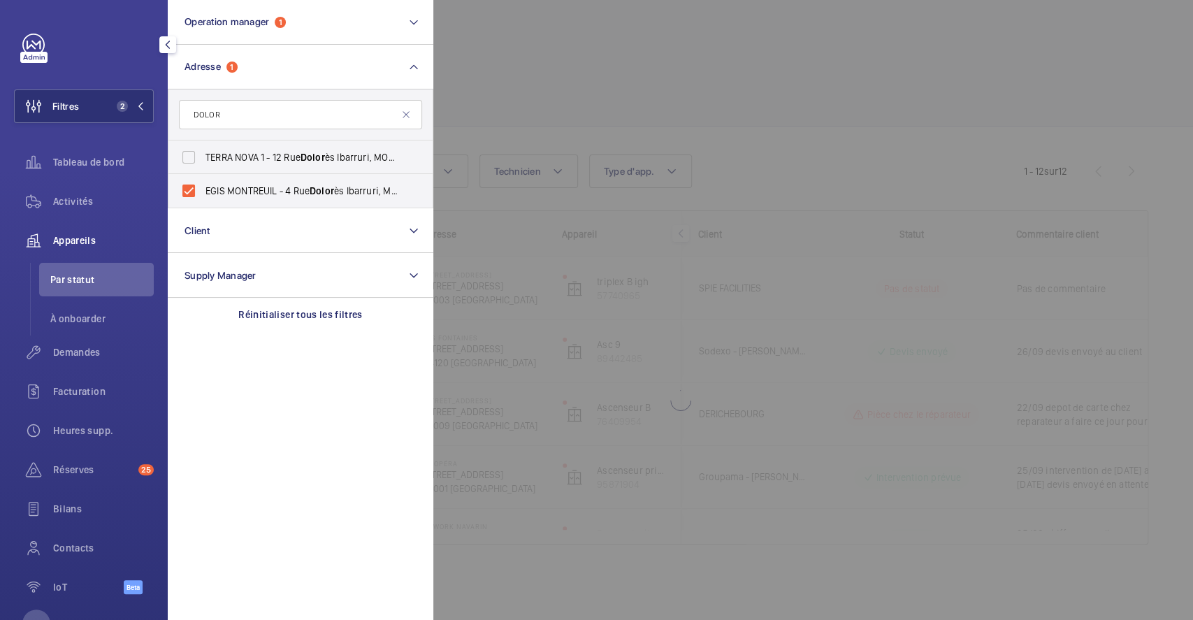
click at [787, 42] on div at bounding box center [1029, 310] width 1193 height 620
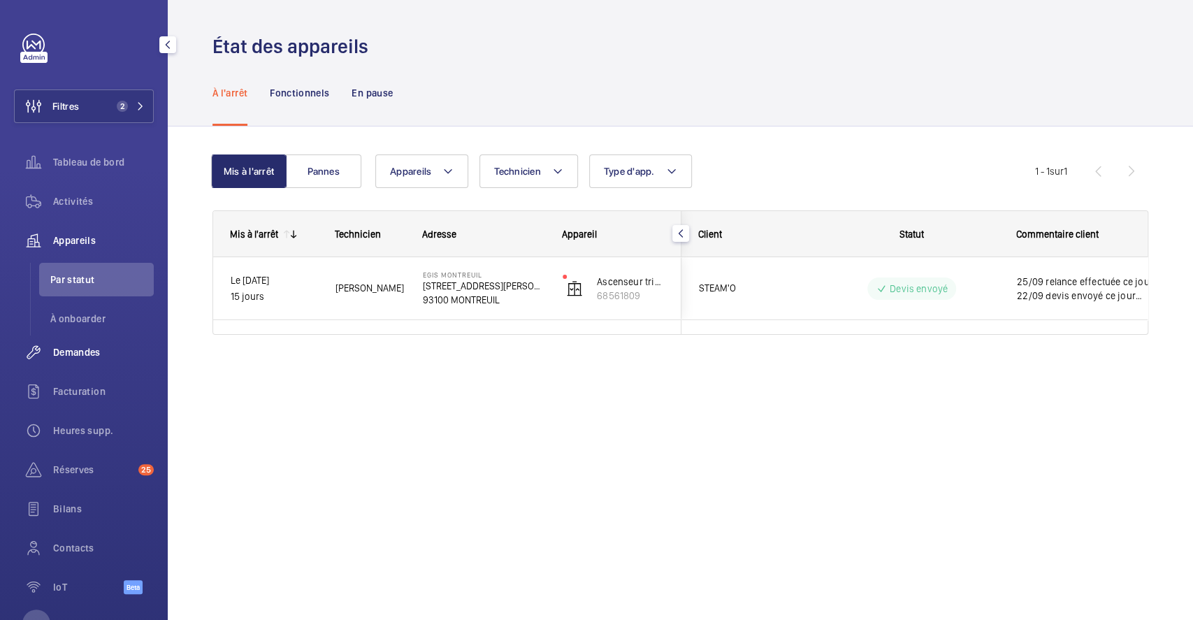
click at [84, 348] on span "Demandes" at bounding box center [103, 352] width 101 height 14
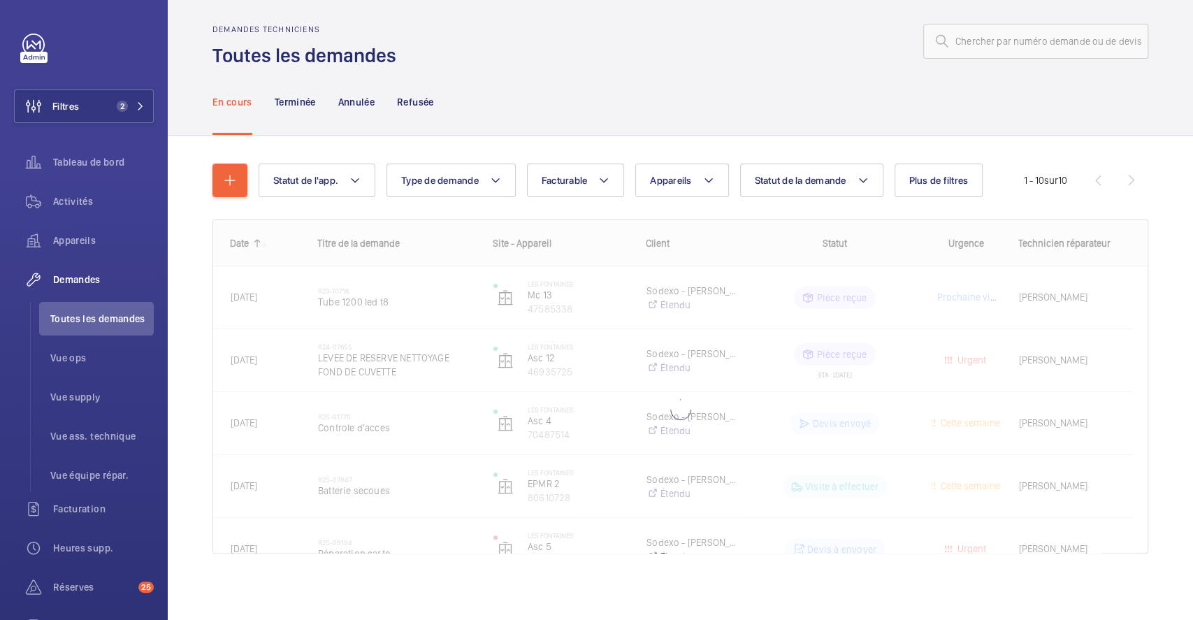
scroll to position [10, 0]
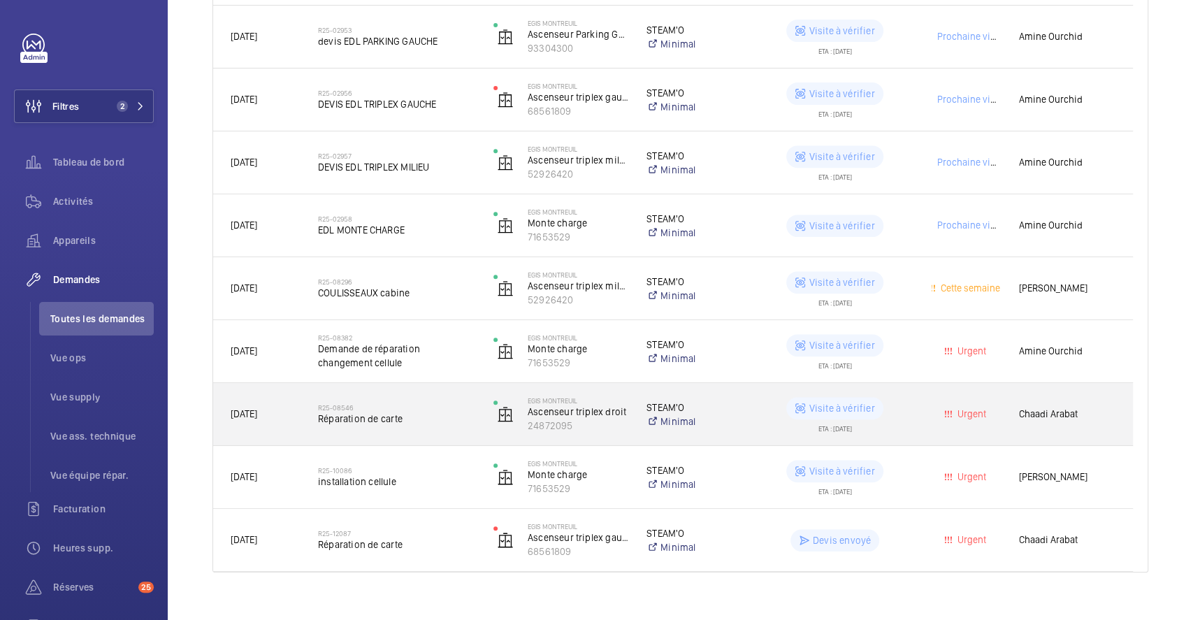
scroll to position [352, 0]
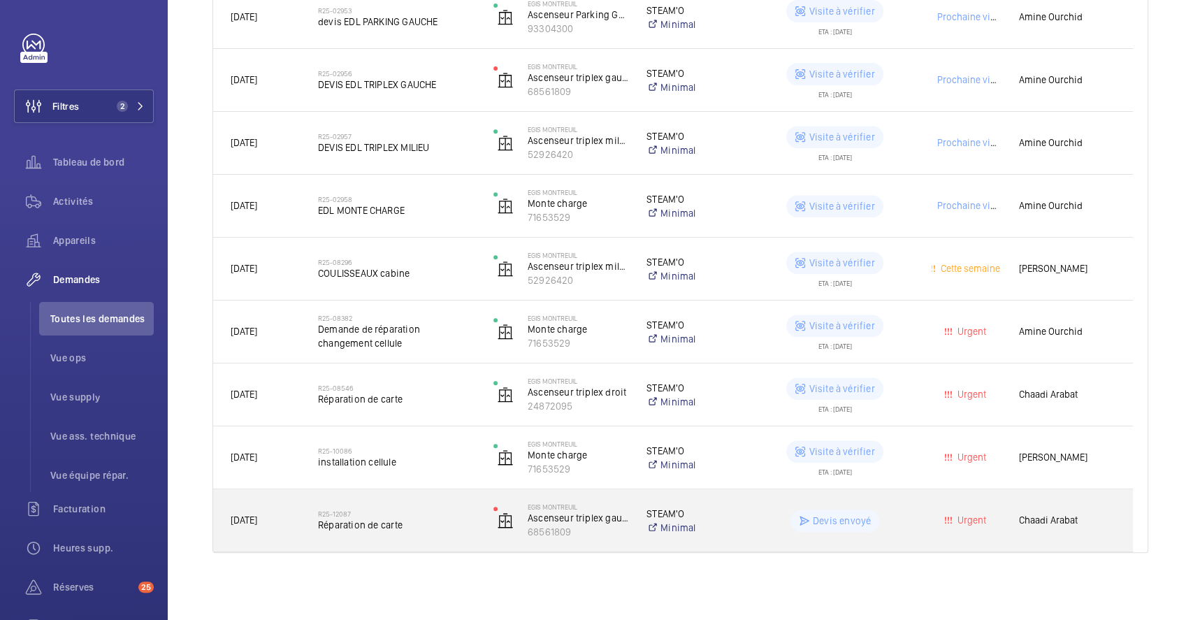
click at [416, 508] on div "R25-12087 Réparation de carte" at bounding box center [396, 520] width 157 height 41
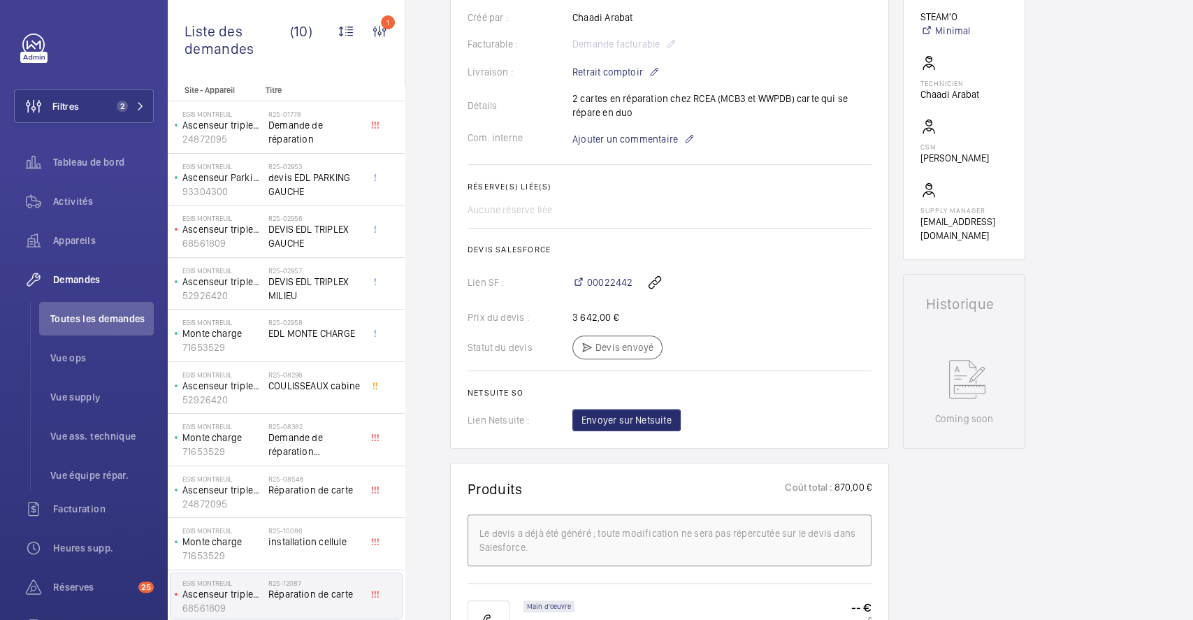
scroll to position [372, 0]
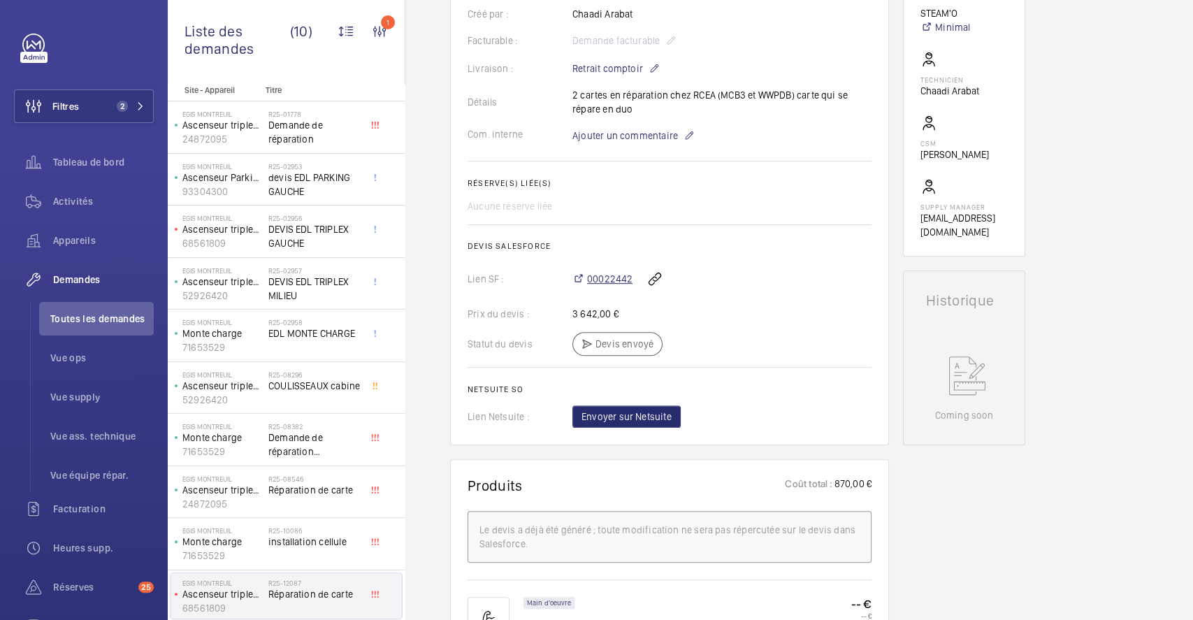
click at [625, 286] on span "00022442" at bounding box center [609, 279] width 45 height 14
click at [82, 103] on button "Filtres 2" at bounding box center [84, 106] width 140 height 34
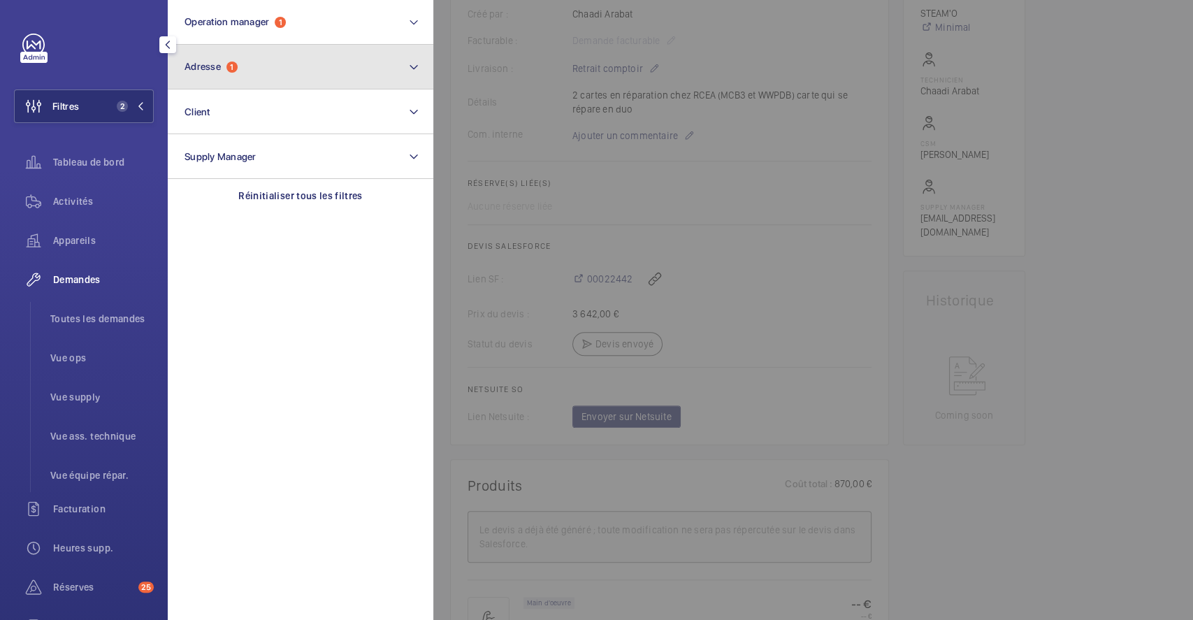
click at [266, 64] on button "Adresse 1" at bounding box center [300, 67] width 265 height 45
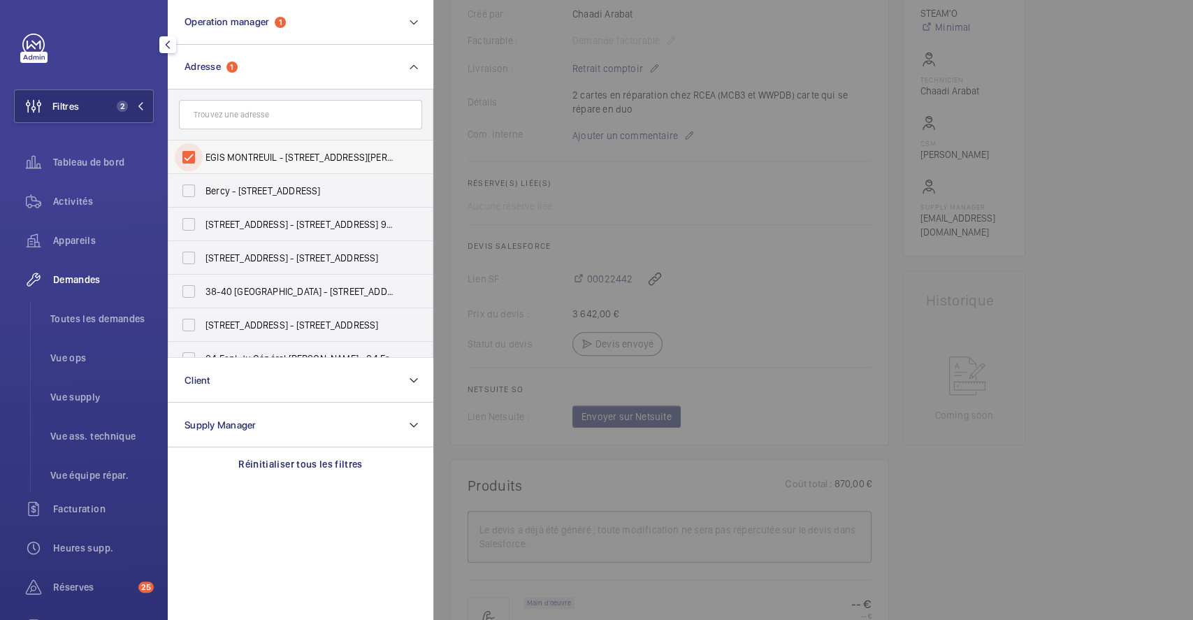
click at [194, 156] on input "EGIS MONTREUIL - 4 Rue Dolorès Ibarruri, MONTREUIL 93100" at bounding box center [189, 157] width 28 height 28
checkbox input "false"
click at [238, 107] on input "text" at bounding box center [300, 114] width 243 height 29
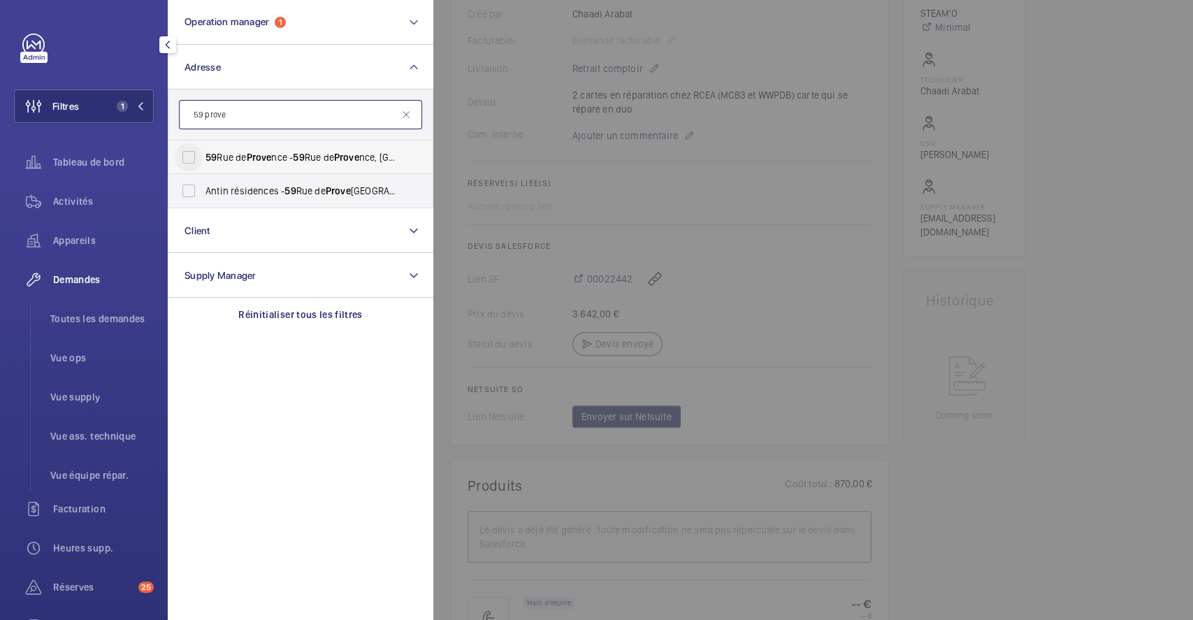
type input "59 prove"
click at [191, 154] on input "59 Rue de Prove nce - 59 Rue de Prove nce, 75009 PARIS, PARIS 75009" at bounding box center [189, 157] width 28 height 28
checkbox input "true"
click at [1118, 322] on div at bounding box center [1029, 310] width 1193 height 620
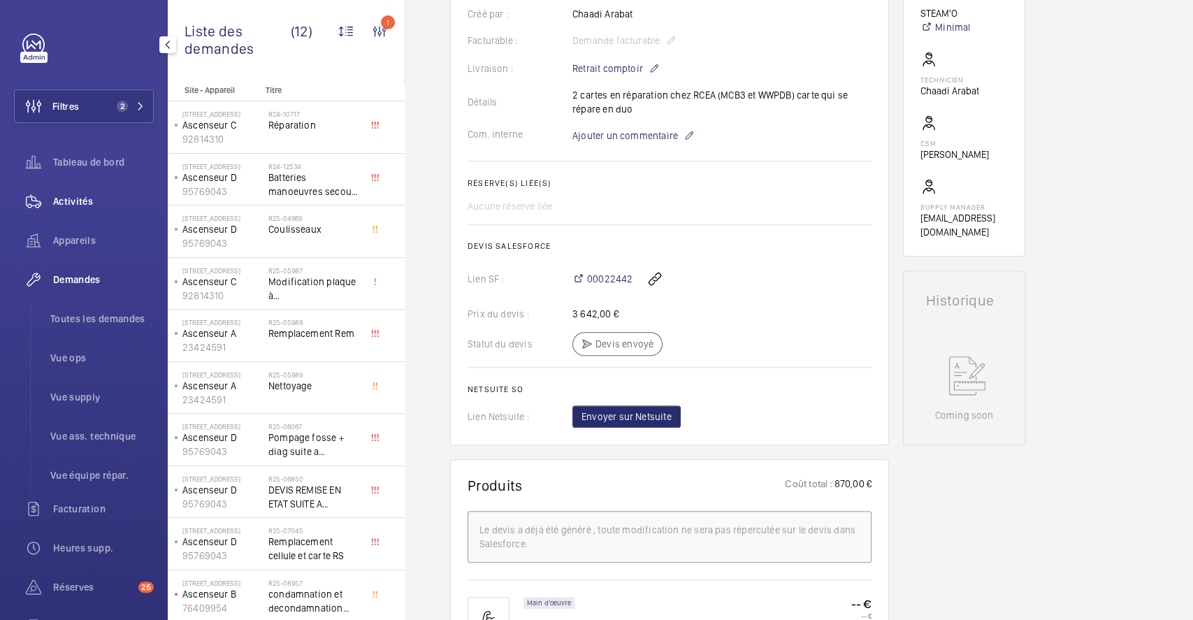
click at [85, 195] on span "Activités" at bounding box center [103, 201] width 101 height 14
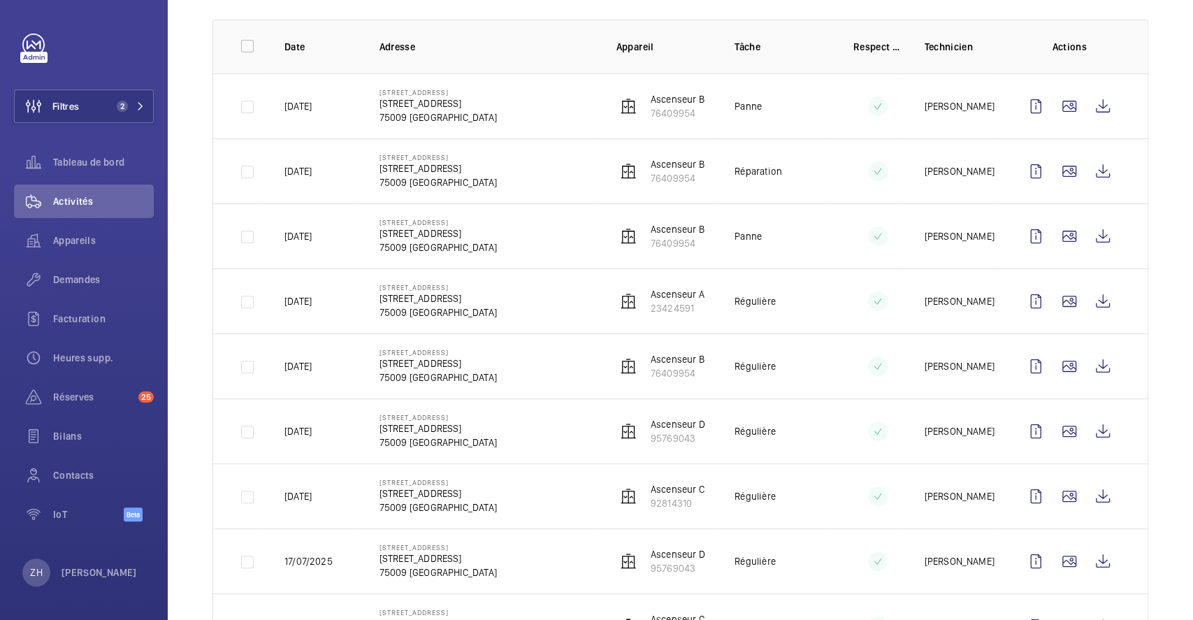
scroll to position [372, 0]
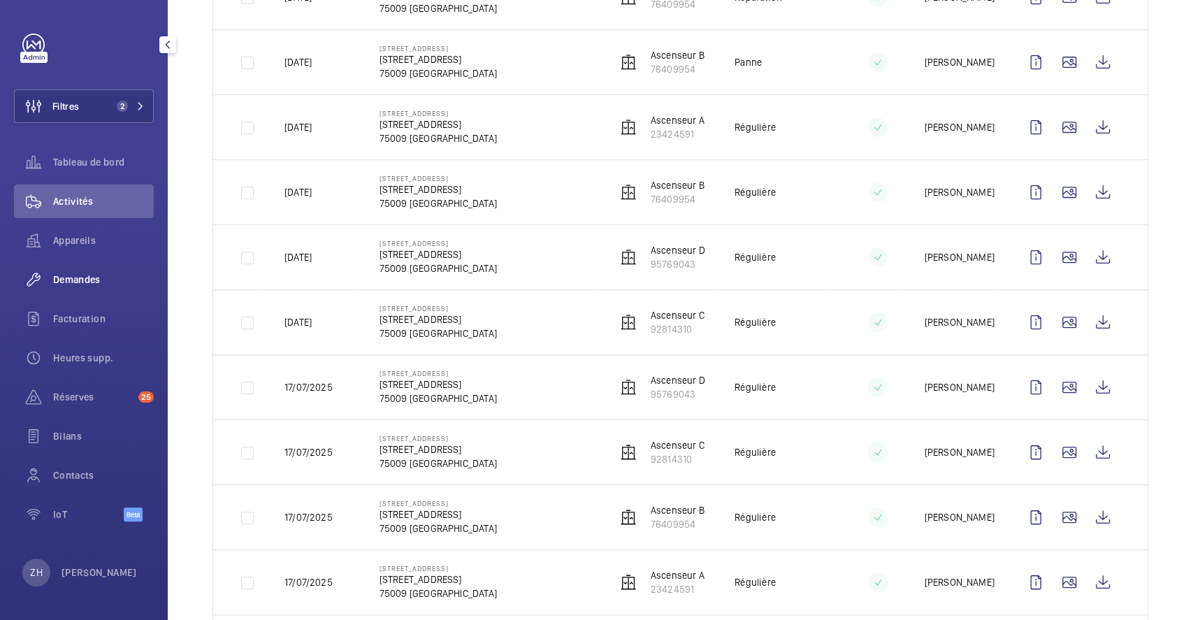
click at [85, 277] on span "Demandes" at bounding box center [103, 279] width 101 height 14
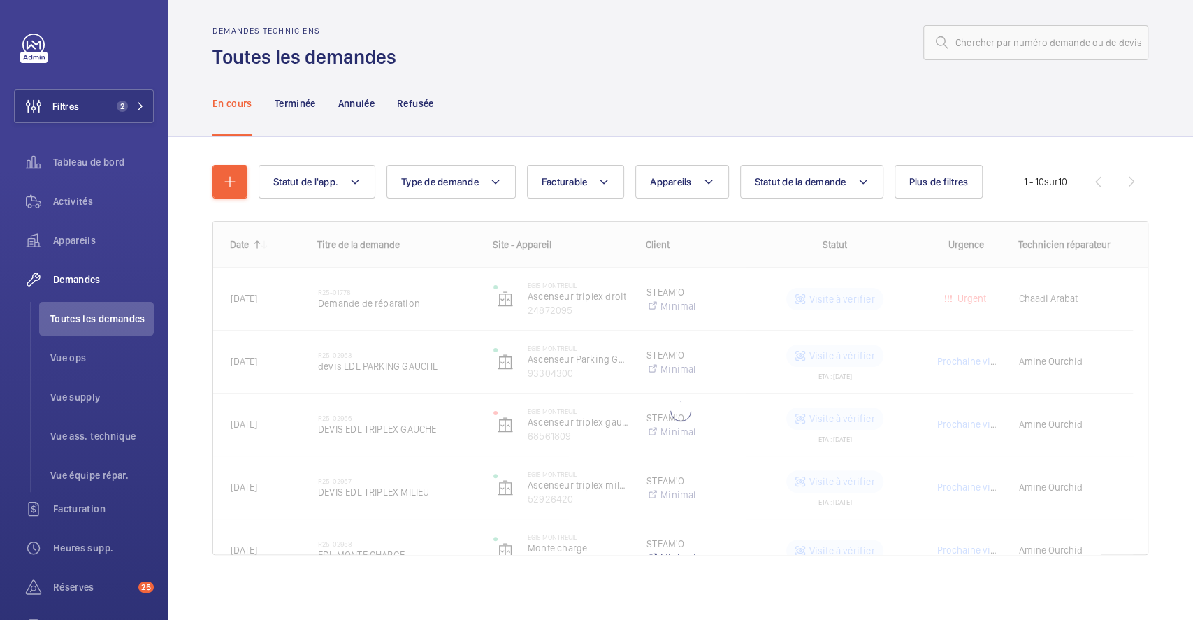
scroll to position [10, 0]
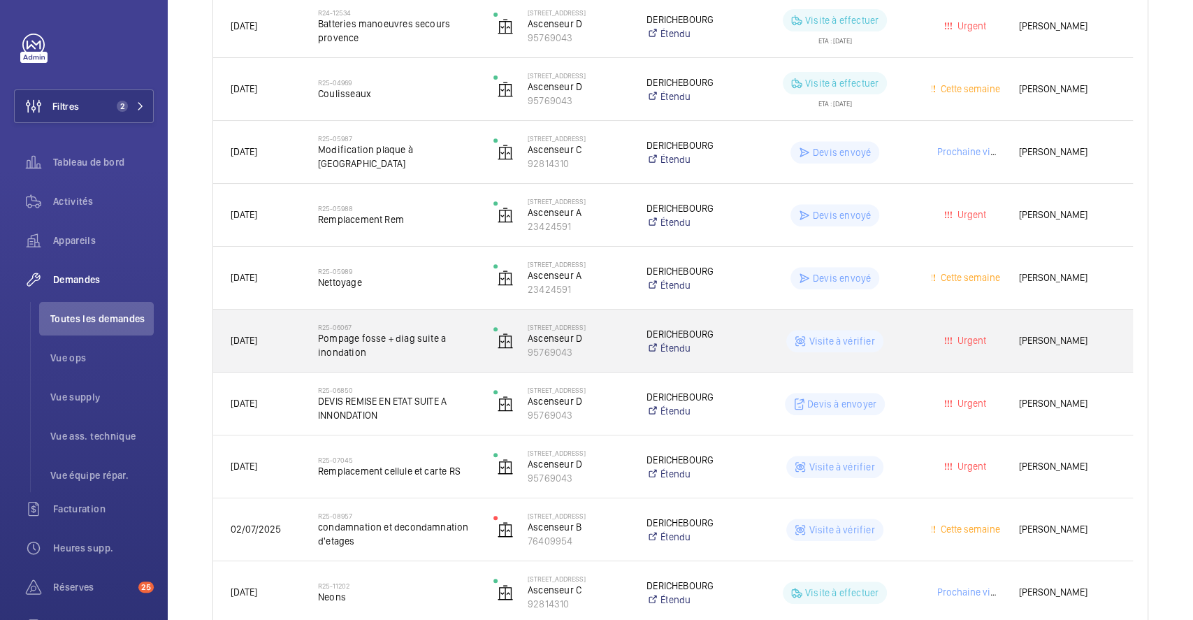
scroll to position [465, 0]
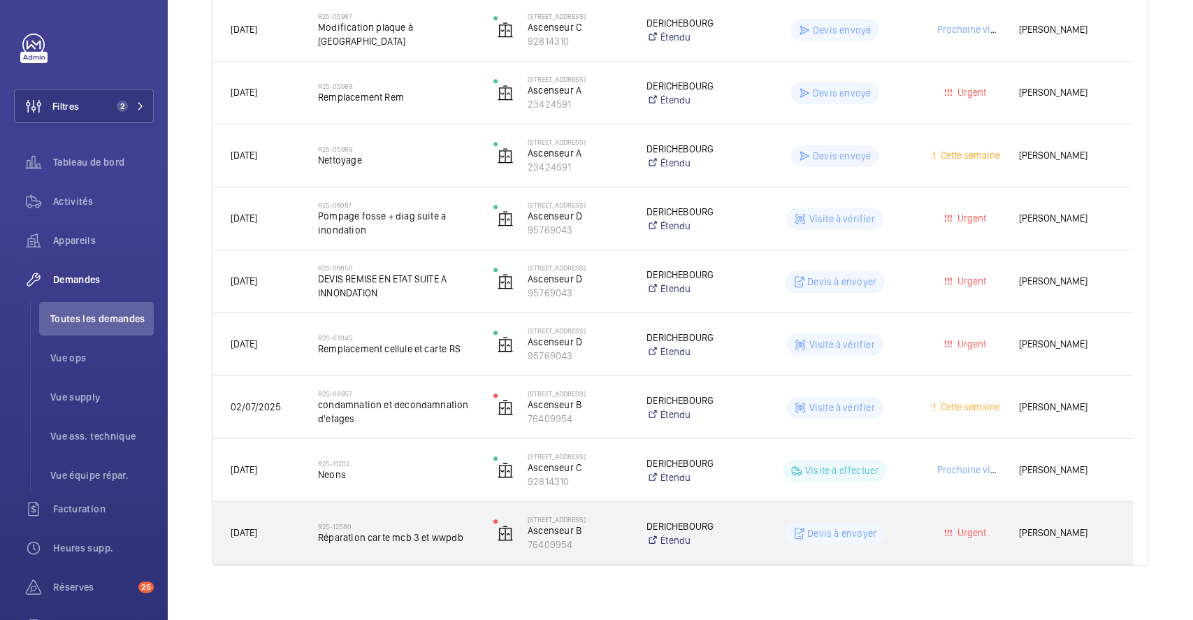
click at [384, 509] on div "R25-12580 Réparation carte mcb 3 et wwpdb" at bounding box center [388, 533] width 174 height 63
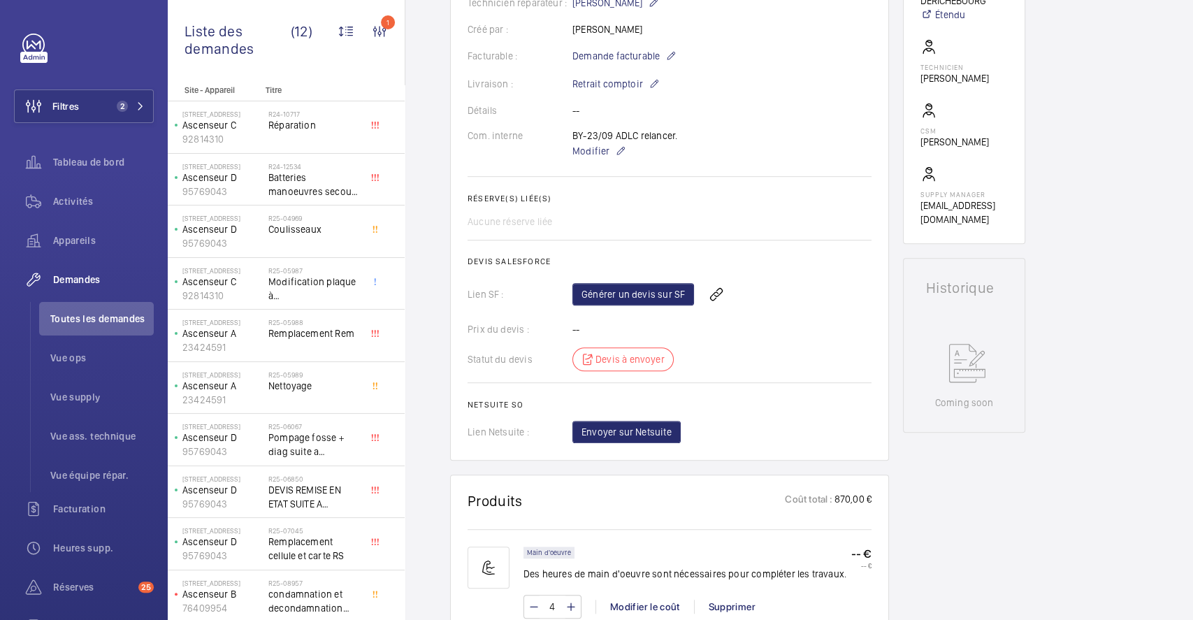
scroll to position [372, 0]
click at [627, 298] on link "Générer un devis sur SF" at bounding box center [633, 293] width 122 height 22
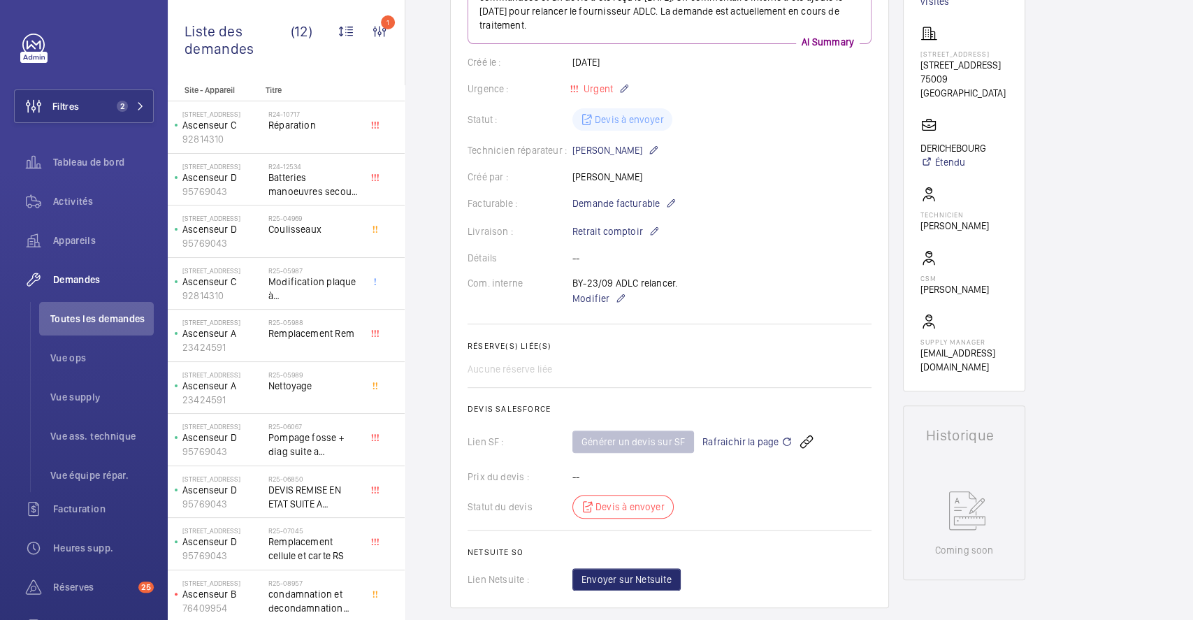
scroll to position [0, 0]
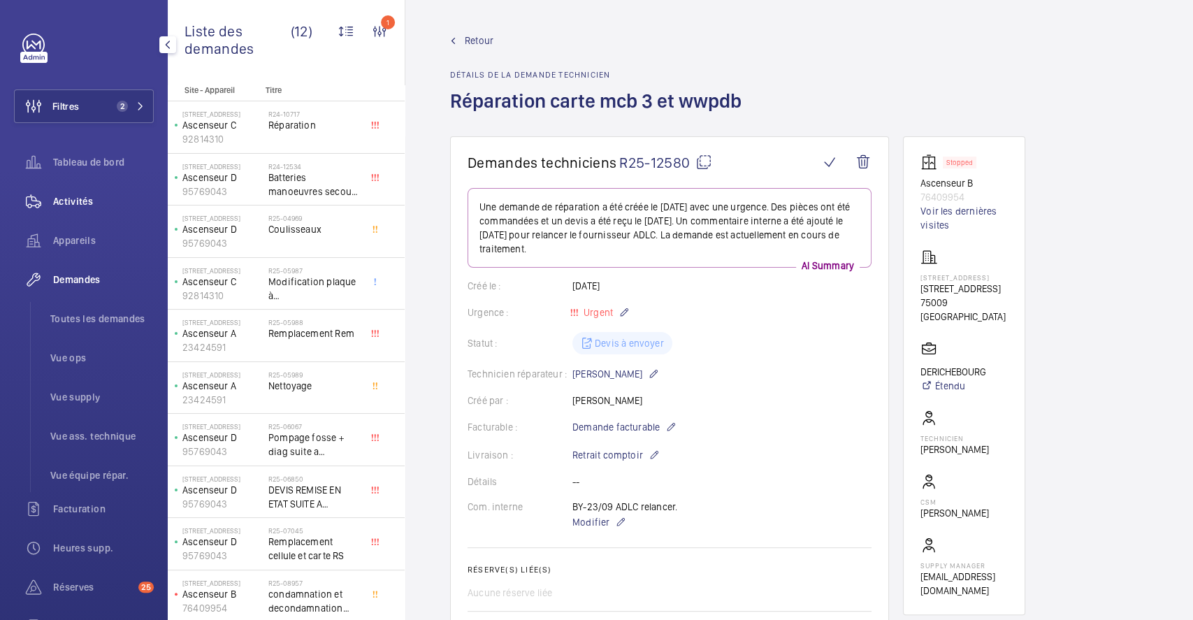
click at [89, 198] on span "Activités" at bounding box center [103, 201] width 101 height 14
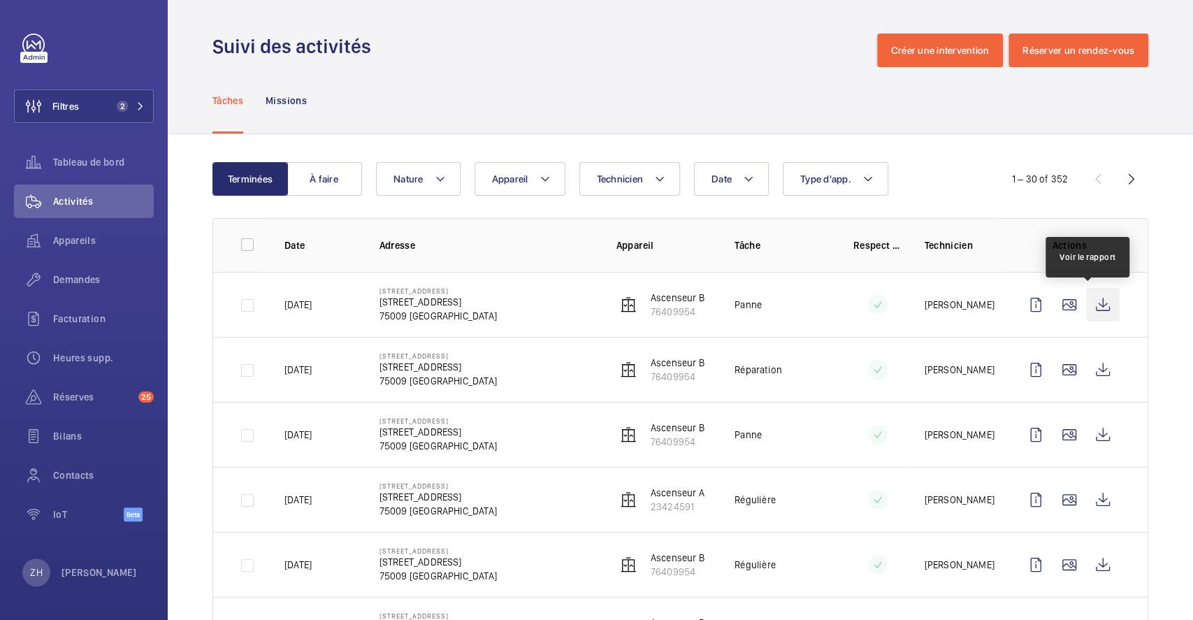
click at [1088, 297] on wm-front-icon-button at bounding box center [1103, 305] width 34 height 34
click at [620, 303] on img at bounding box center [628, 304] width 17 height 17
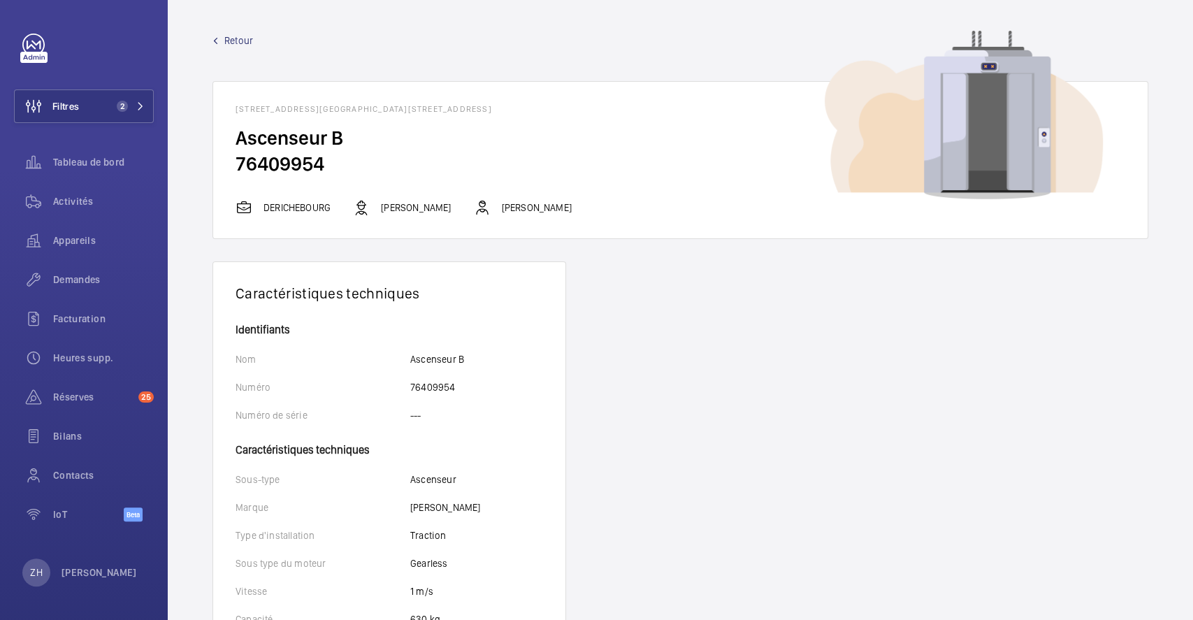
click at [252, 38] on span "Retour" at bounding box center [238, 41] width 29 height 14
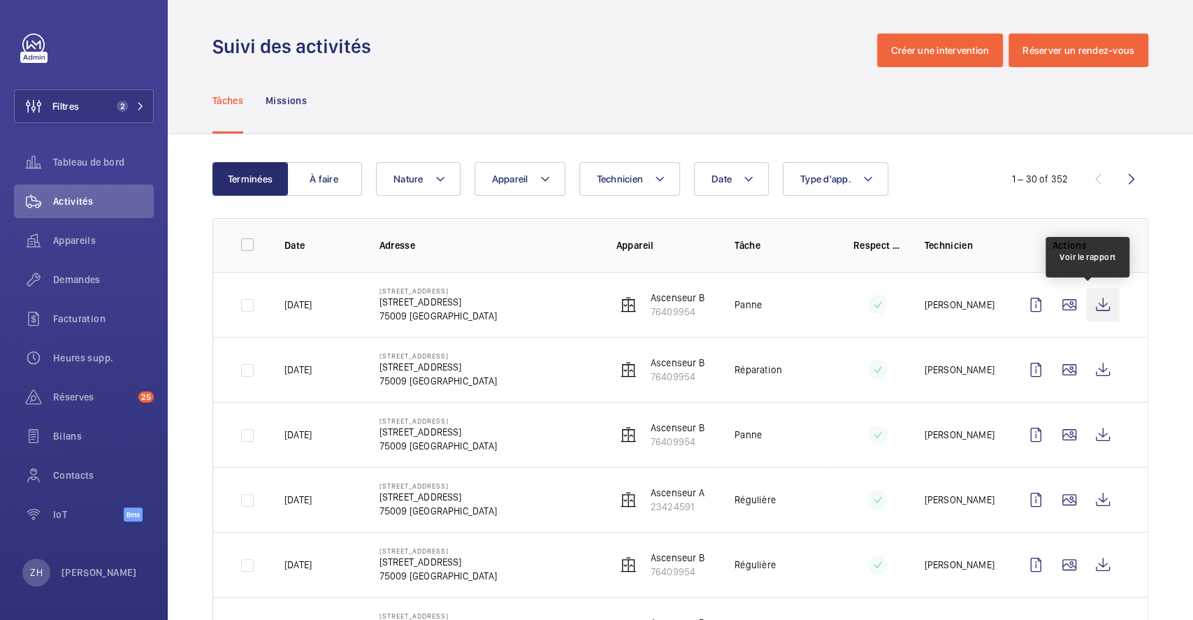
click at [1095, 305] on wm-front-icon-button at bounding box center [1103, 305] width 34 height 34
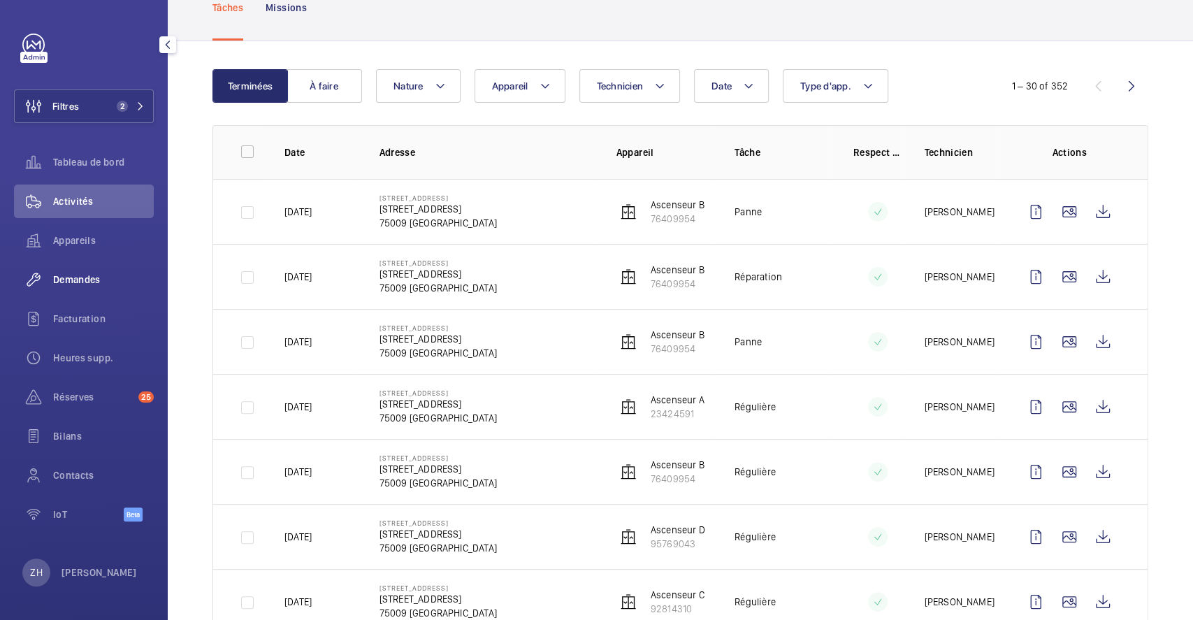
click at [82, 277] on span "Demandes" at bounding box center [103, 279] width 101 height 14
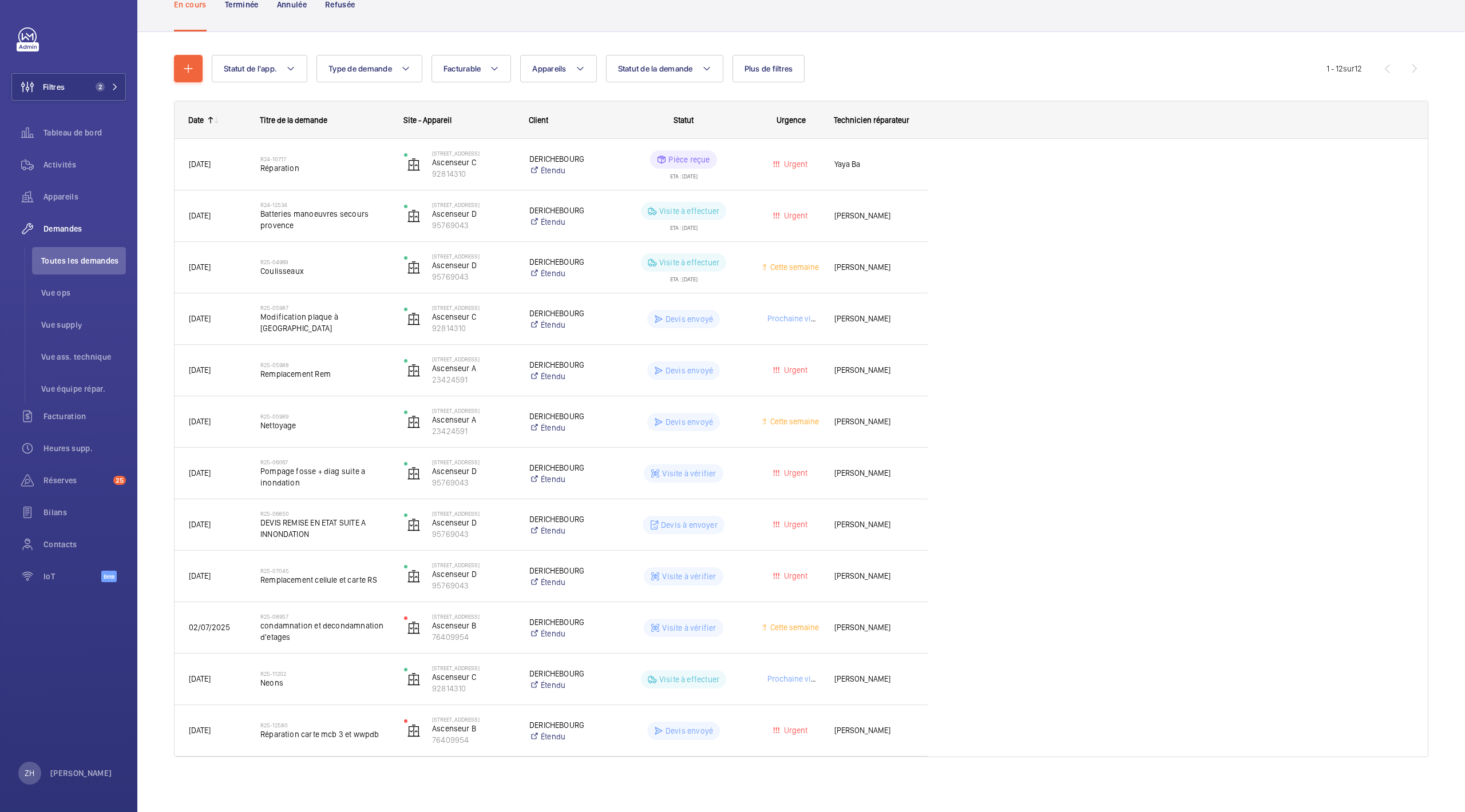
scroll to position [87, 0]
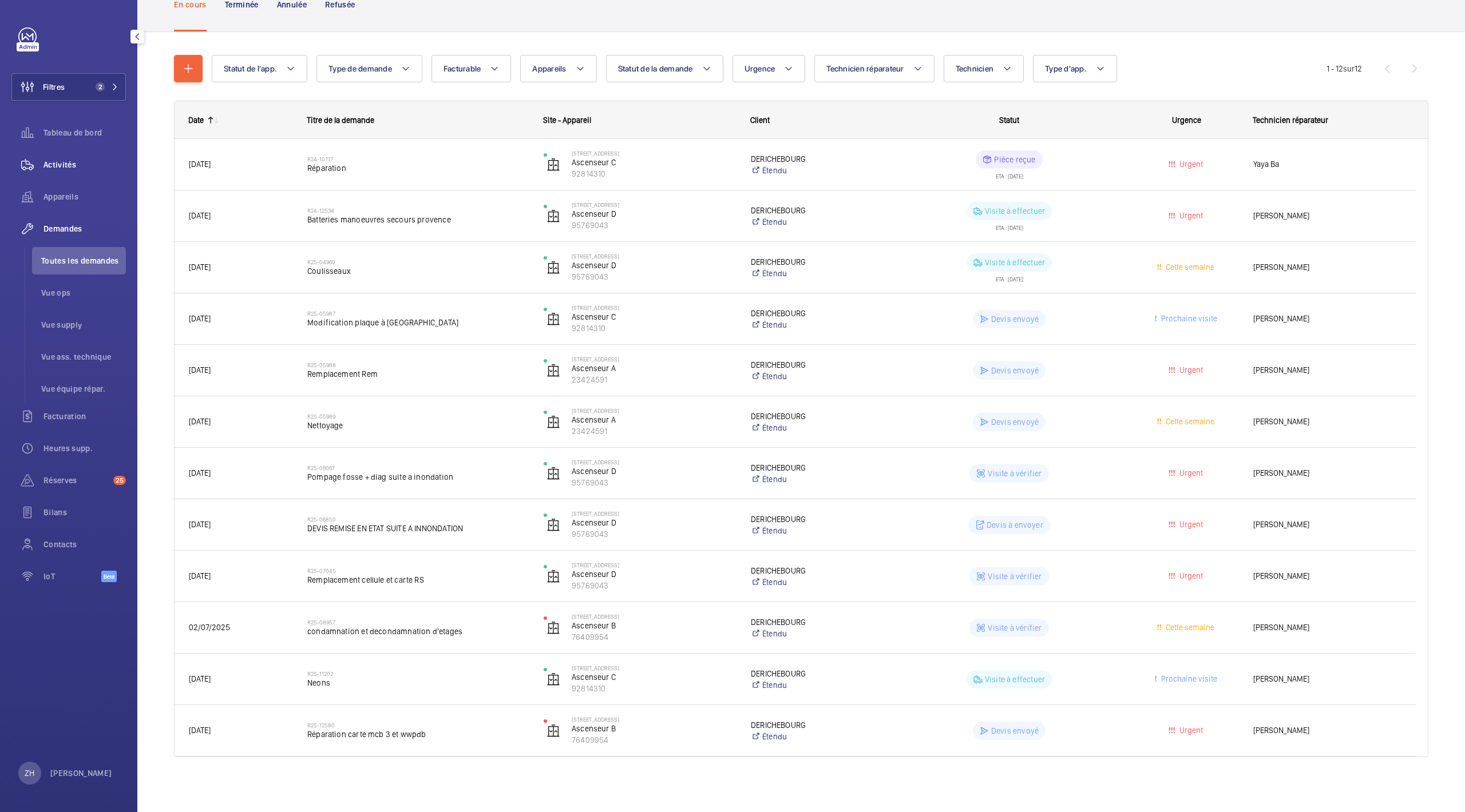
click at [60, 156] on div "Activités" at bounding box center [69, 165] width 115 height 28
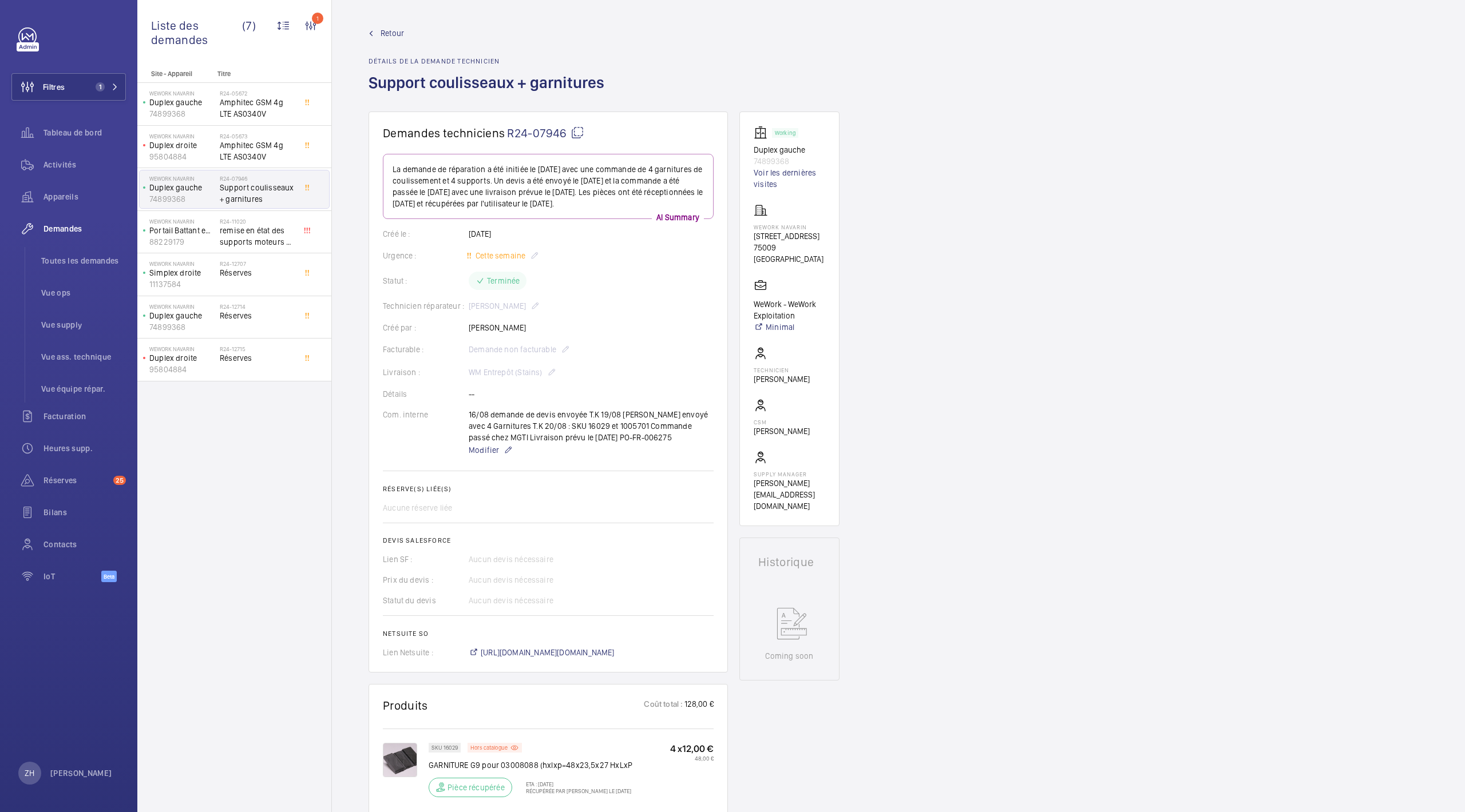
scroll to position [228, 0]
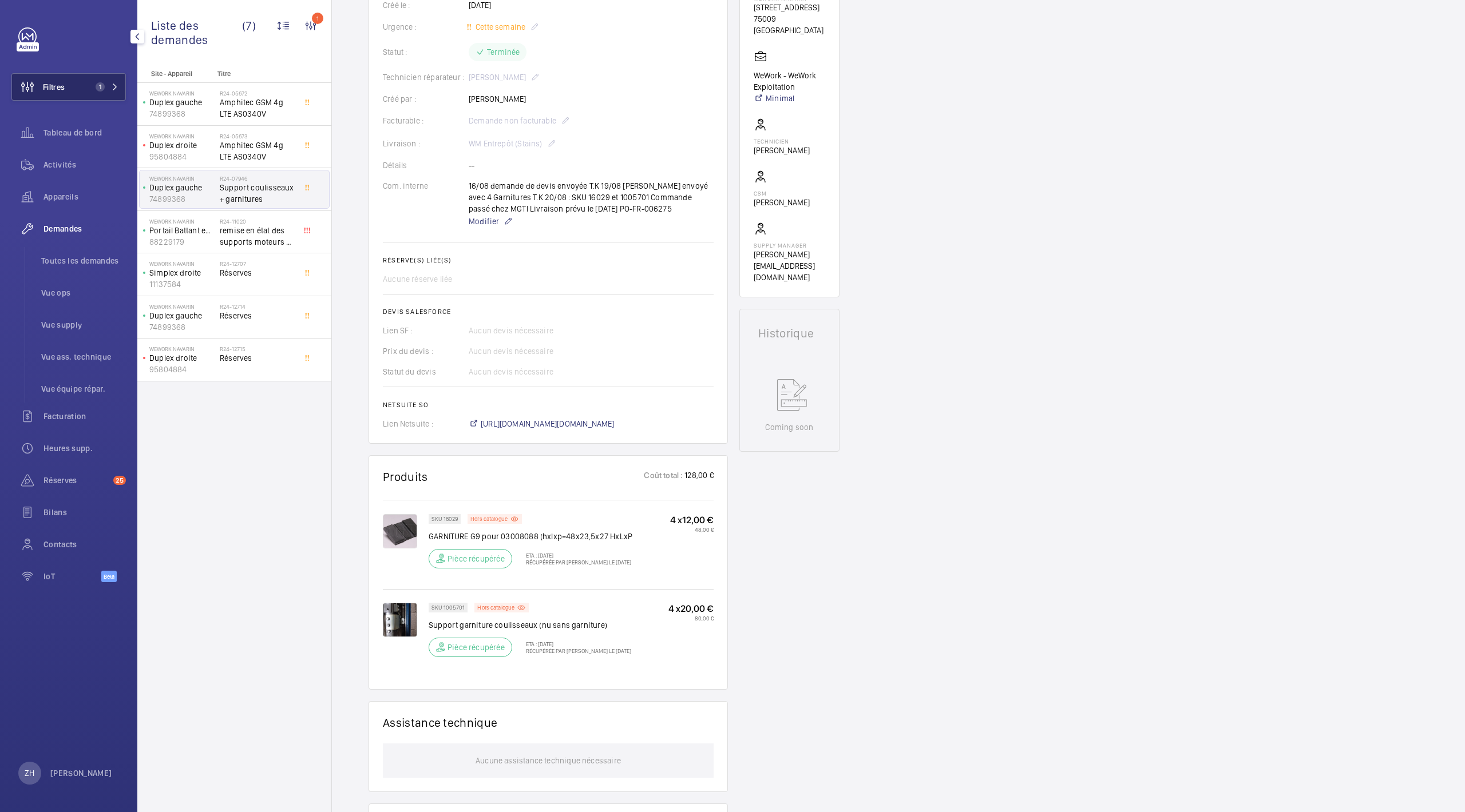
click at [75, 81] on button "Filtres 1" at bounding box center [69, 87] width 115 height 28
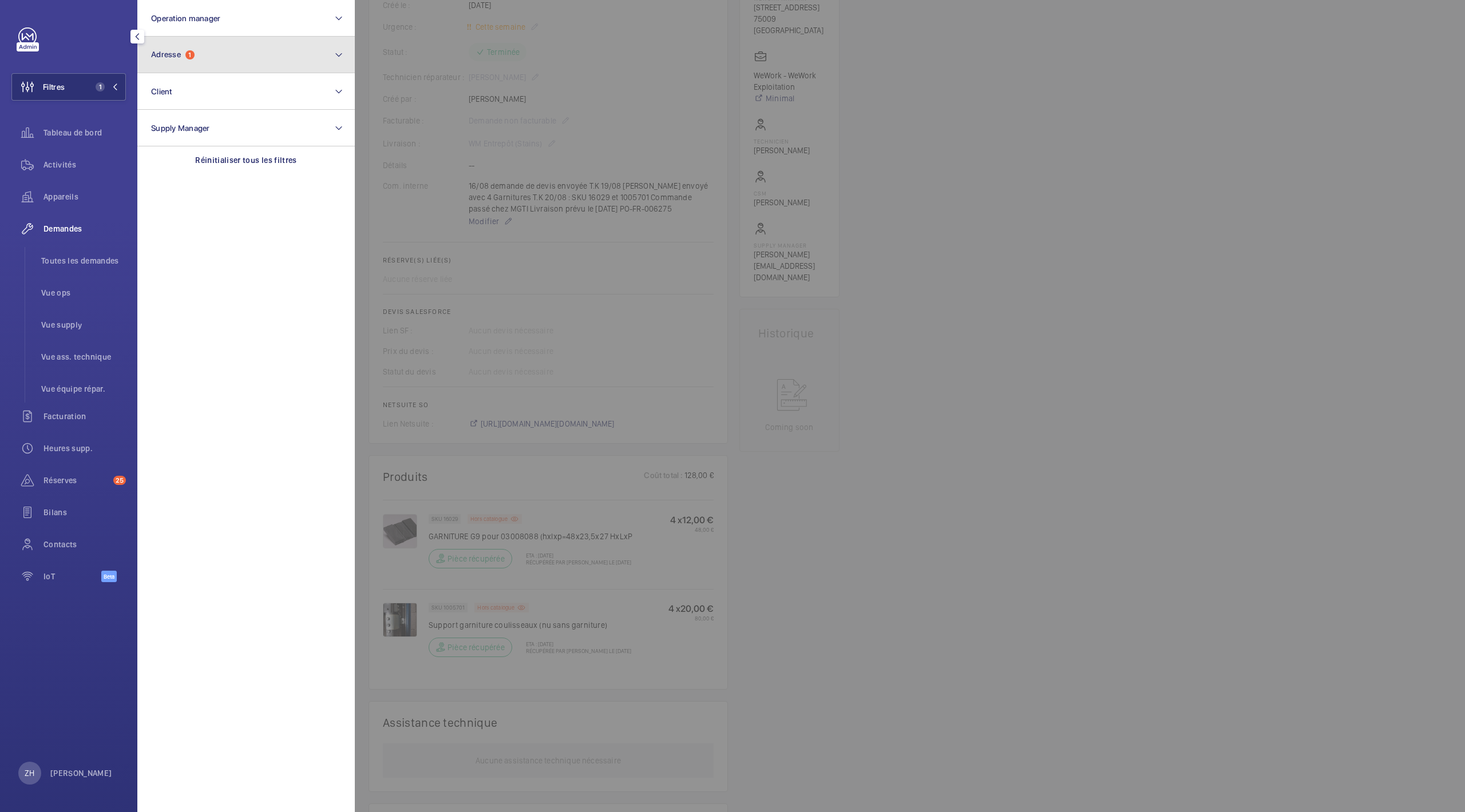
click at [242, 58] on button "Adresse 1" at bounding box center [246, 55] width 217 height 37
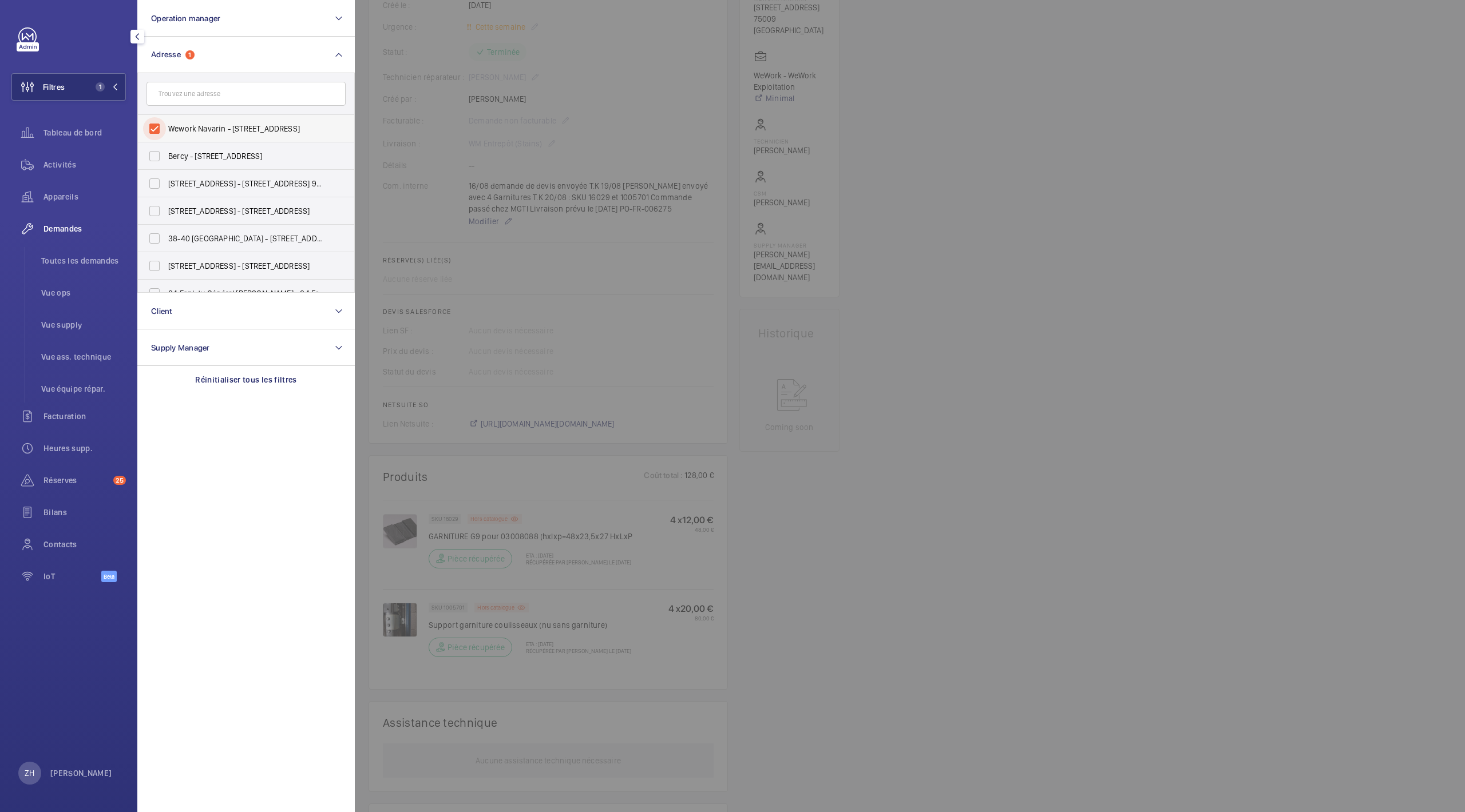
click at [150, 126] on input "Wework Navarin - [STREET_ADDRESS]" at bounding box center [155, 129] width 23 height 23
checkbox input "false"
click at [215, 94] on input "text" at bounding box center [246, 93] width 199 height 24
click at [232, 52] on button "Adresse" at bounding box center [246, 55] width 217 height 37
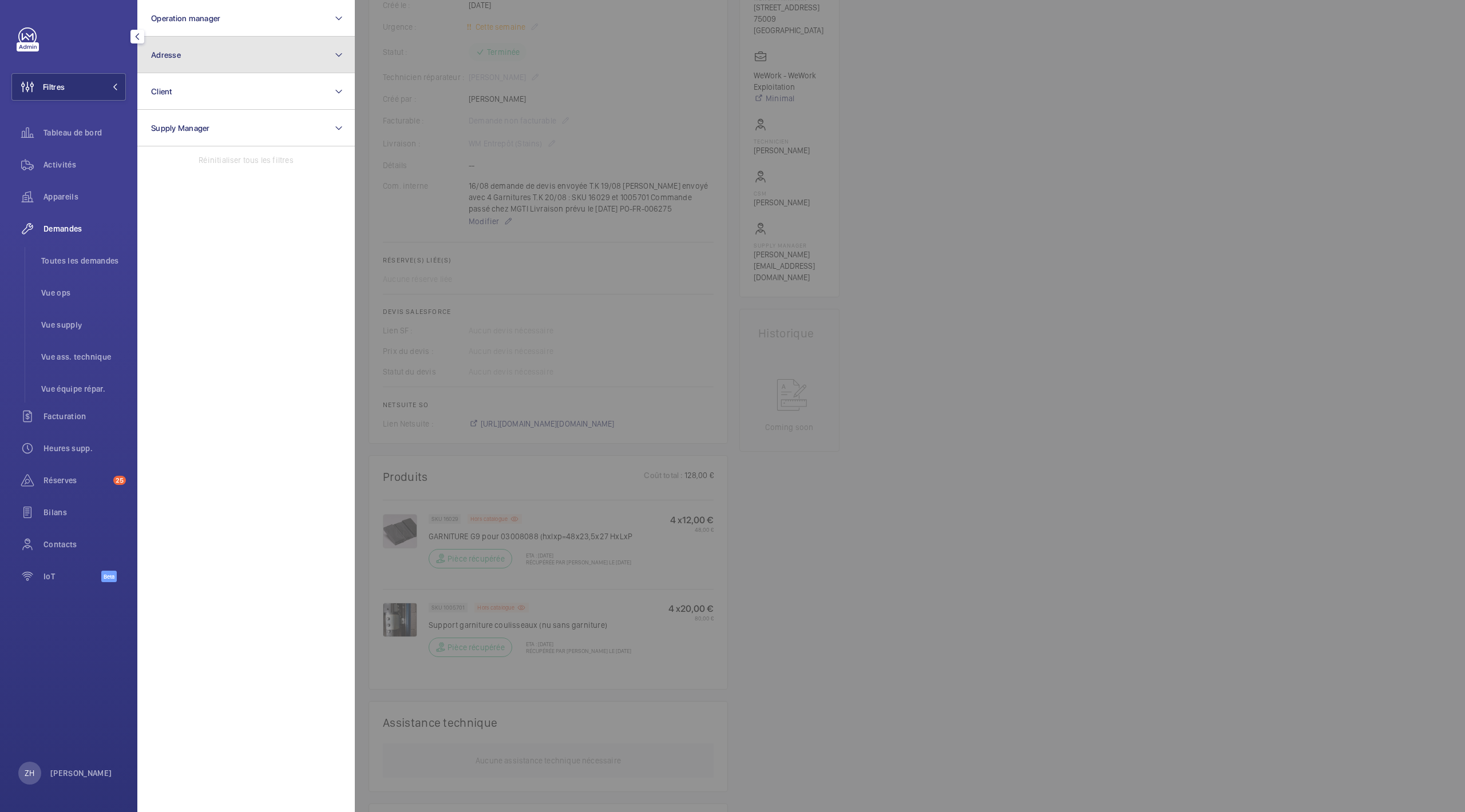
click at [233, 61] on button "Adresse" at bounding box center [246, 55] width 217 height 37
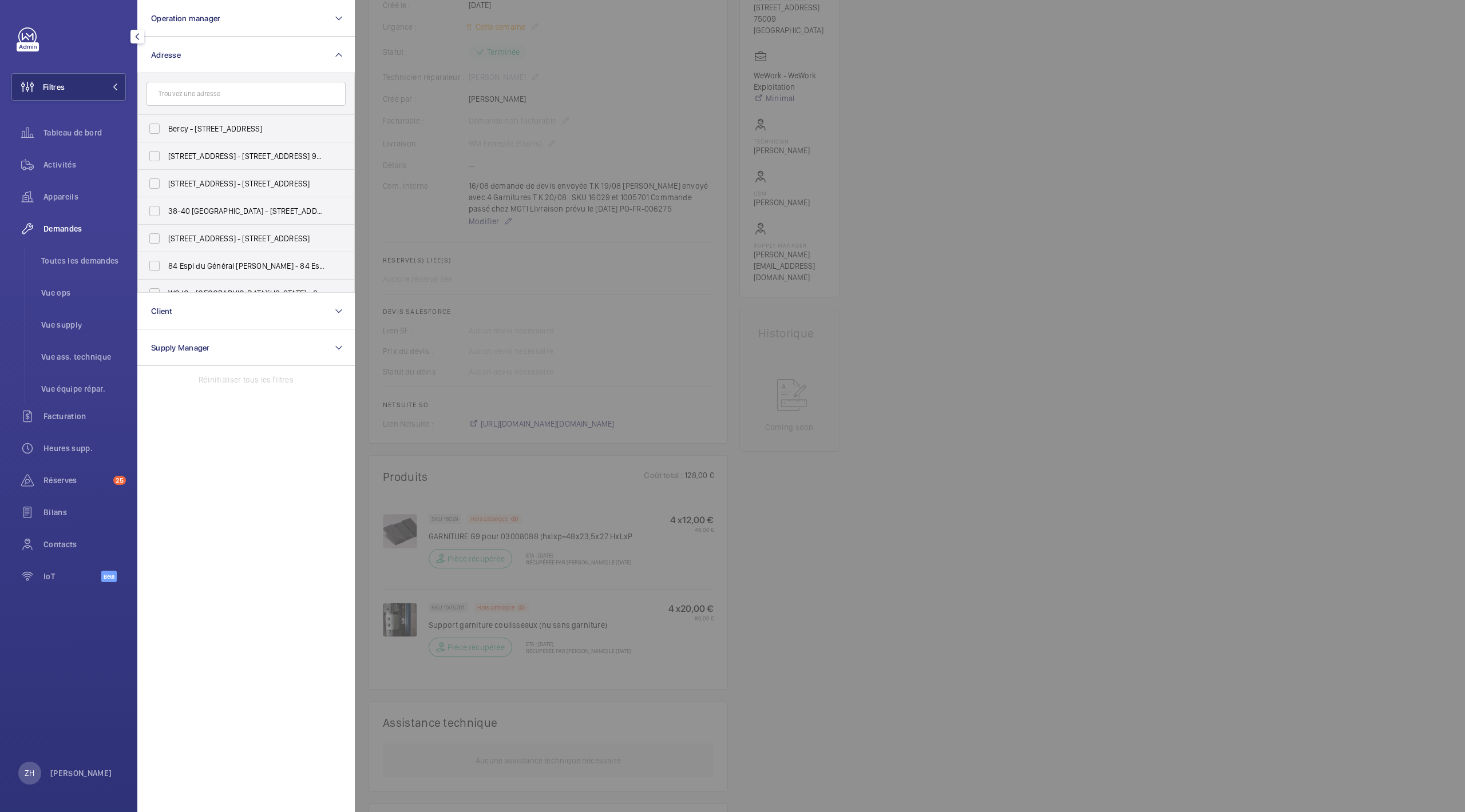
click at [1129, 151] on div at bounding box center [1087, 406] width 1465 height 812
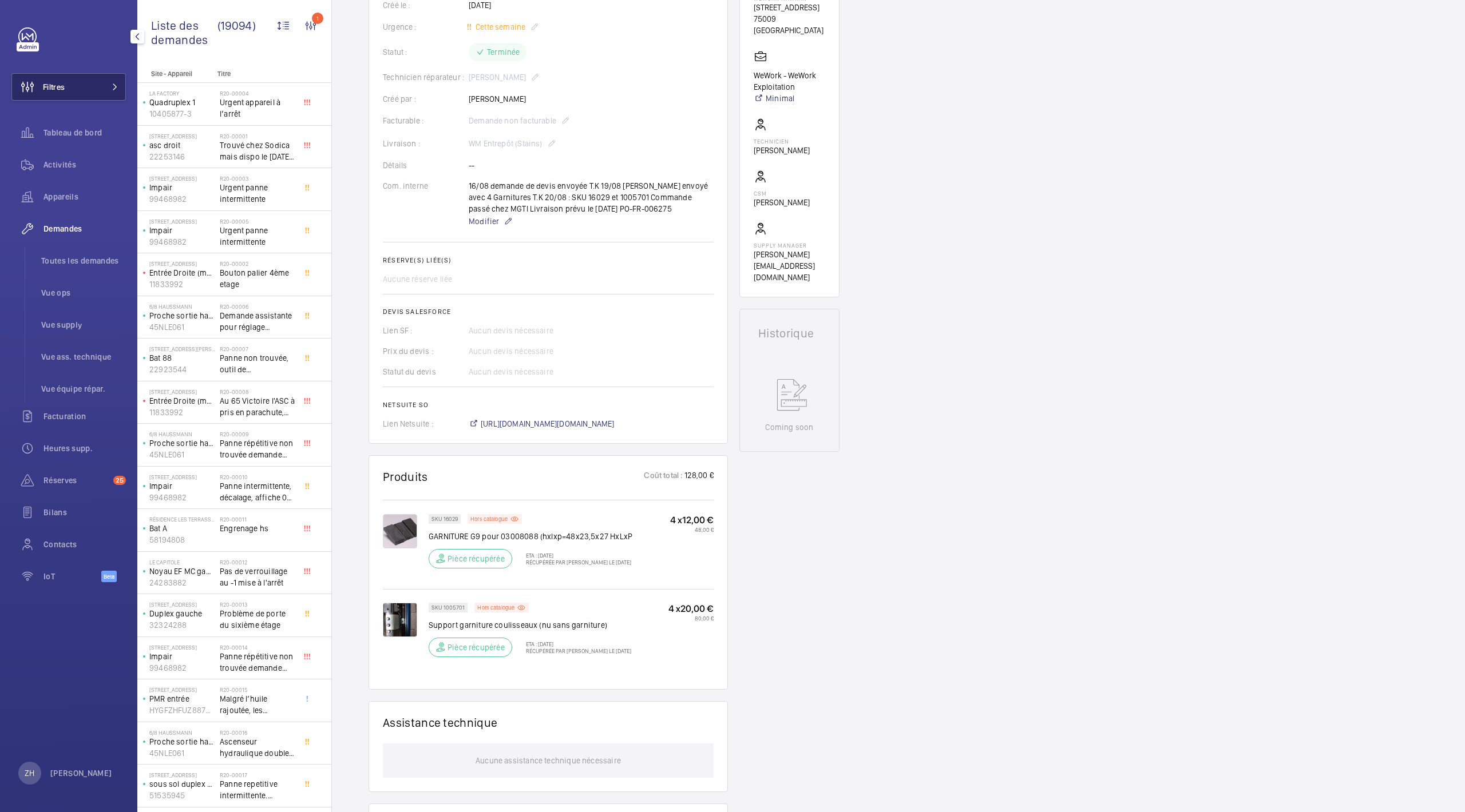
click at [99, 88] on button "Filtres" at bounding box center [69, 87] width 115 height 28
